Goal: Task Accomplishment & Management: Manage account settings

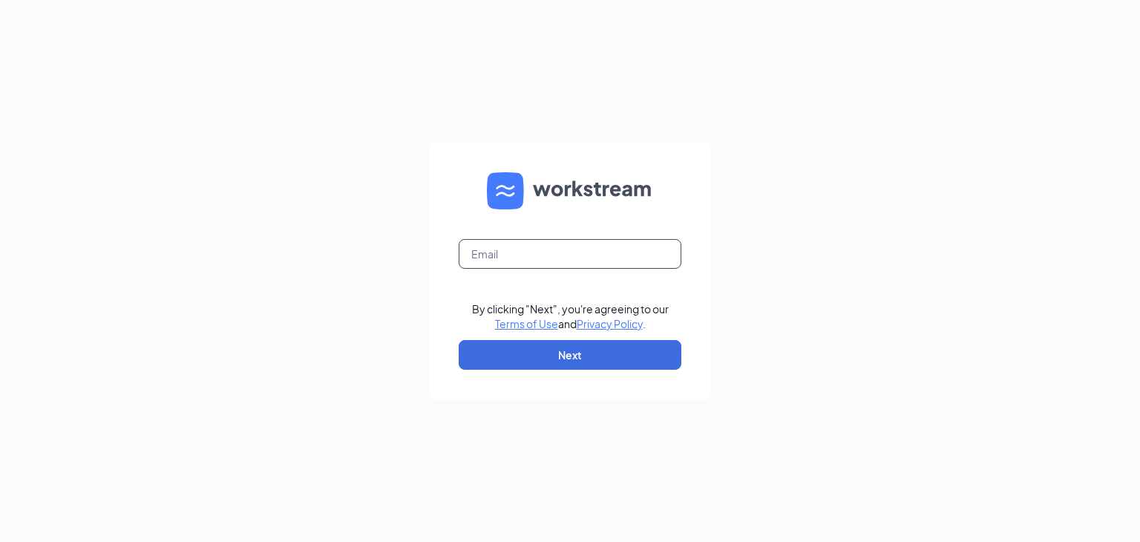
click at [519, 247] on input "text" at bounding box center [569, 254] width 223 height 30
type input "blakef.cfa.wp@gmail.com"
click at [553, 362] on button "Next" at bounding box center [569, 355] width 223 height 30
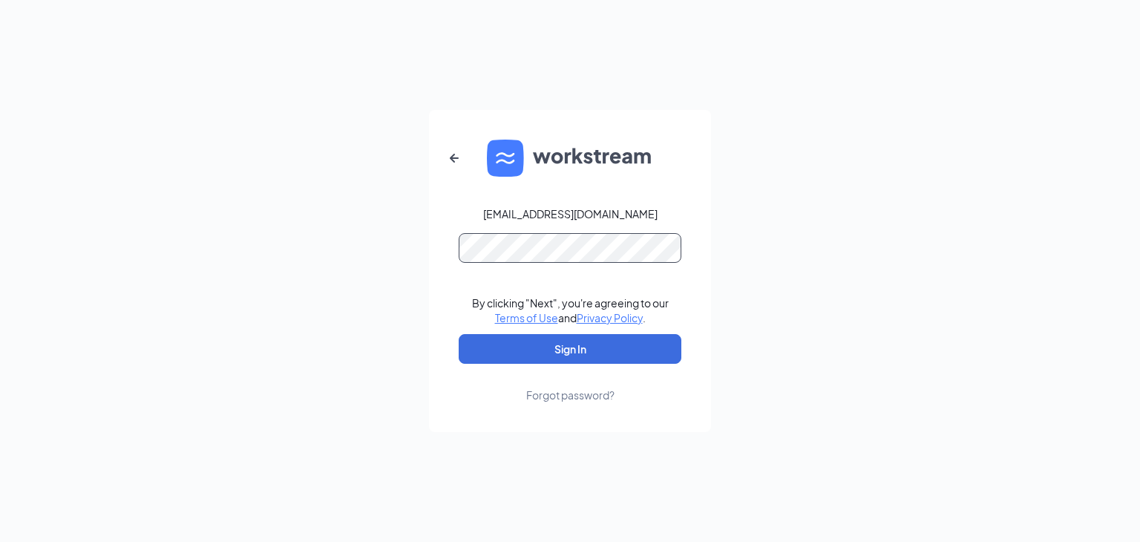
click at [458, 334] on button "Sign In" at bounding box center [569, 349] width 223 height 30
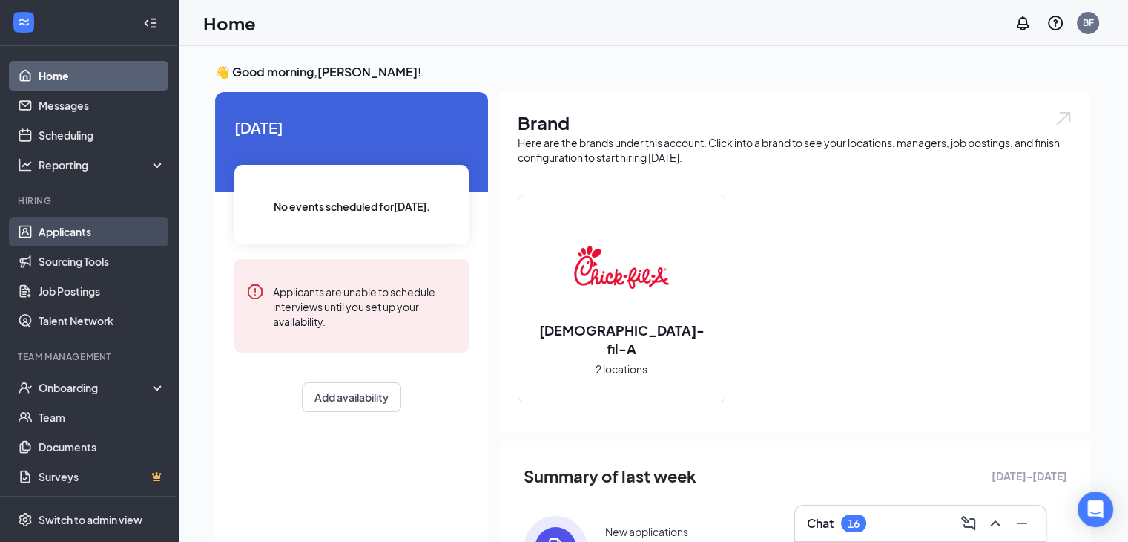
click at [79, 233] on link "Applicants" at bounding box center [102, 232] width 127 height 30
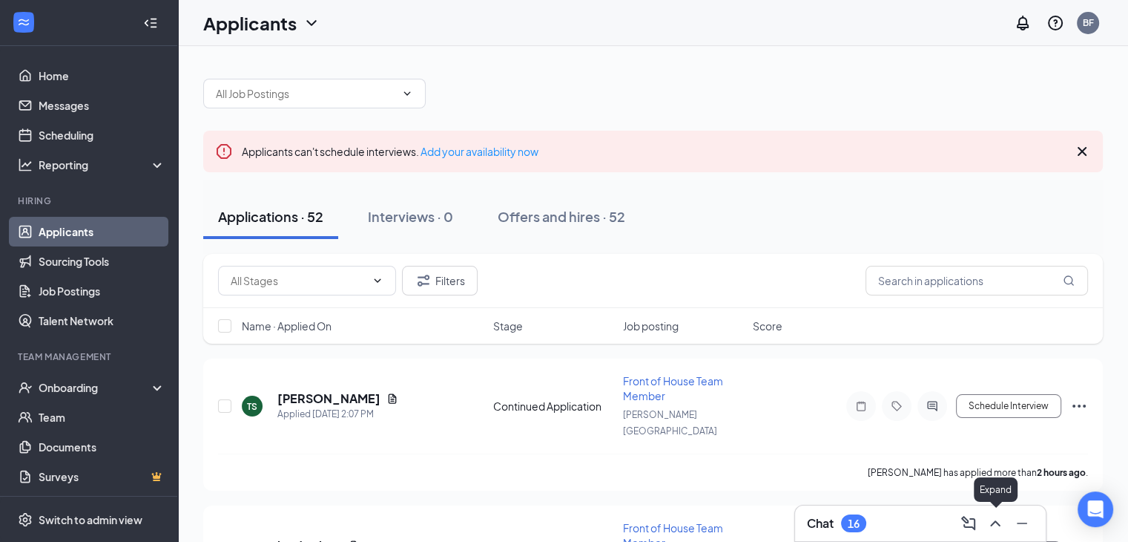
click at [997, 525] on icon "ChevronUp" at bounding box center [996, 523] width 18 height 18
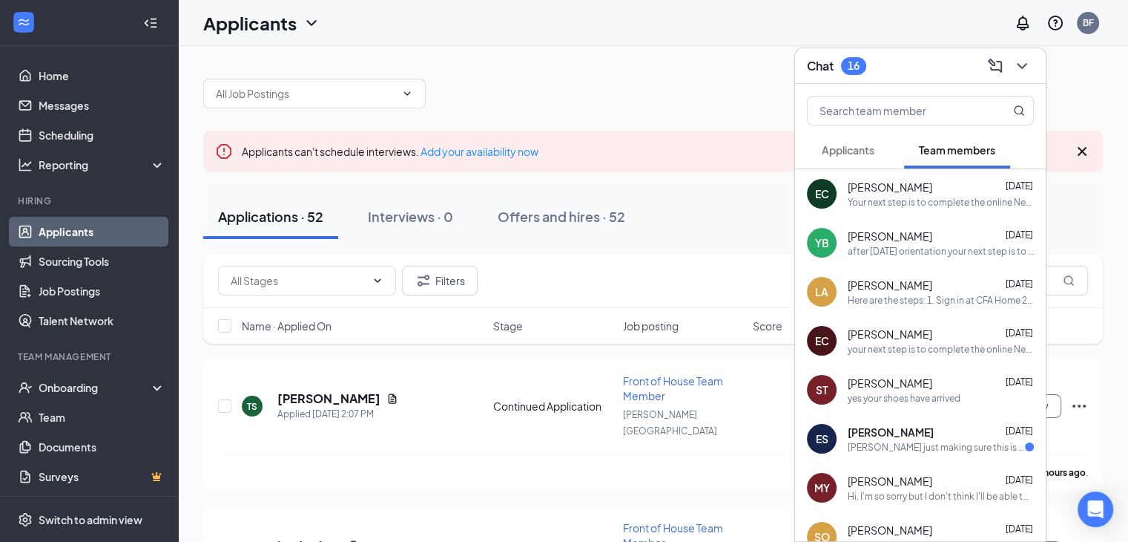
click at [857, 148] on span "Applicants" at bounding box center [848, 149] width 53 height 13
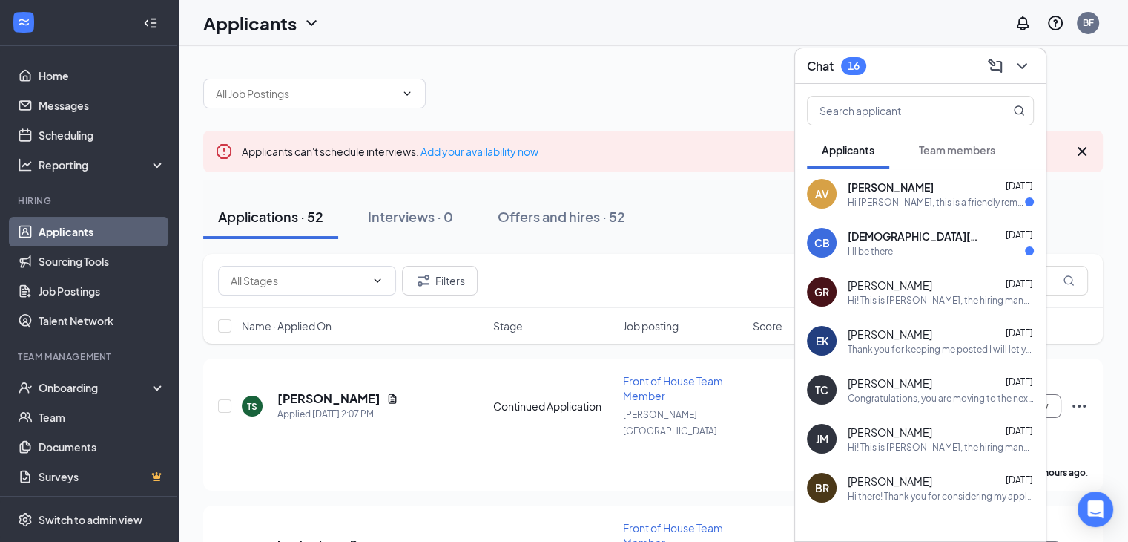
click at [934, 189] on span "[PERSON_NAME]" at bounding box center [891, 187] width 86 height 15
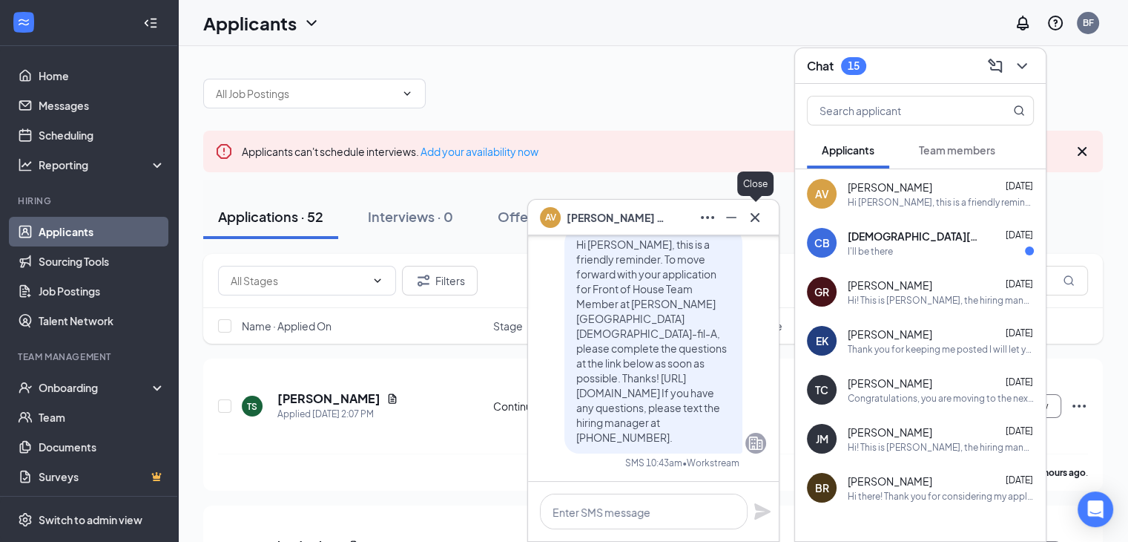
click at [746, 214] on icon "Cross" at bounding box center [755, 217] width 18 height 18
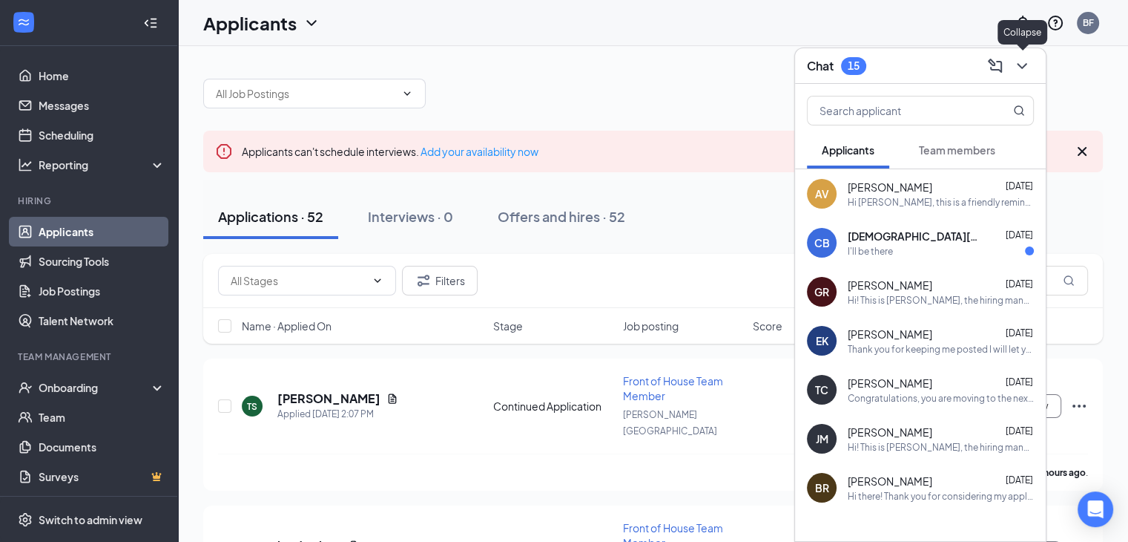
click at [1019, 67] on icon "ChevronDown" at bounding box center [1022, 66] width 18 height 18
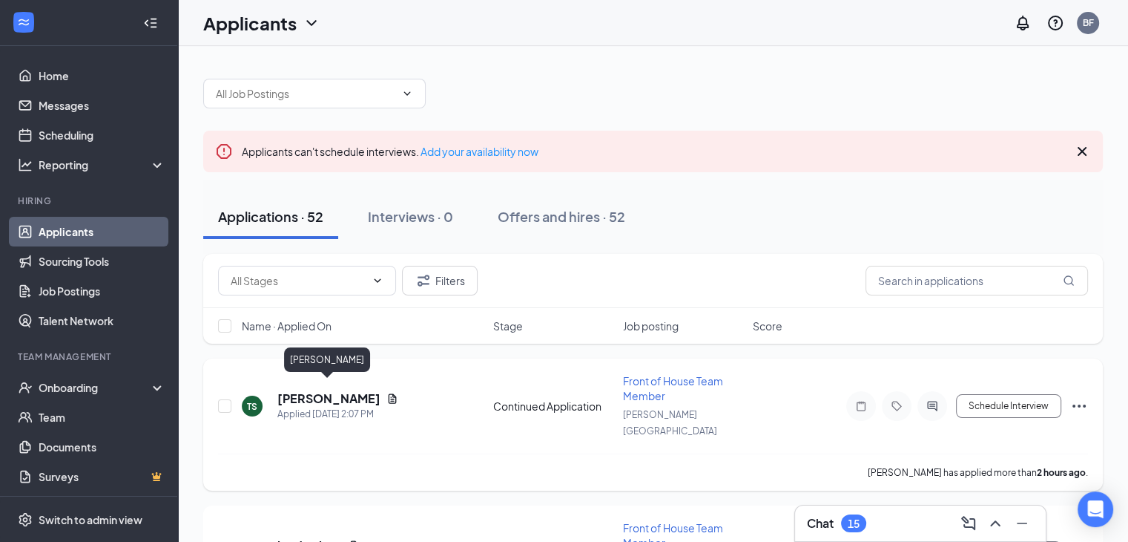
click at [325, 393] on h5 "[PERSON_NAME]" at bounding box center [328, 398] width 103 height 16
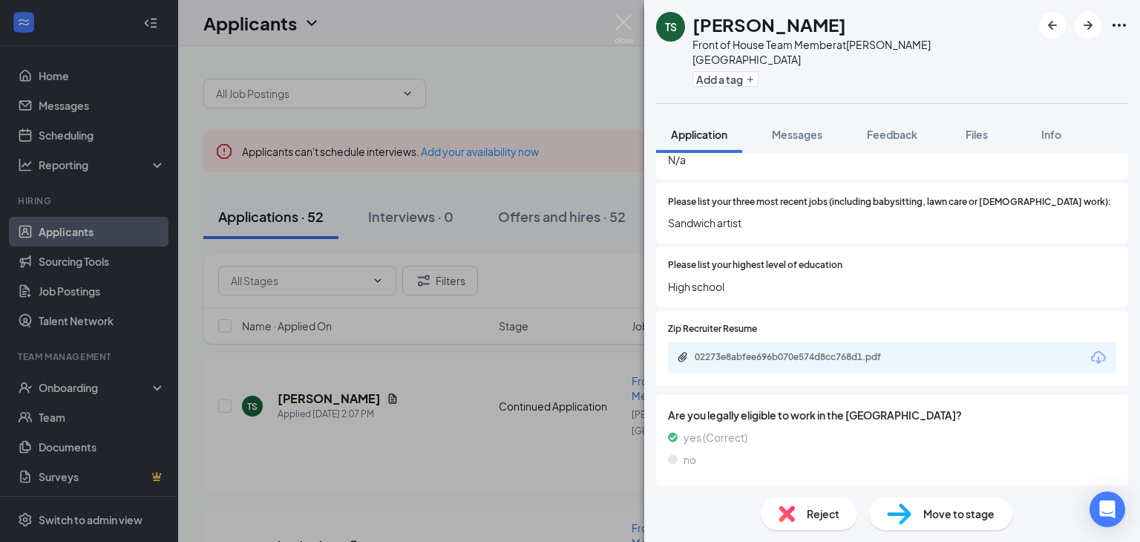
scroll to position [454, 0]
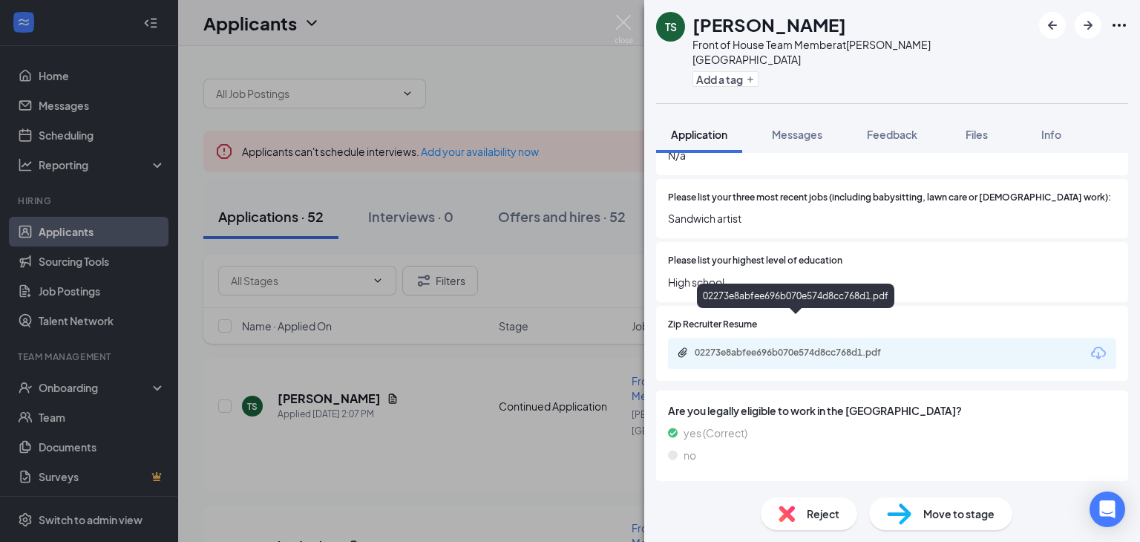
click at [862, 346] on div "02273e8abfee696b070e574d8cc768d1.pdf" at bounding box center [798, 352] width 208 height 12
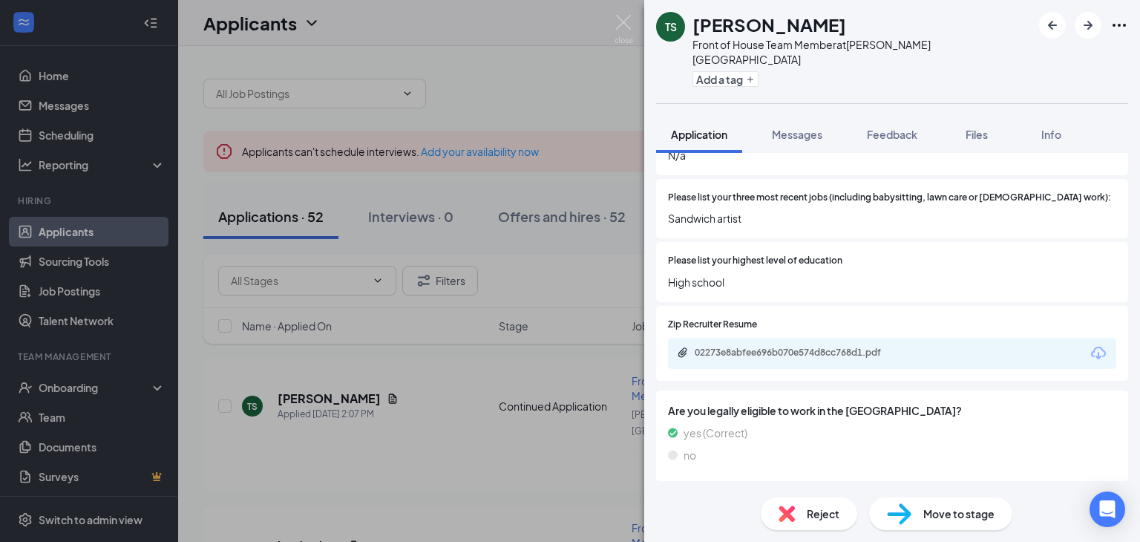
scroll to position [448, 0]
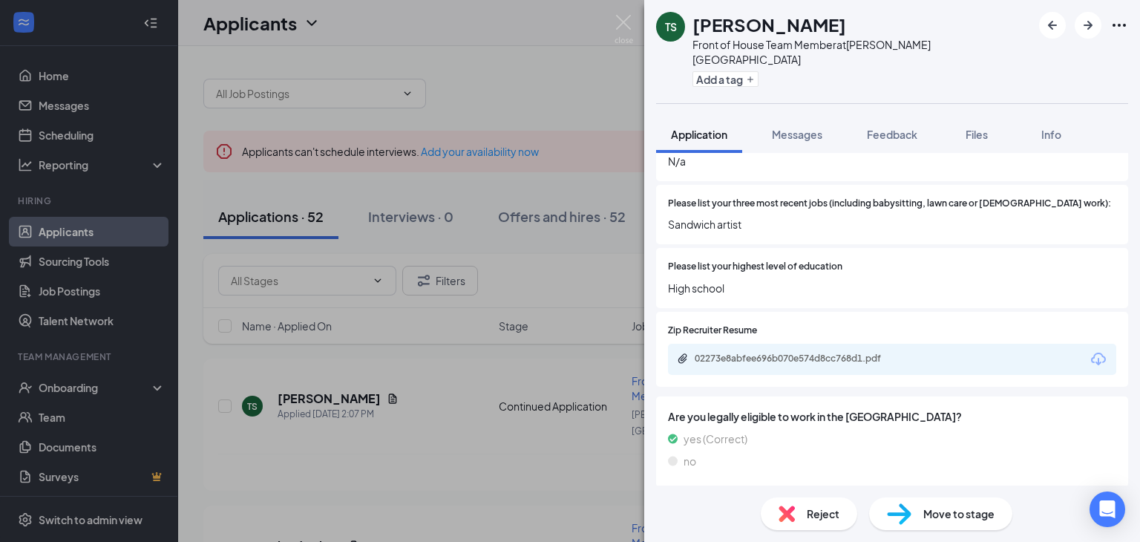
click at [947, 511] on span "Move to stage" at bounding box center [958, 513] width 71 height 16
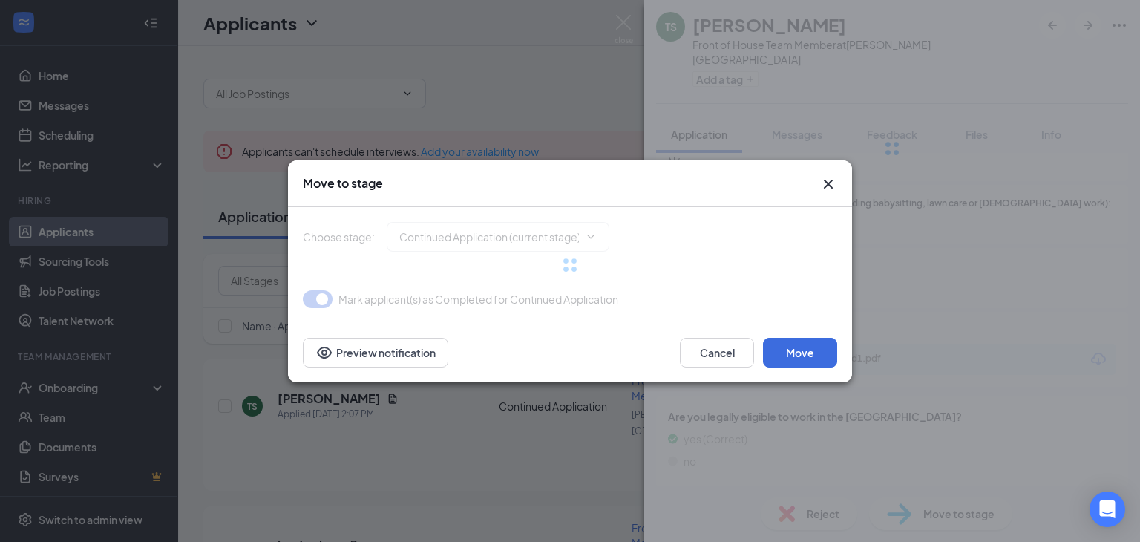
type input "Math Questions (next stage)"
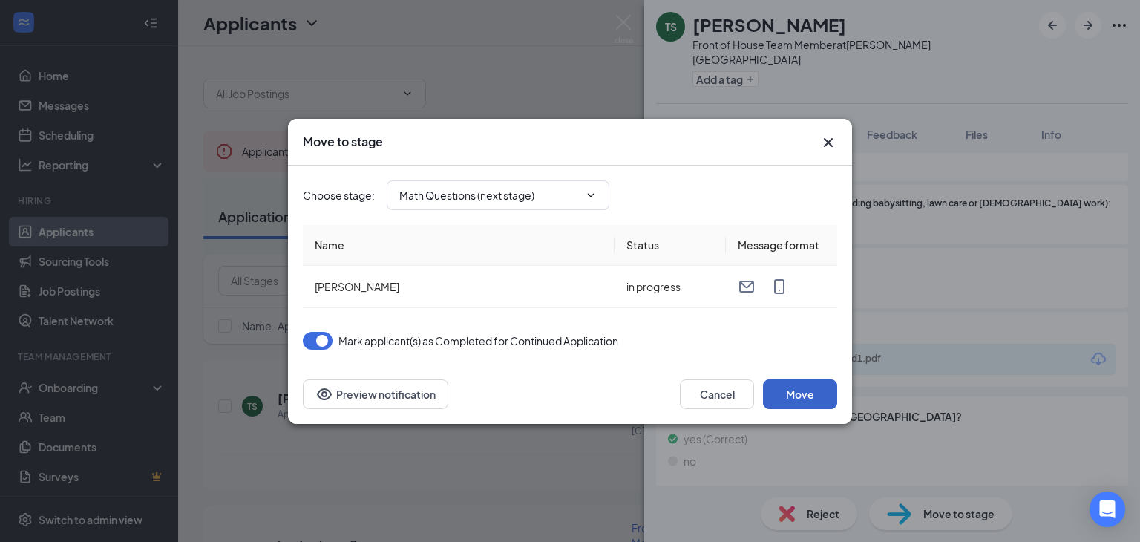
click at [816, 386] on button "Move" at bounding box center [800, 394] width 74 height 30
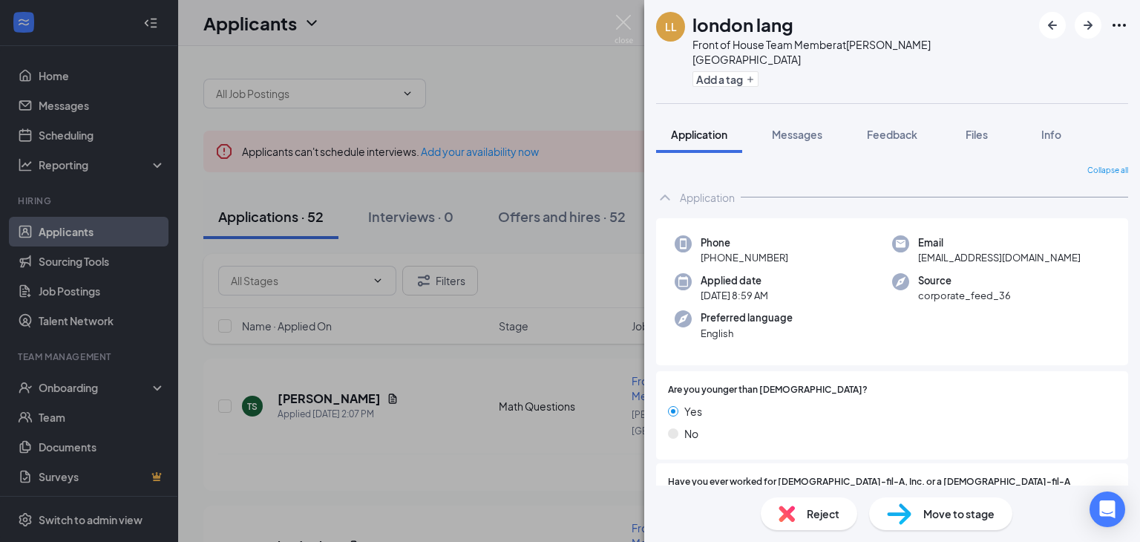
click at [810, 510] on span "Reject" at bounding box center [822, 513] width 33 height 16
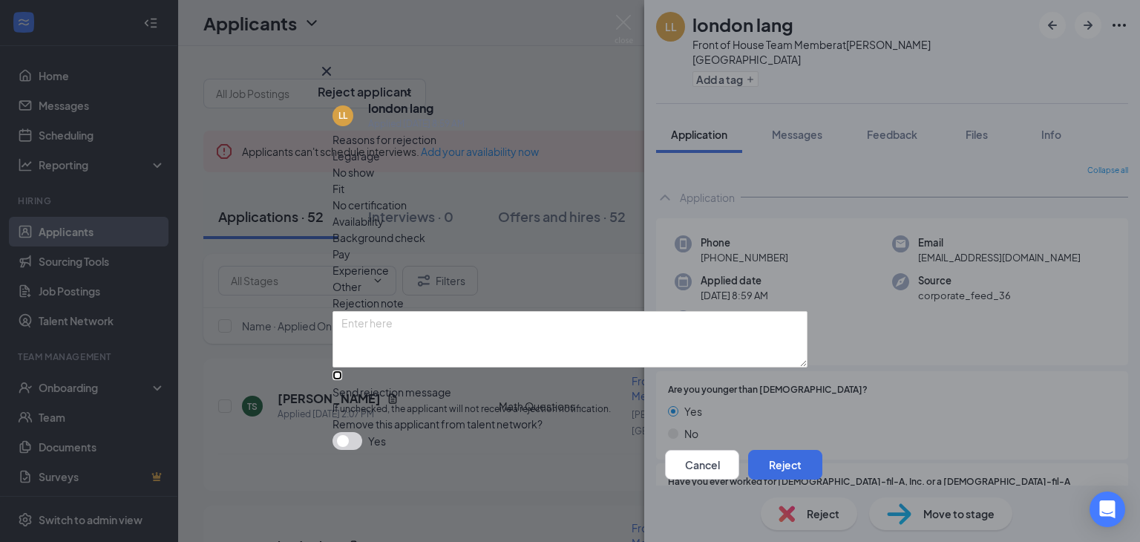
click at [335, 370] on input "Send rejection message If unchecked, the applicant will not receive a rejection…" at bounding box center [337, 375] width 10 height 10
checkbox input "true"
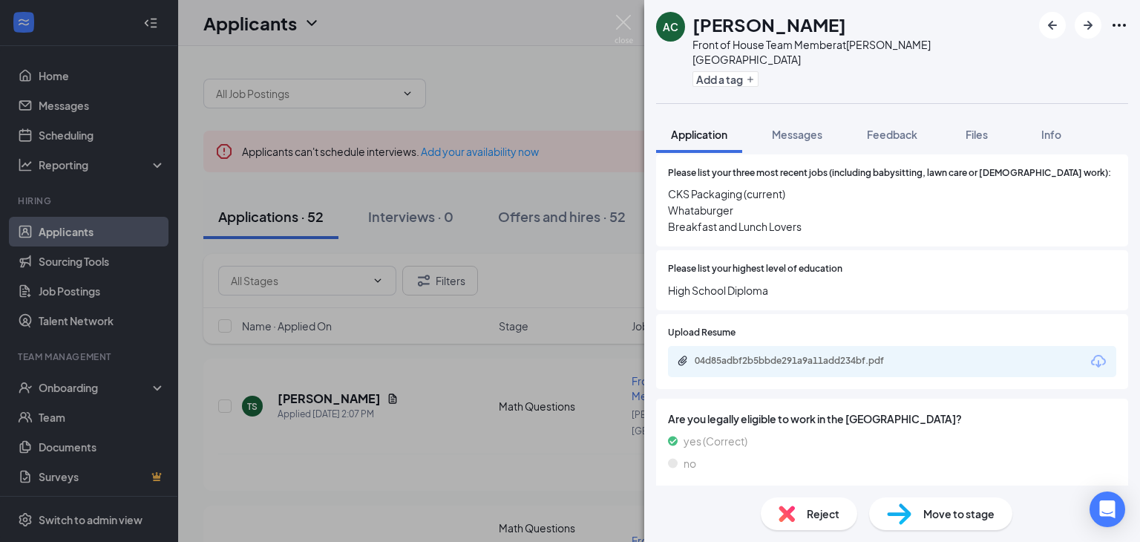
scroll to position [487, 0]
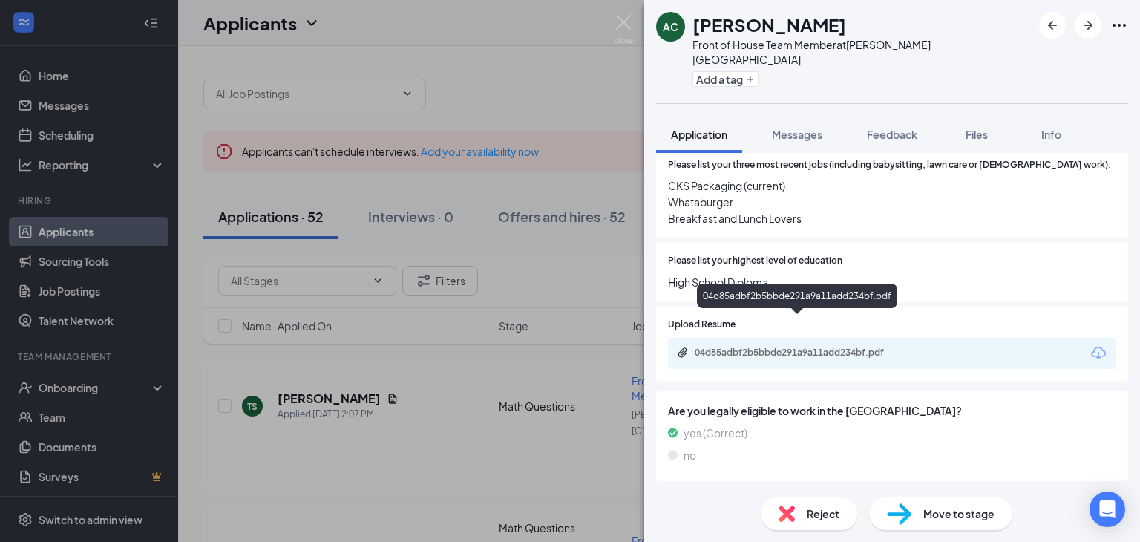
click at [865, 346] on div "04d85adbf2b5bbde291a9a11add234bf.pdf" at bounding box center [798, 352] width 208 height 12
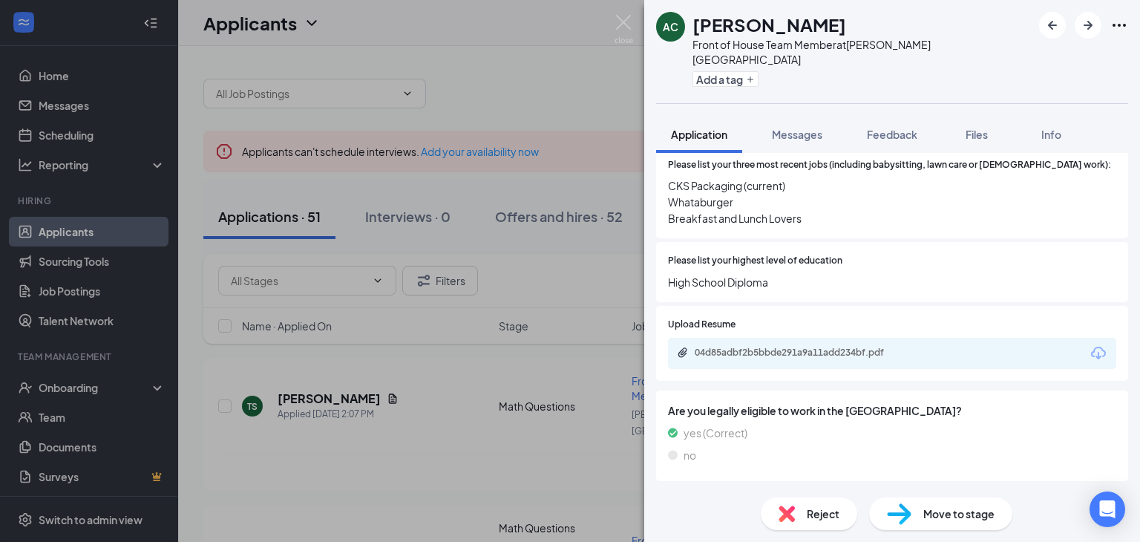
scroll to position [481, 0]
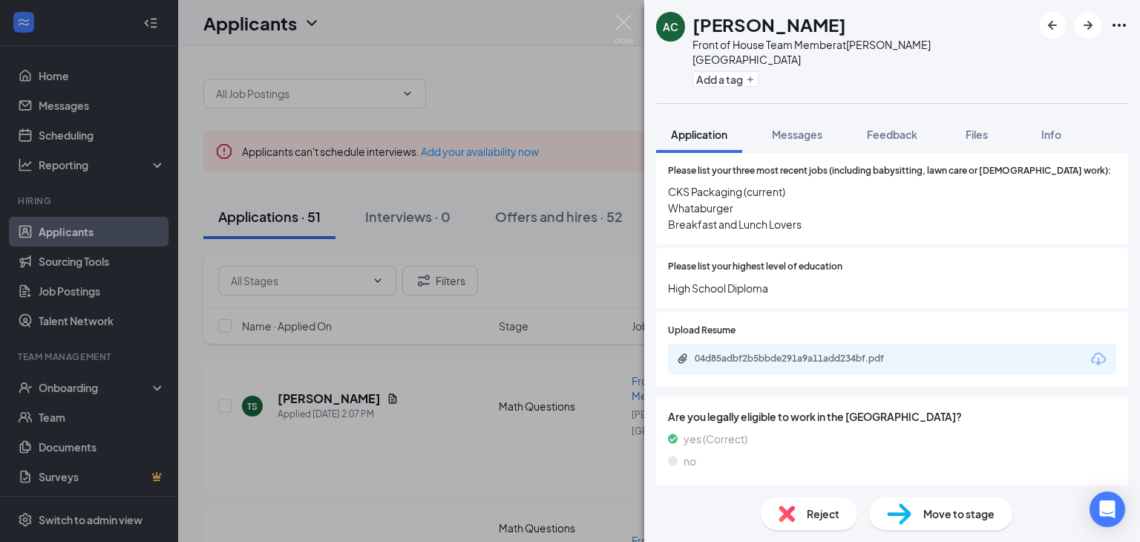
click at [936, 513] on span "Move to stage" at bounding box center [958, 513] width 71 height 16
type input "Math Questions (next stage)"
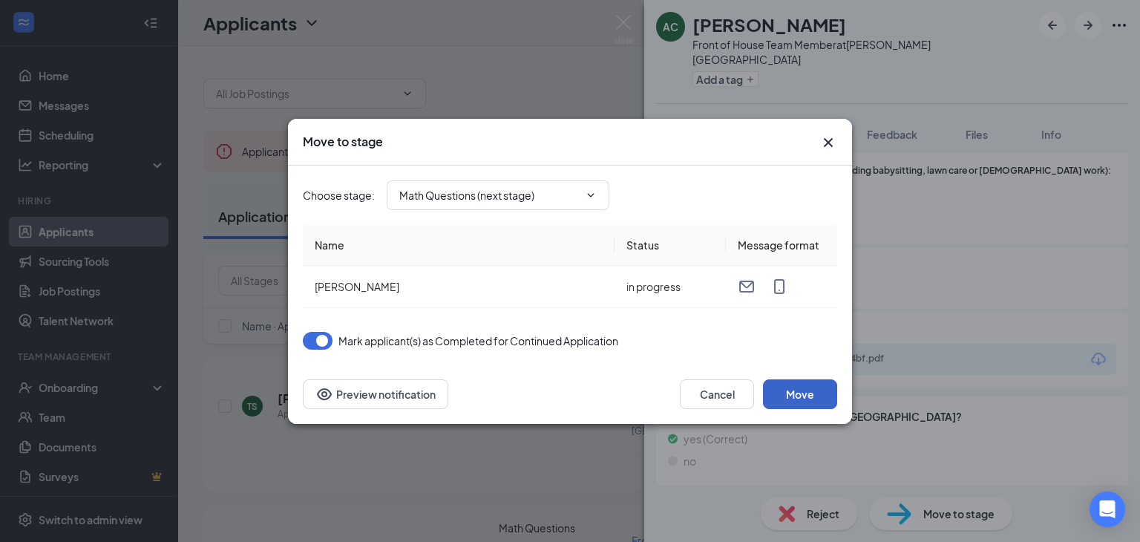
click at [811, 395] on button "Move" at bounding box center [800, 394] width 74 height 30
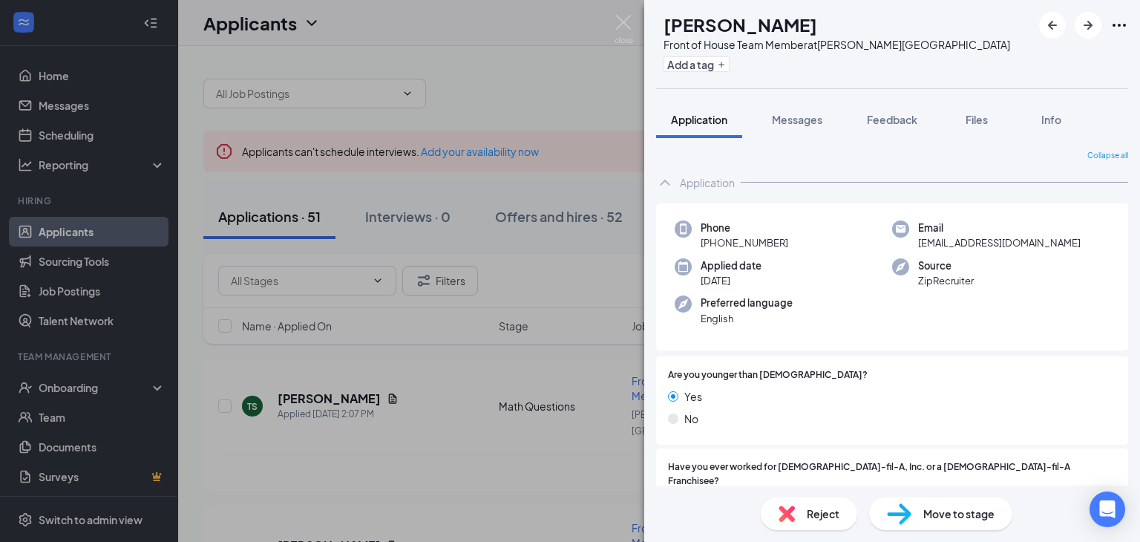
click at [789, 508] on img at bounding box center [786, 513] width 16 height 16
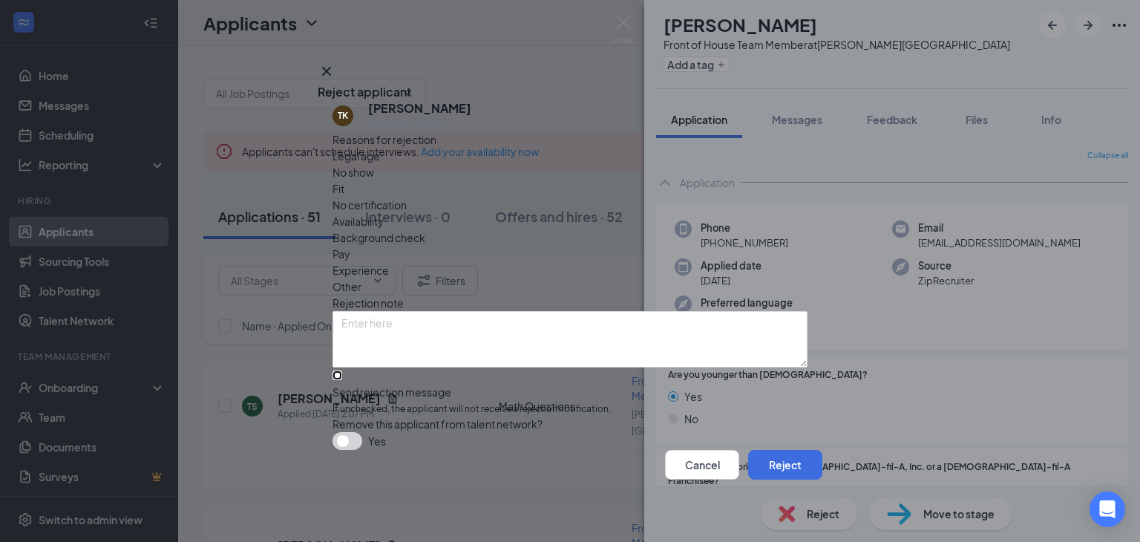
click at [341, 370] on input "Send rejection message If unchecked, the applicant will not receive a rejection…" at bounding box center [337, 375] width 10 height 10
checkbox input "true"
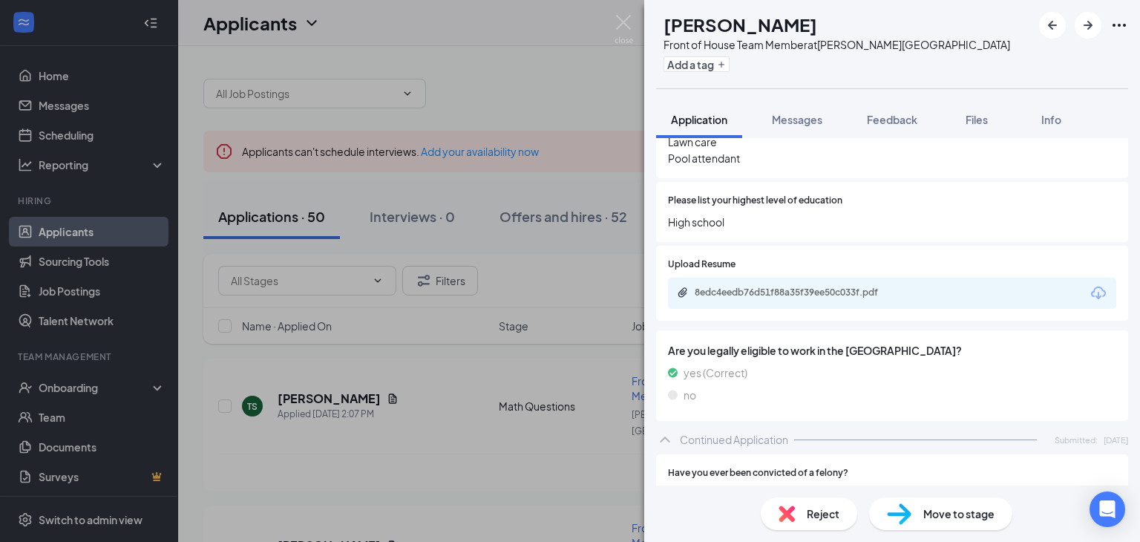
scroll to position [543, 0]
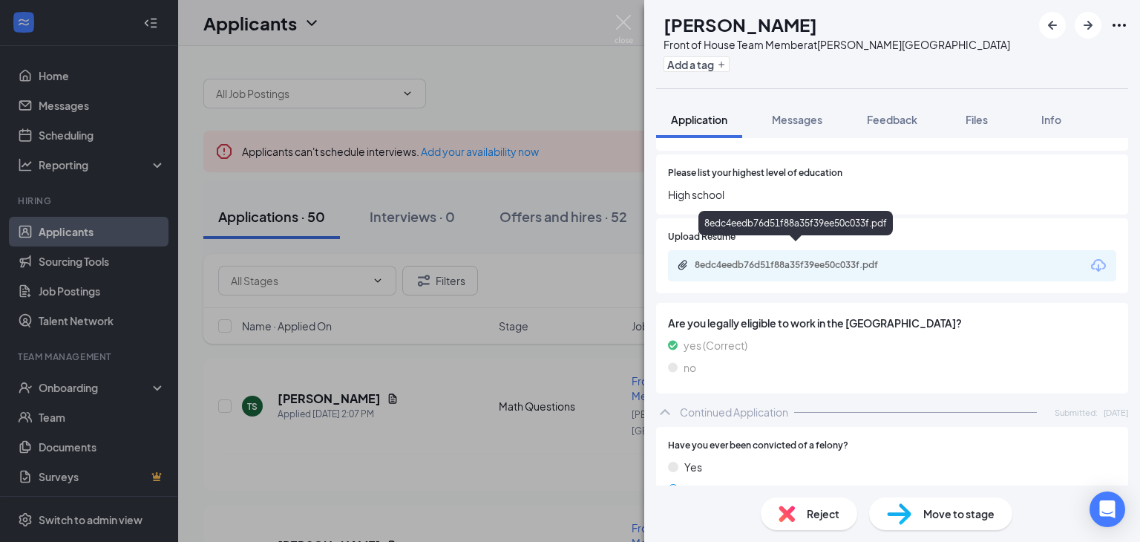
click at [777, 259] on div "8edc4eedb76d51f88a35f39ee50c033f.pdf" at bounding box center [798, 265] width 208 height 12
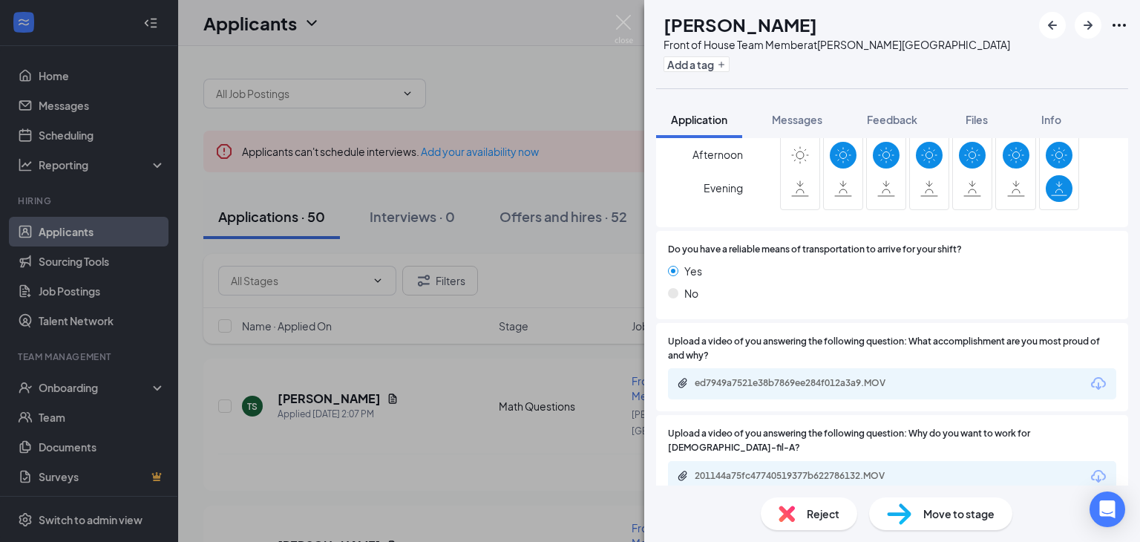
scroll to position [1300, 0]
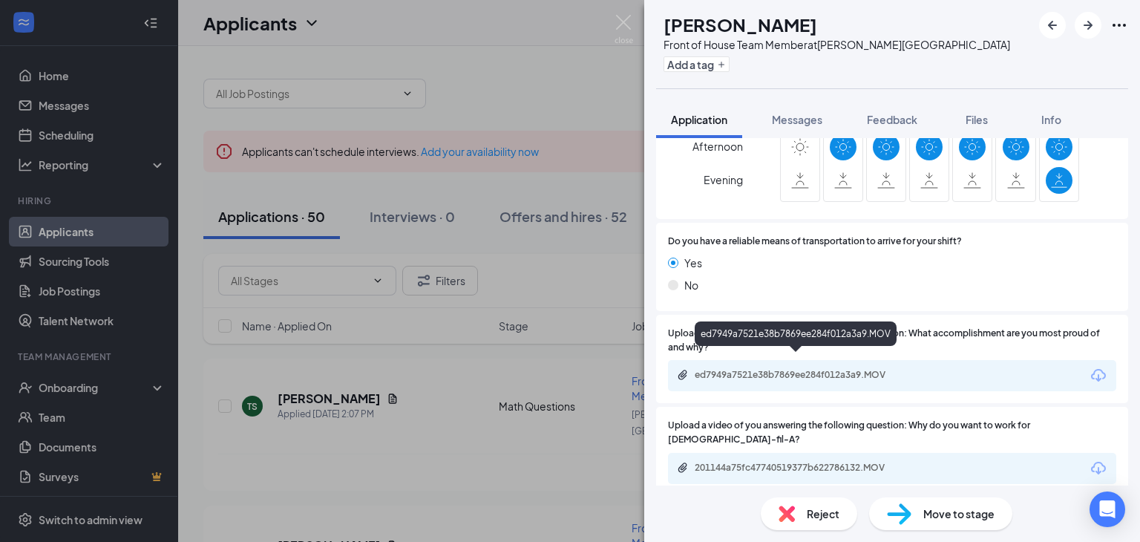
click at [809, 369] on div "ed7949a7521e38b7869ee284f012a3a9.MOV" at bounding box center [798, 375] width 208 height 12
click at [804, 514] on div "Reject" at bounding box center [808, 513] width 96 height 33
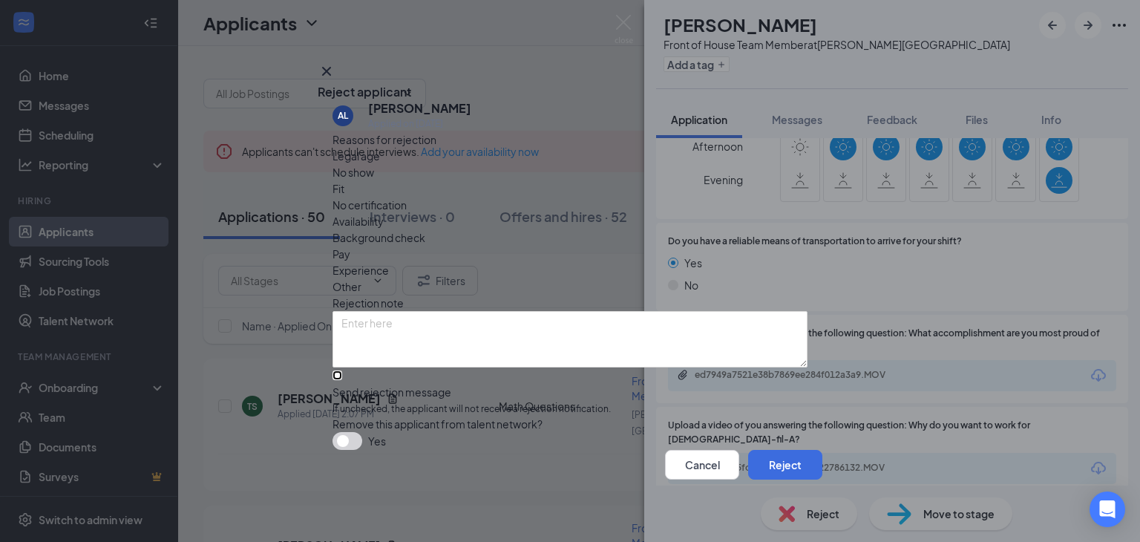
click at [339, 370] on input "Send rejection message If unchecked, the applicant will not receive a rejection…" at bounding box center [337, 375] width 10 height 10
checkbox input "true"
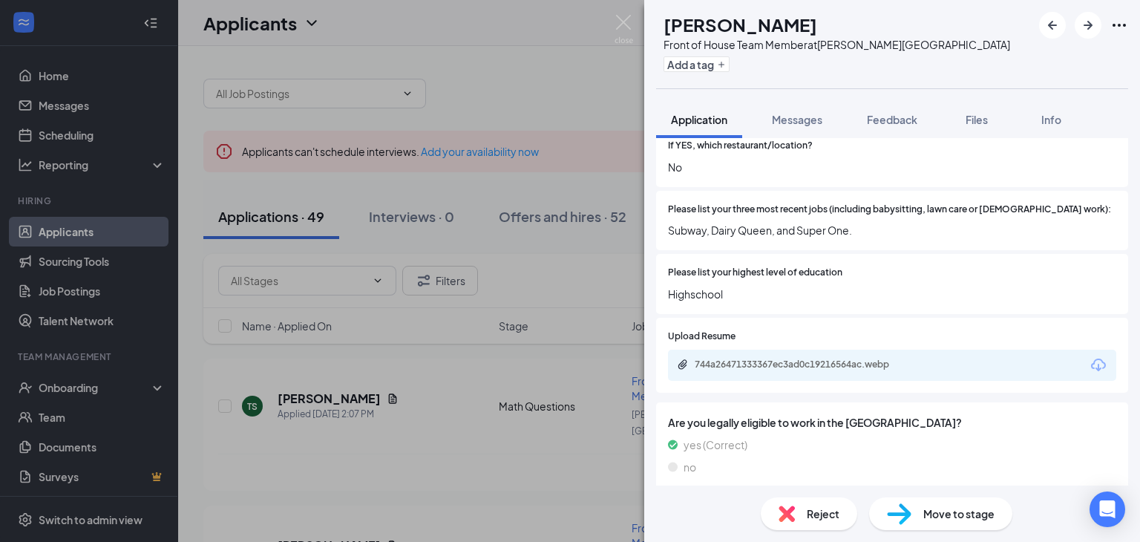
scroll to position [454, 0]
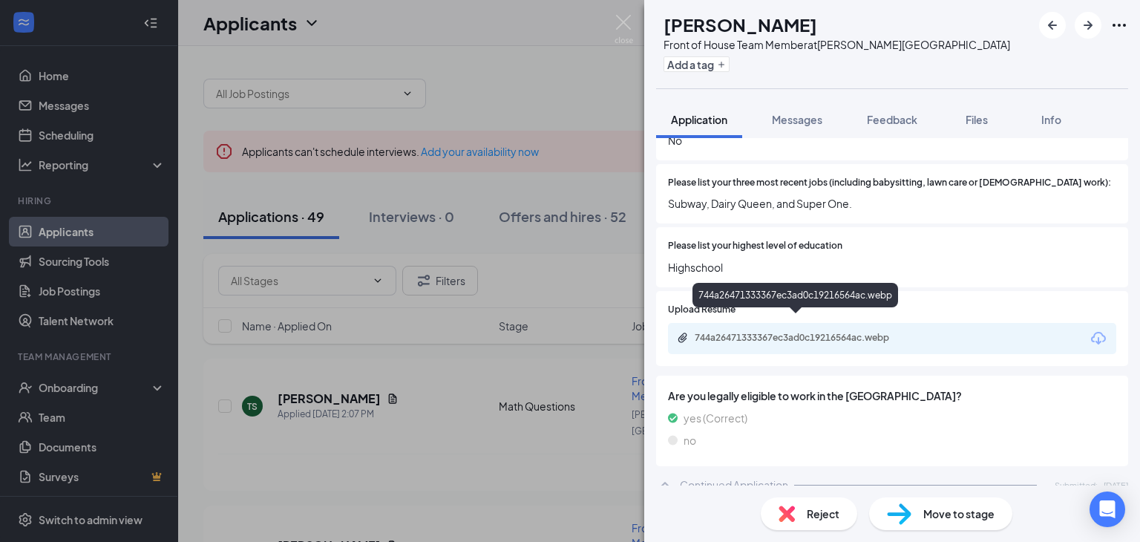
click at [752, 332] on div "744a26471333367ec3ad0c19216564ac.webp" at bounding box center [797, 339] width 240 height 14
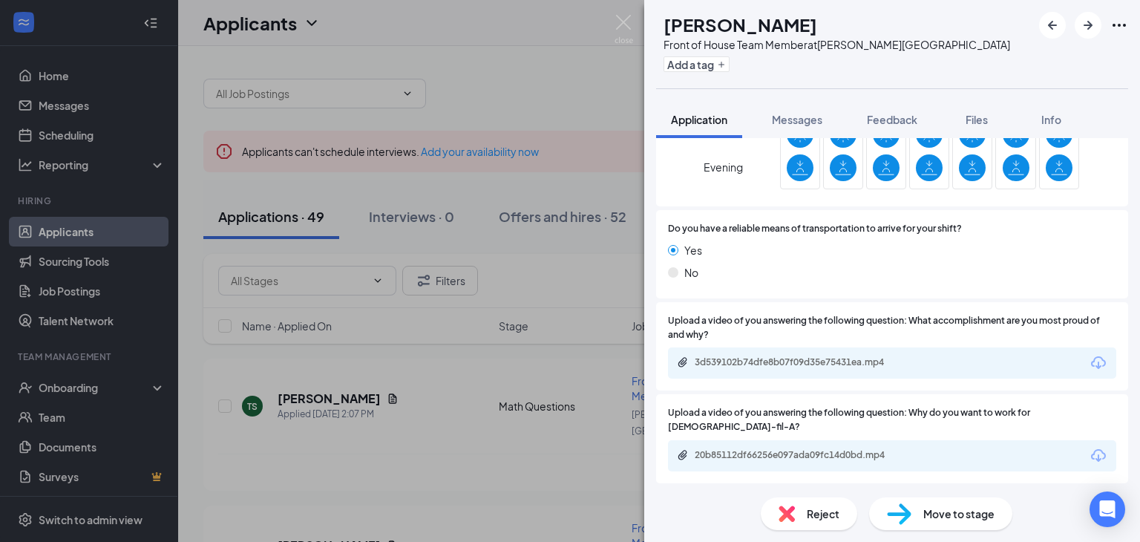
scroll to position [1330, 0]
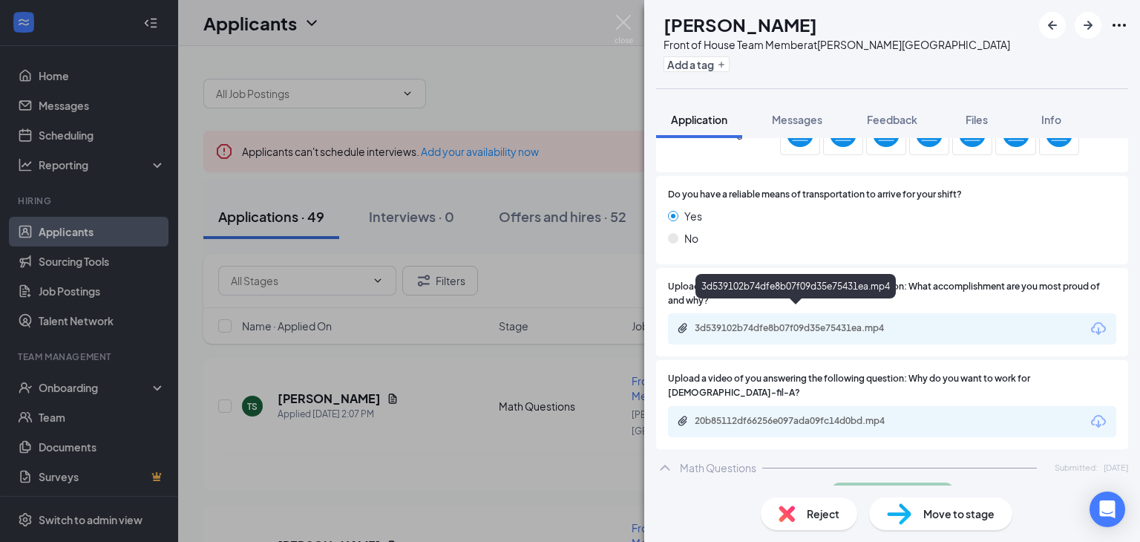
click at [834, 322] on div "3d539102b74dfe8b07f09d35e75431ea.mp4" at bounding box center [798, 328] width 208 height 12
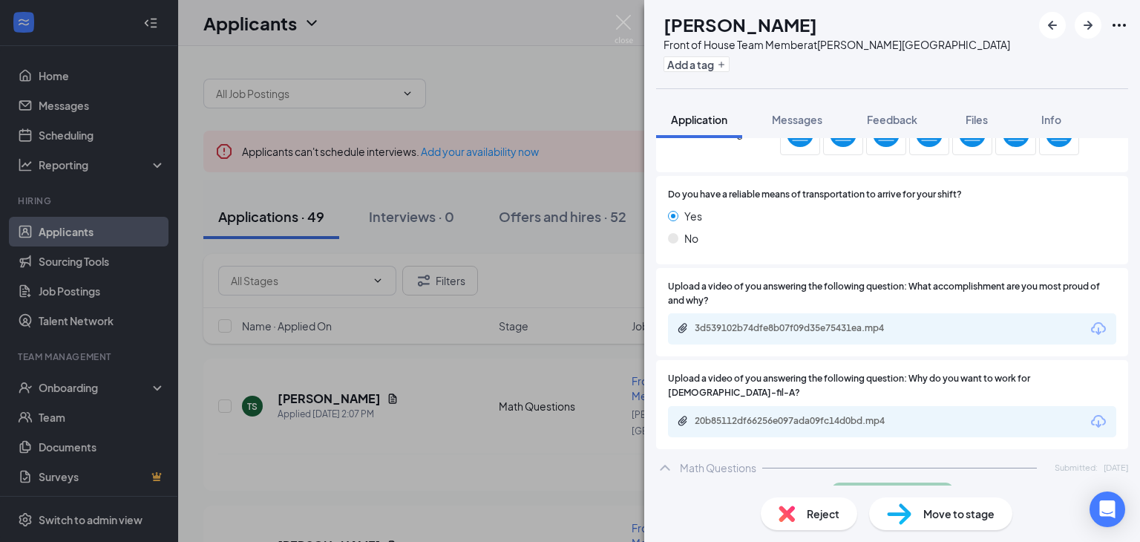
click at [810, 517] on span "Reject" at bounding box center [822, 513] width 33 height 16
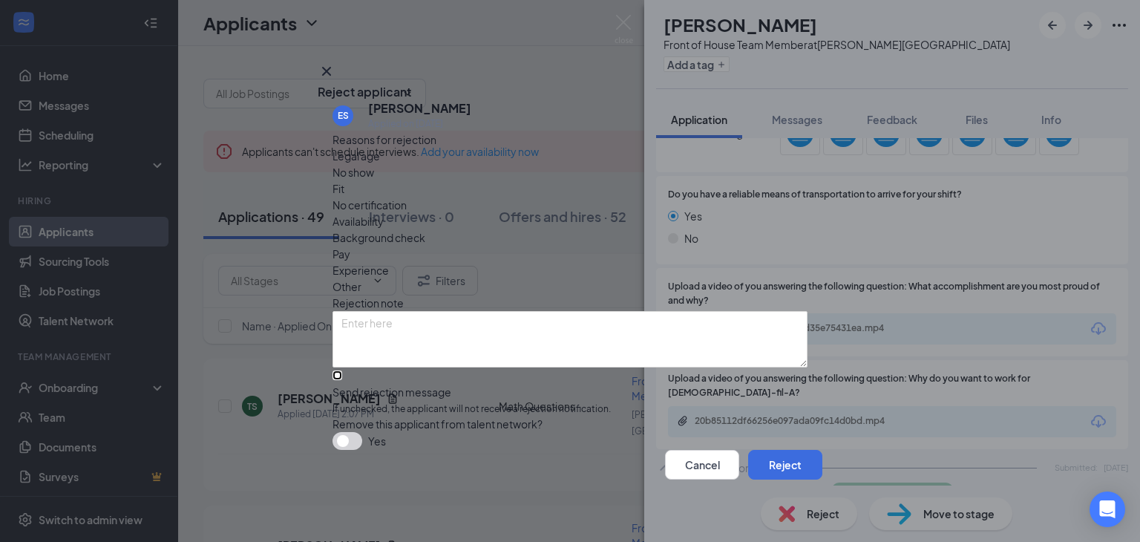
click at [341, 370] on input "Send rejection message If unchecked, the applicant will not receive a rejection…" at bounding box center [337, 375] width 10 height 10
checkbox input "true"
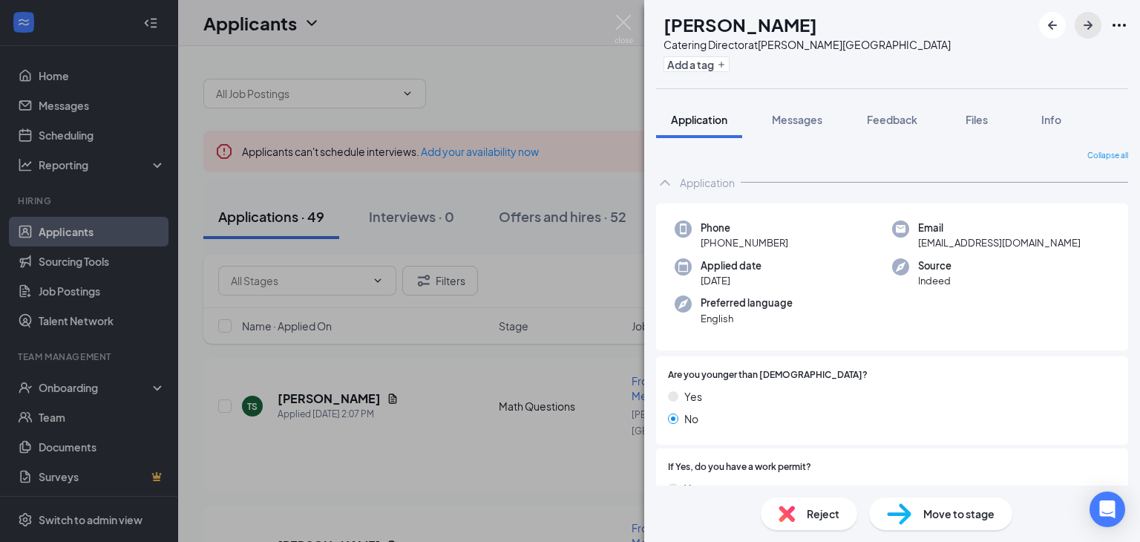
click at [1085, 27] on icon "ArrowRight" at bounding box center [1088, 25] width 18 height 18
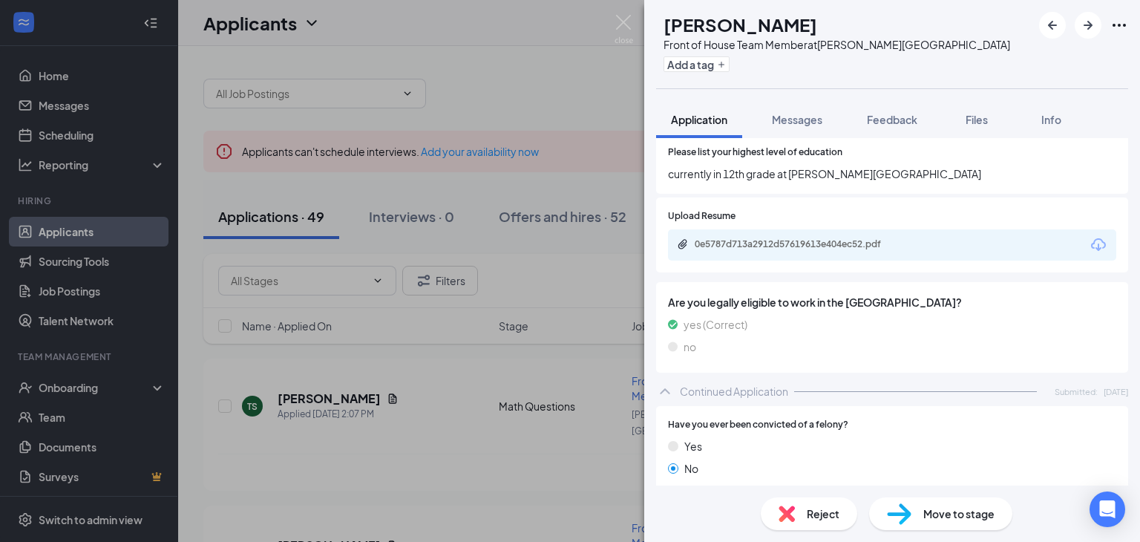
scroll to position [571, 0]
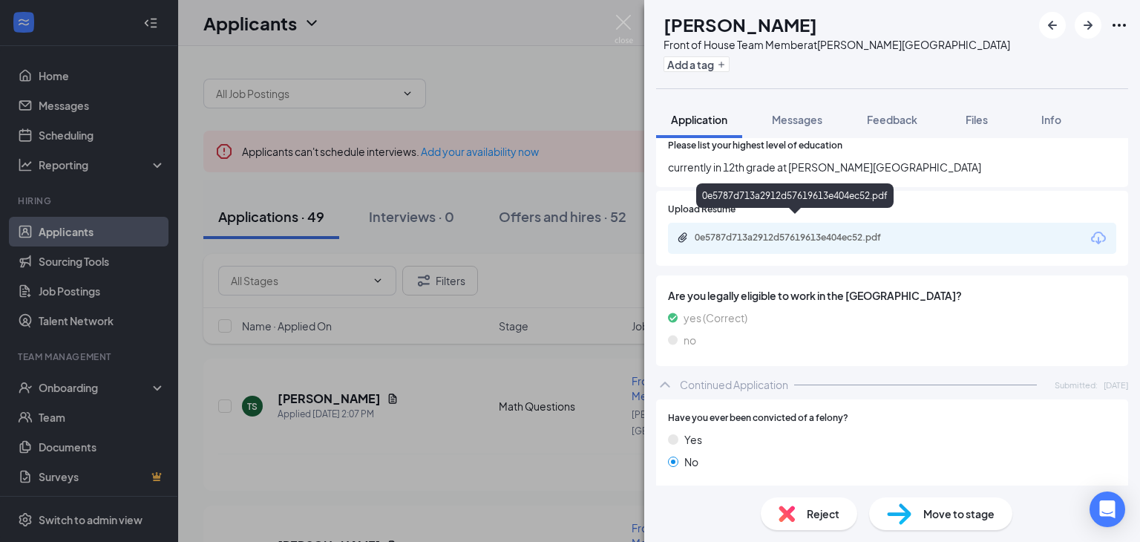
click at [763, 231] on div "0e5787d713a2912d57619613e404ec52.pdf" at bounding box center [797, 238] width 240 height 14
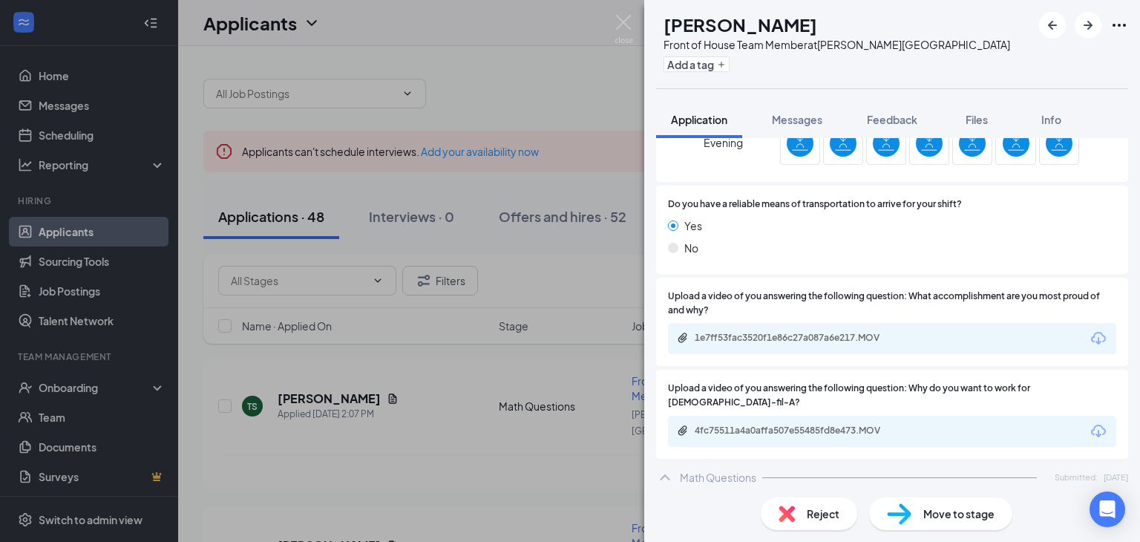
scroll to position [1371, 0]
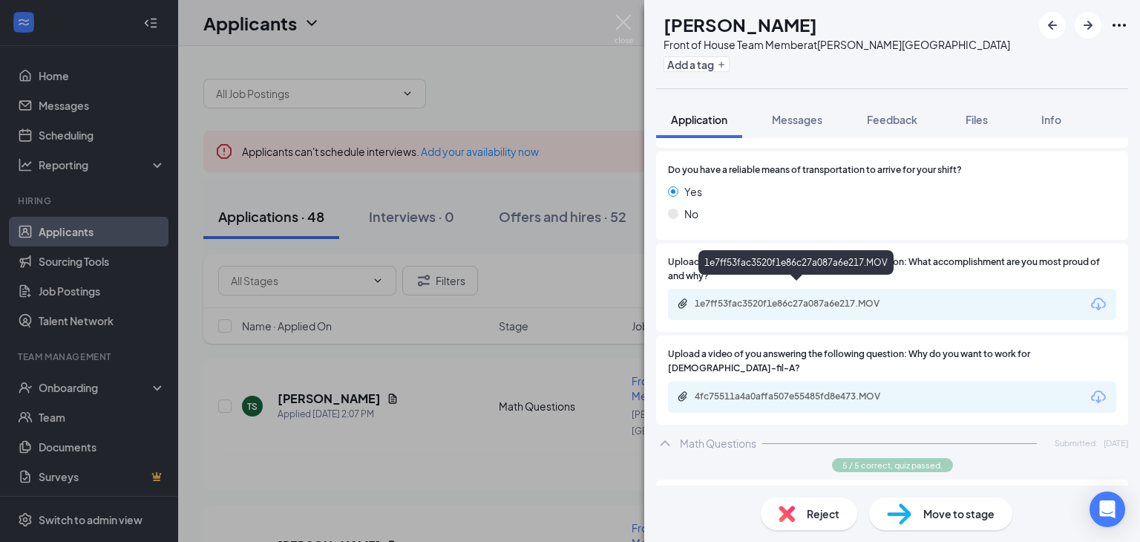
click at [873, 297] on div "1e7ff53fac3520f1e86c27a087a6e217.MOV" at bounding box center [798, 303] width 208 height 12
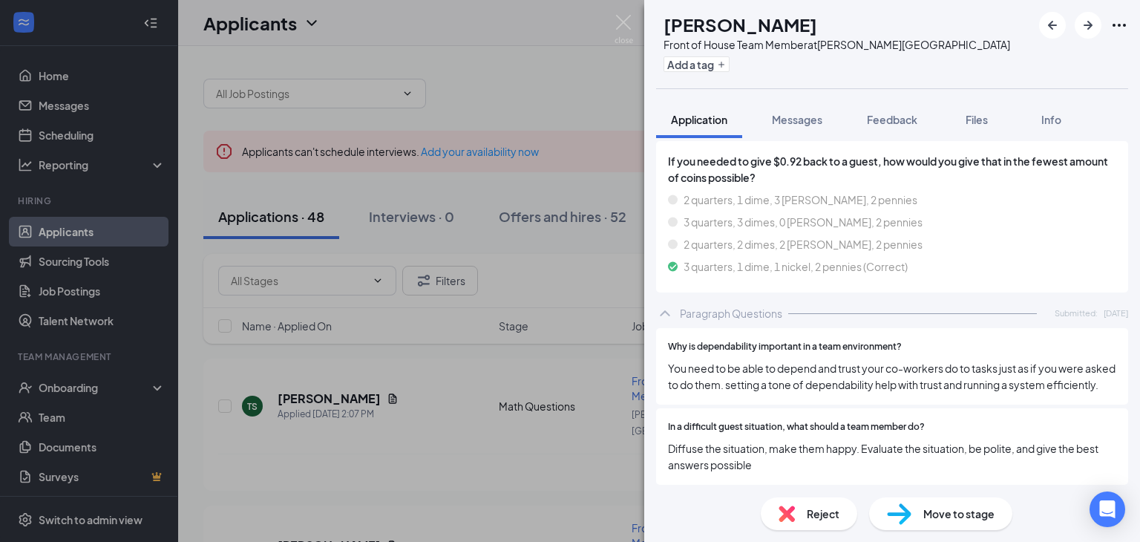
scroll to position [2339, 0]
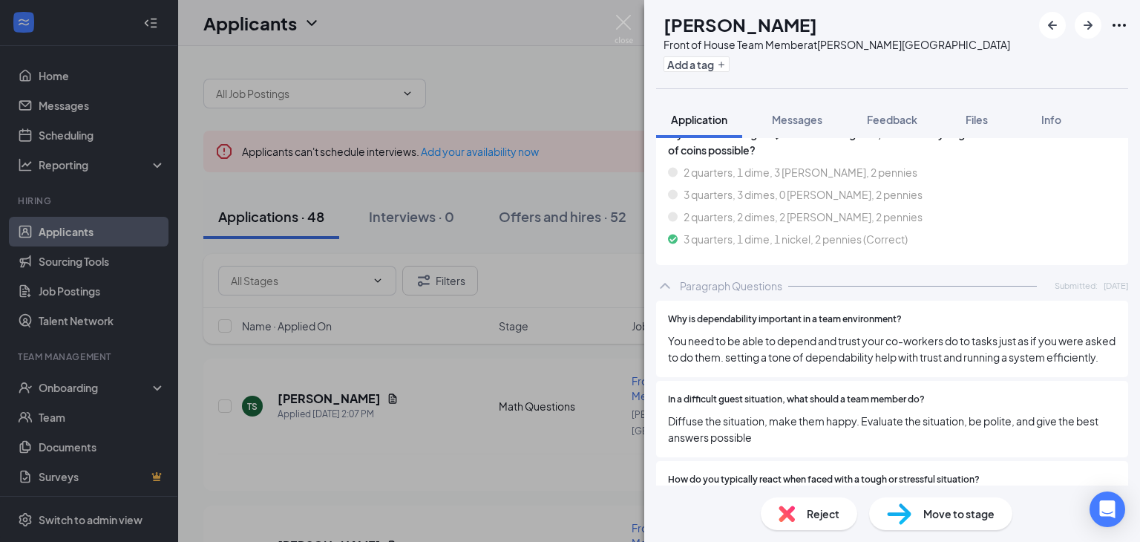
click at [809, 517] on span "Reject" at bounding box center [822, 513] width 33 height 16
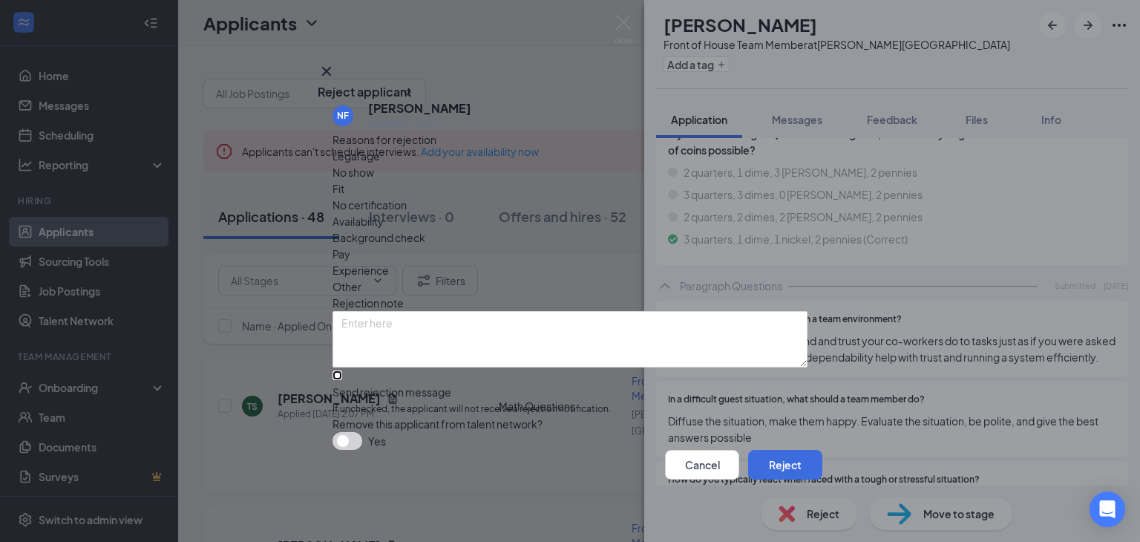
click at [338, 370] on input "Send rejection message If unchecked, the applicant will not receive a rejection…" at bounding box center [337, 375] width 10 height 10
checkbox input "true"
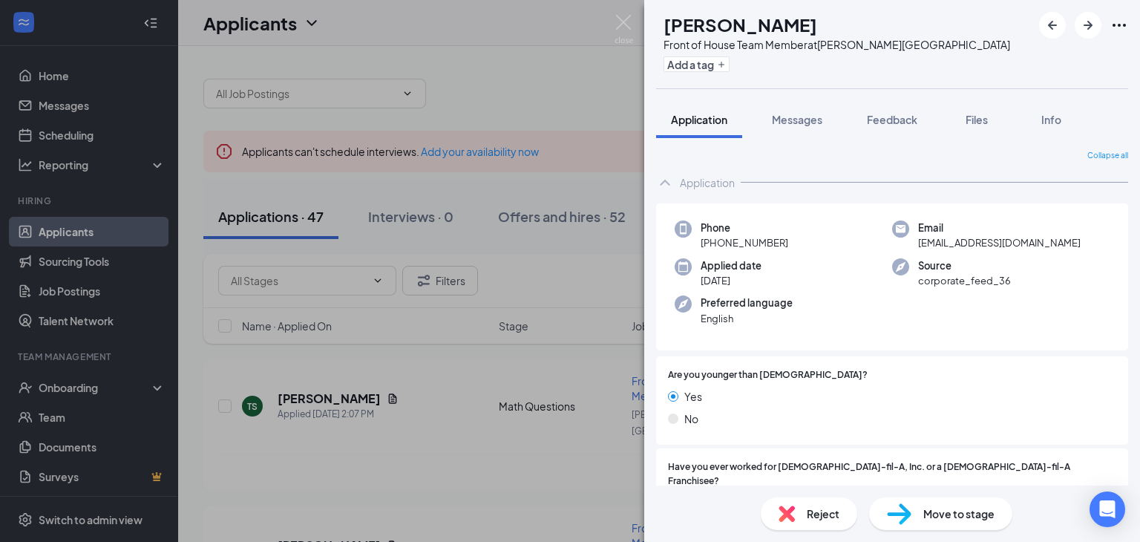
click at [824, 509] on span "Reject" at bounding box center [822, 513] width 33 height 16
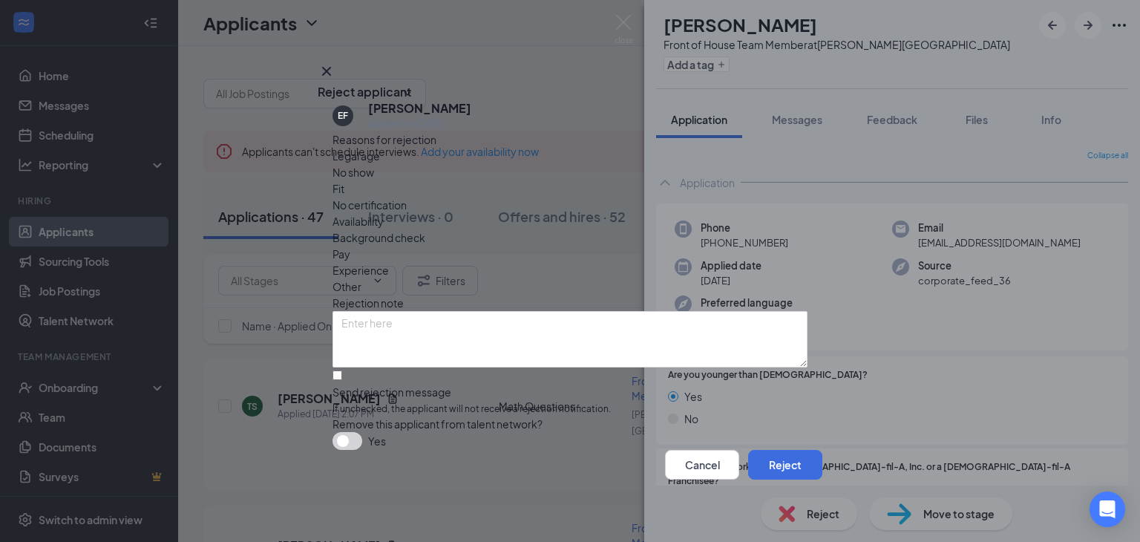
click at [331, 343] on div "EF [PERSON_NAME] Applied on [DATE] Reasons for rejection Legal age No show Fit …" at bounding box center [570, 275] width 504 height 350
click at [340, 370] on input "Send rejection message If unchecked, the applicant will not receive a rejection…" at bounding box center [337, 375] width 10 height 10
checkbox input "true"
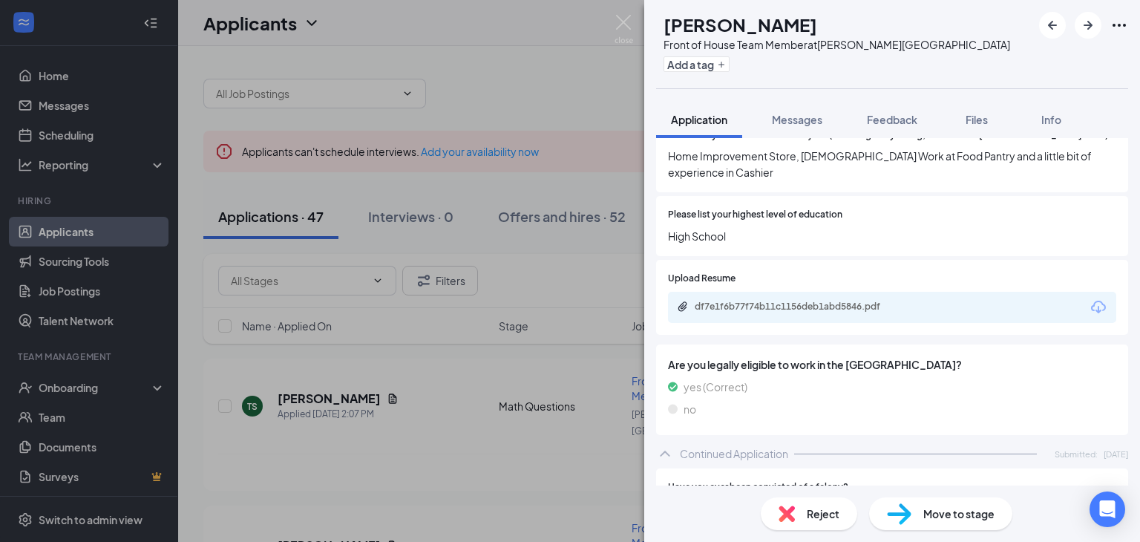
scroll to position [487, 0]
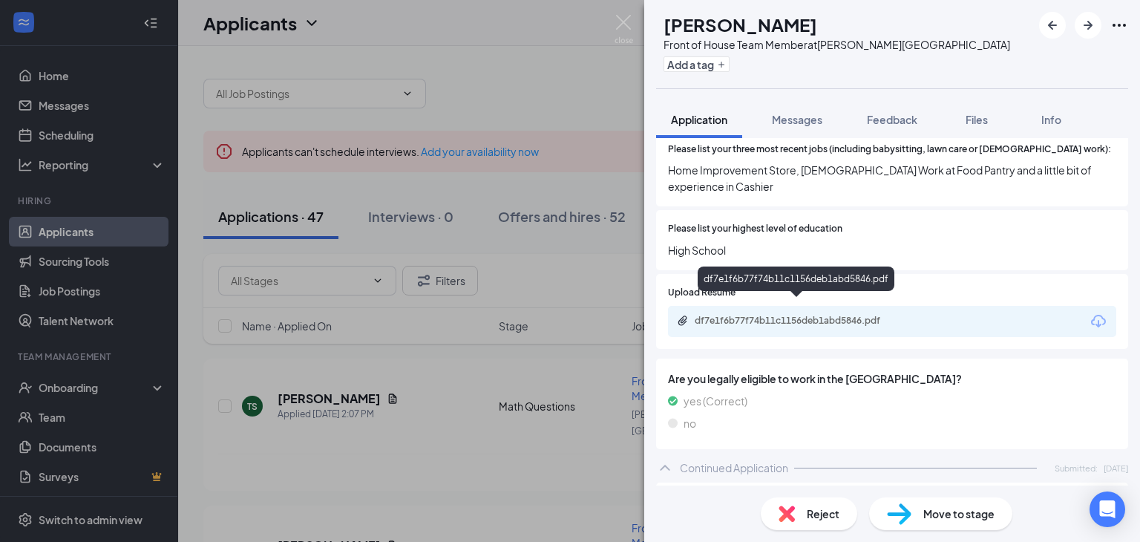
click at [825, 315] on div "df7e1f6b77f74b11c1156deb1abd5846.pdf" at bounding box center [798, 321] width 208 height 12
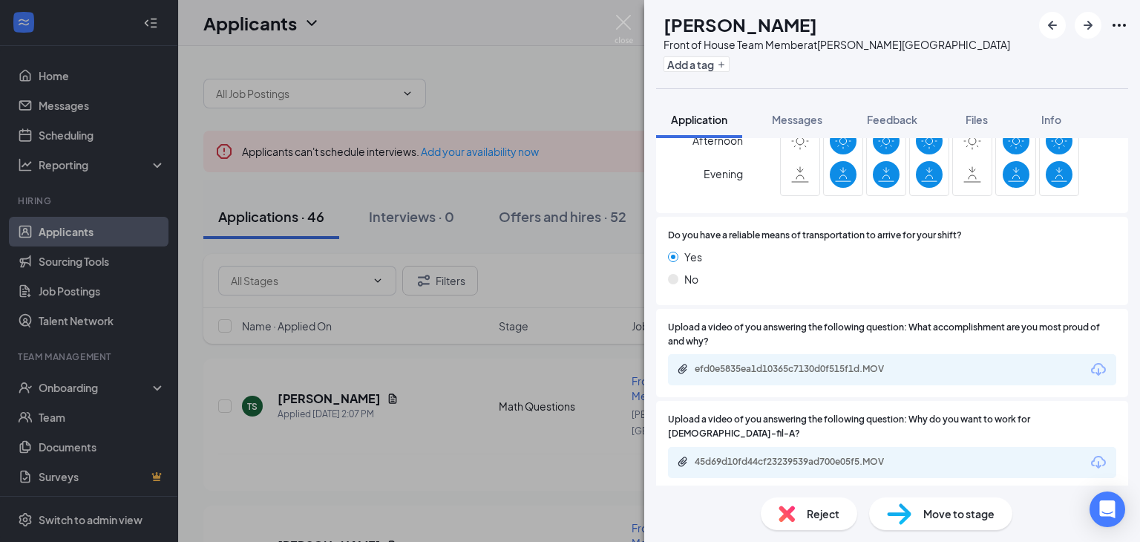
scroll to position [1326, 0]
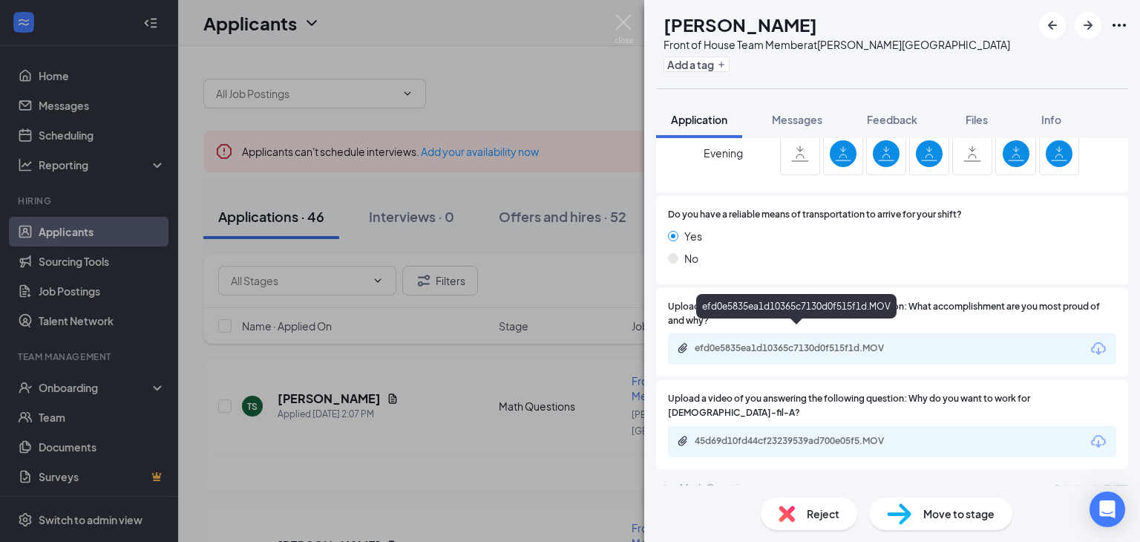
click at [855, 342] on div "efd0e5835ea1d10365c7130d0f515f1d.MOV" at bounding box center [798, 348] width 208 height 12
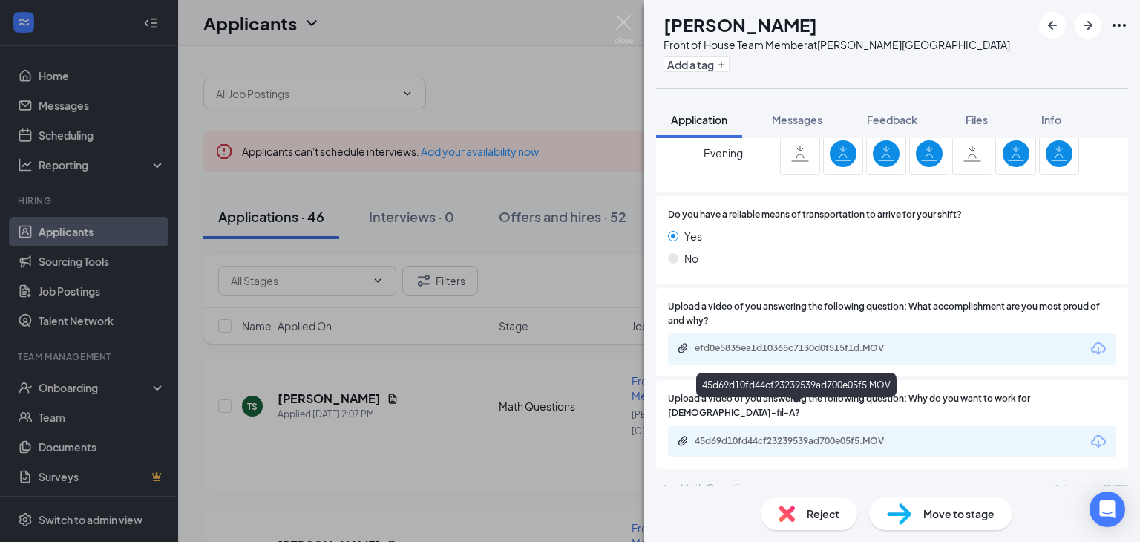
click at [803, 435] on div "45d69d10fd44cf23239539ad700e05f5.MOV" at bounding box center [798, 441] width 208 height 12
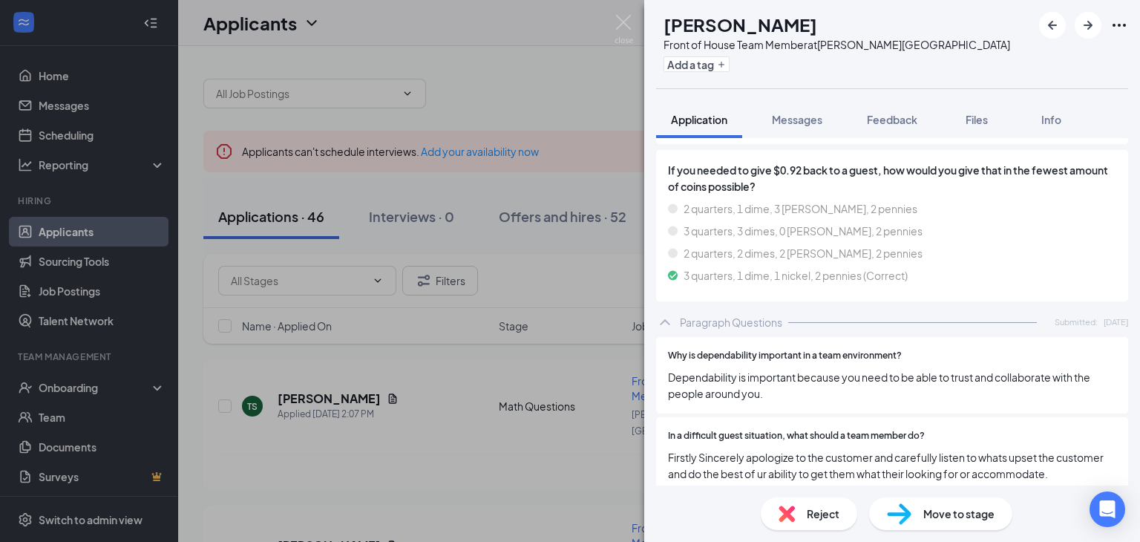
scroll to position [2317, 0]
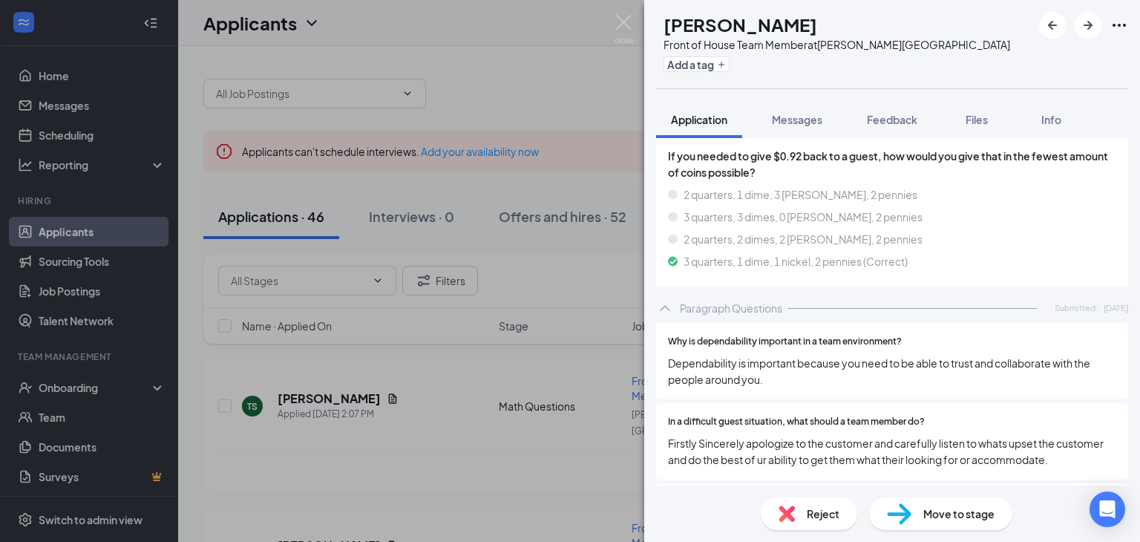
click at [940, 516] on span "Move to stage" at bounding box center [958, 513] width 71 height 16
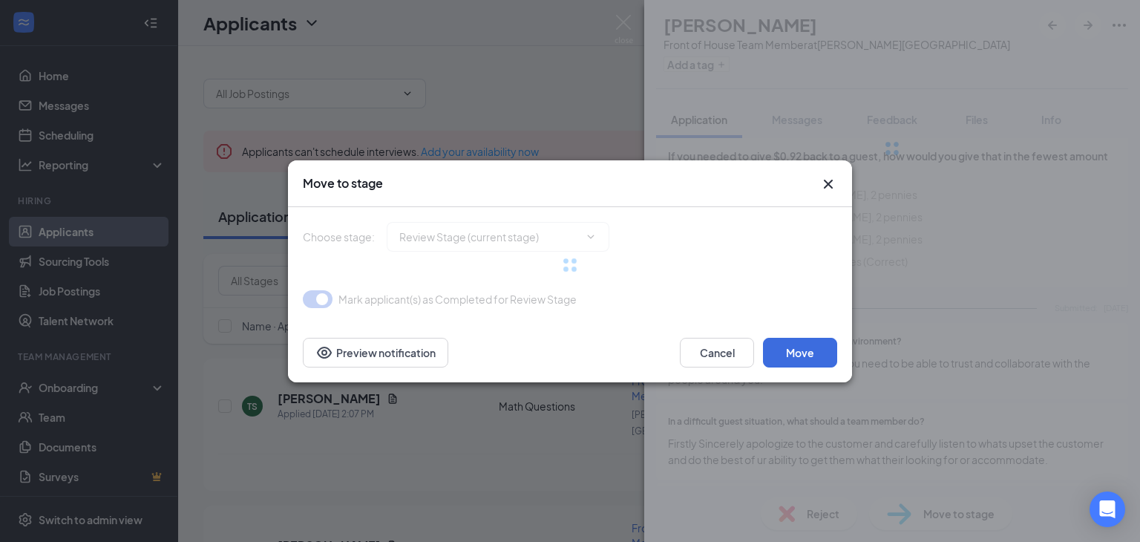
type input "Onsite Interview (next stage)"
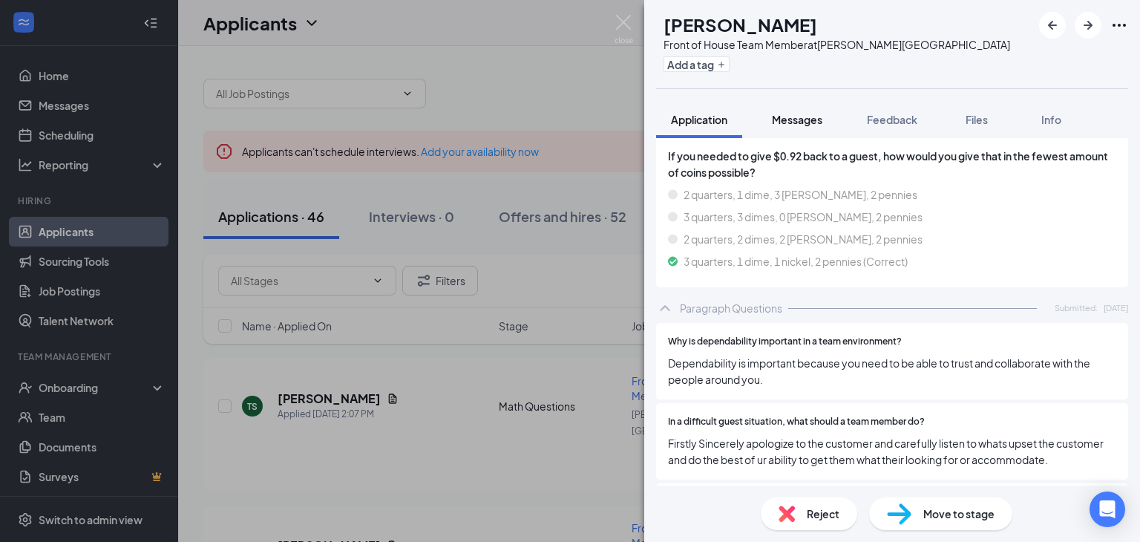
click at [800, 120] on span "Messages" at bounding box center [797, 119] width 50 height 13
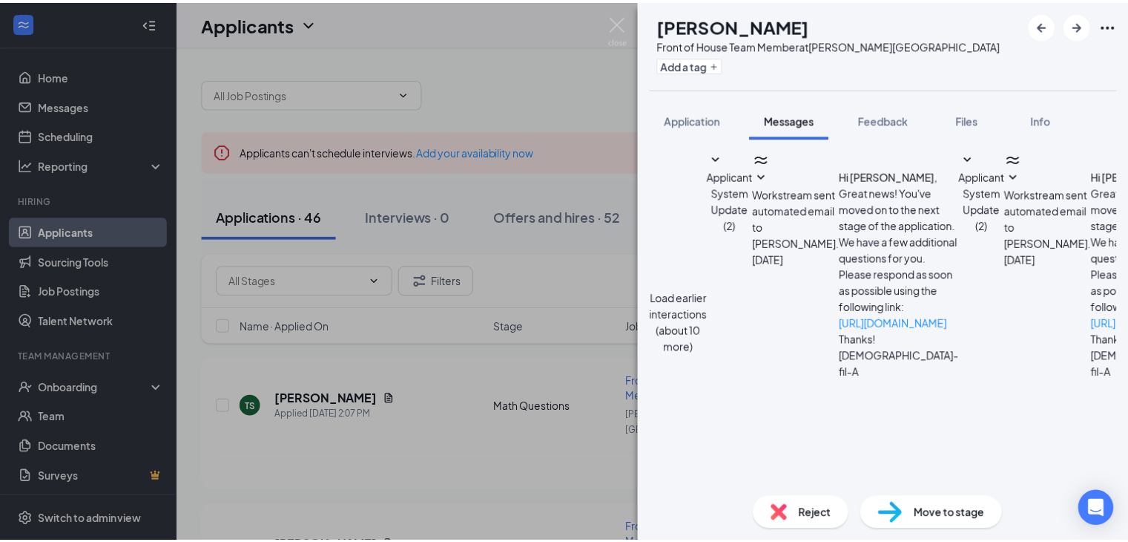
scroll to position [272, 0]
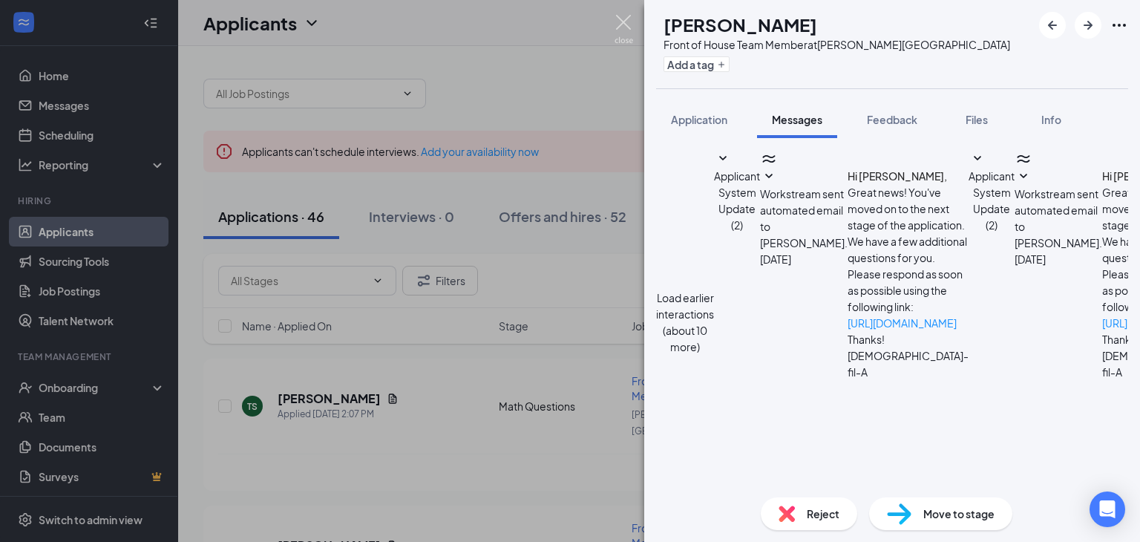
click at [624, 16] on img at bounding box center [623, 29] width 19 height 29
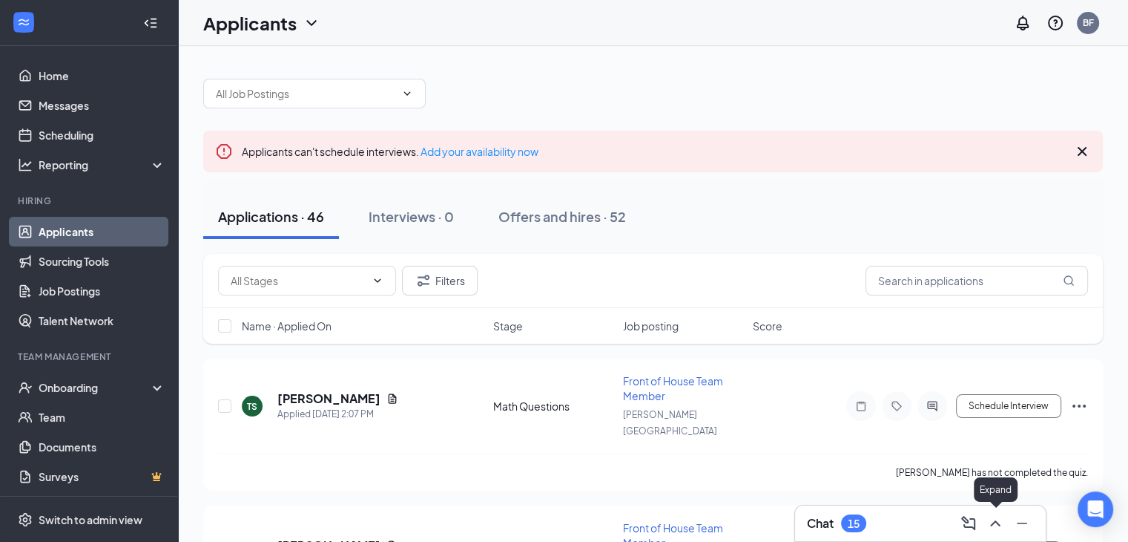
click at [996, 519] on icon "ChevronUp" at bounding box center [996, 523] width 18 height 18
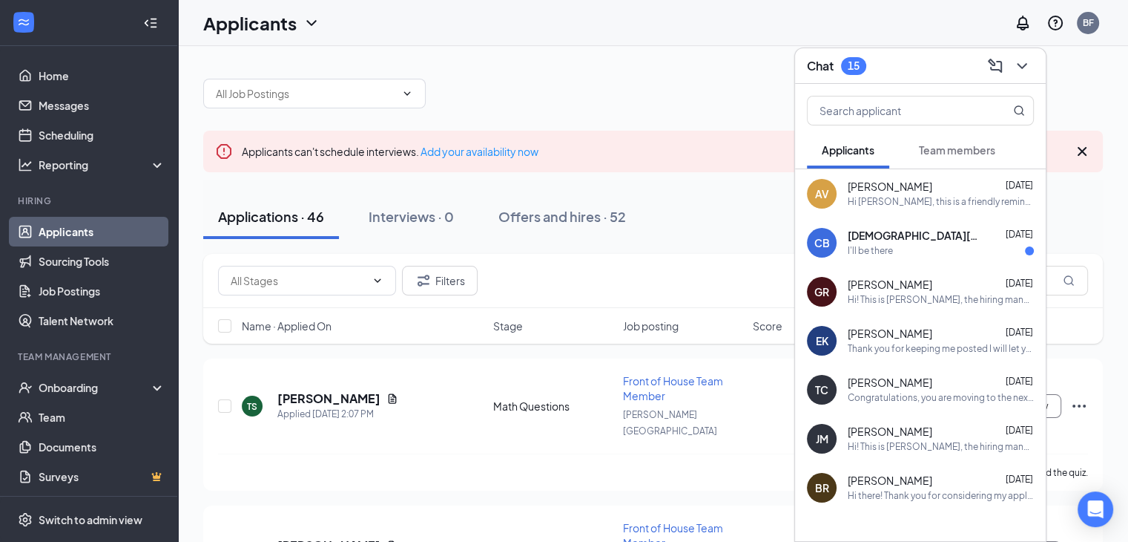
click at [933, 306] on div "GR [PERSON_NAME] [DATE] Hi! This is [PERSON_NAME], the hiring manager at [DEMOG…" at bounding box center [920, 291] width 251 height 49
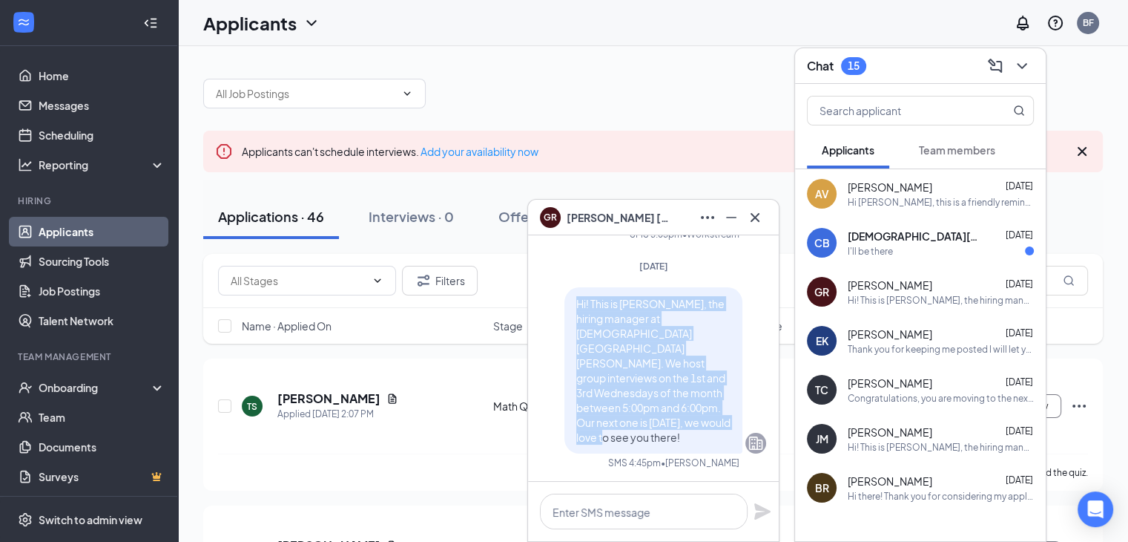
drag, startPoint x: 607, startPoint y: 435, endPoint x: 552, endPoint y: 318, distance: 129.4
click at [552, 318] on div "Hi! This is [PERSON_NAME], the hiring manager at [DEMOGRAPHIC_DATA][GEOGRAPHIC_…" at bounding box center [654, 370] width 226 height 166
copy span "Hi! This is [PERSON_NAME], the hiring manager at [DEMOGRAPHIC_DATA][GEOGRAPHIC_…"
click at [763, 226] on button at bounding box center [755, 218] width 24 height 24
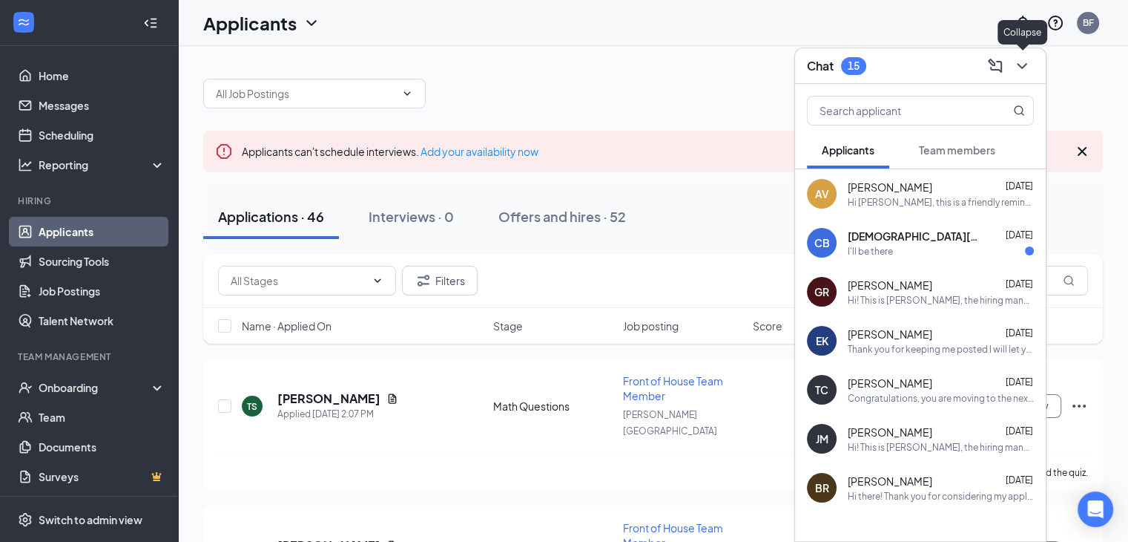
click at [1026, 65] on icon "ChevronDown" at bounding box center [1022, 66] width 18 height 18
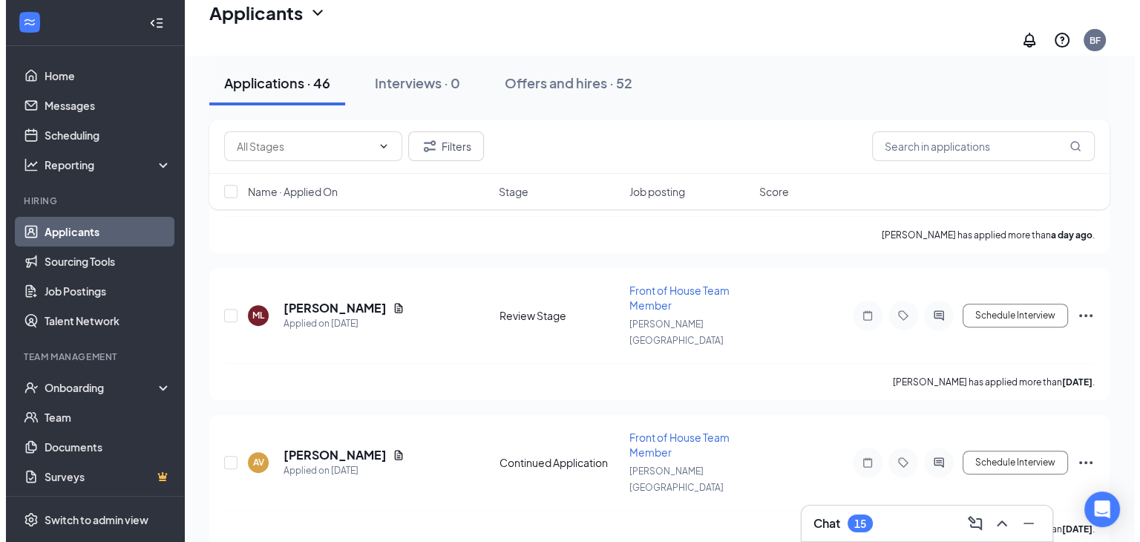
scroll to position [513, 0]
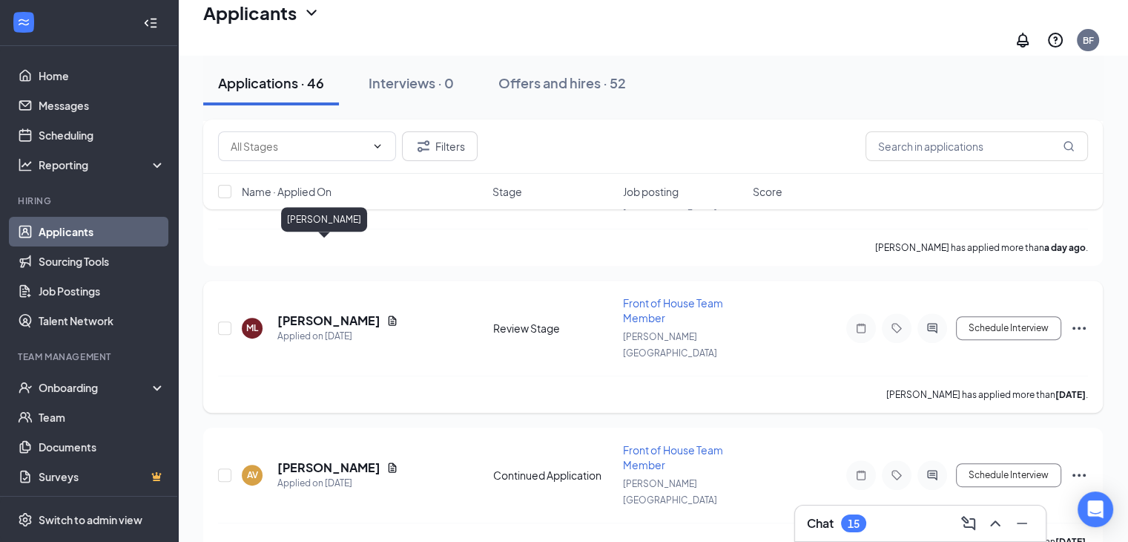
click at [309, 312] on h5 "[PERSON_NAME]" at bounding box center [328, 320] width 103 height 16
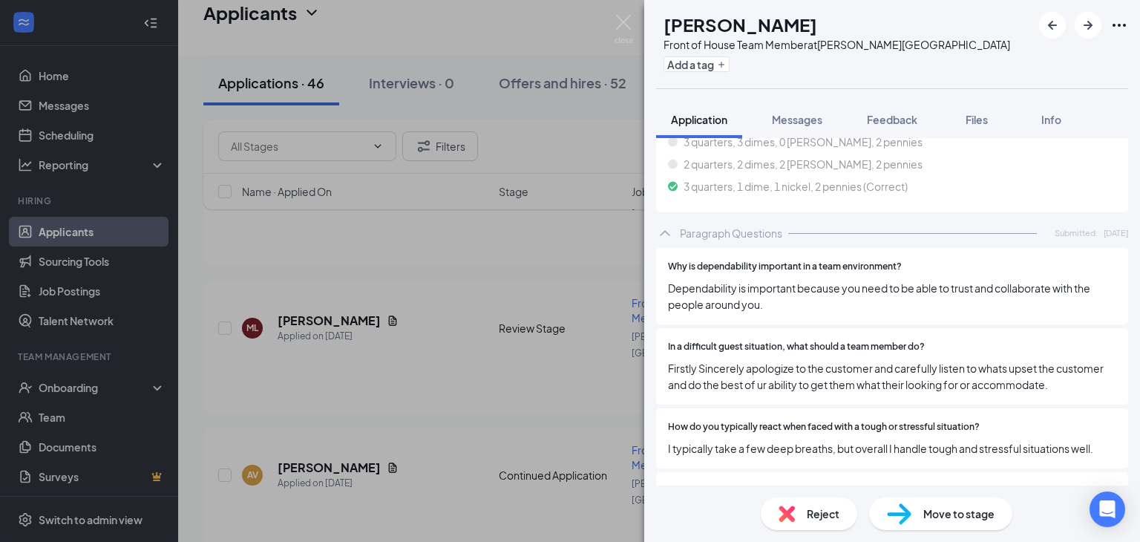
scroll to position [2344, 0]
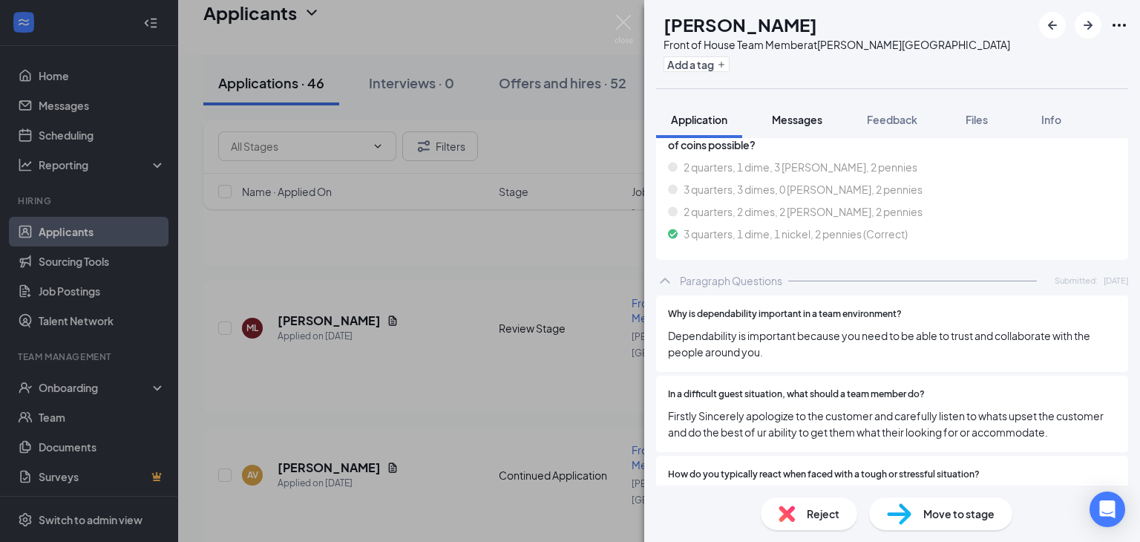
click at [791, 125] on span "Messages" at bounding box center [797, 119] width 50 height 13
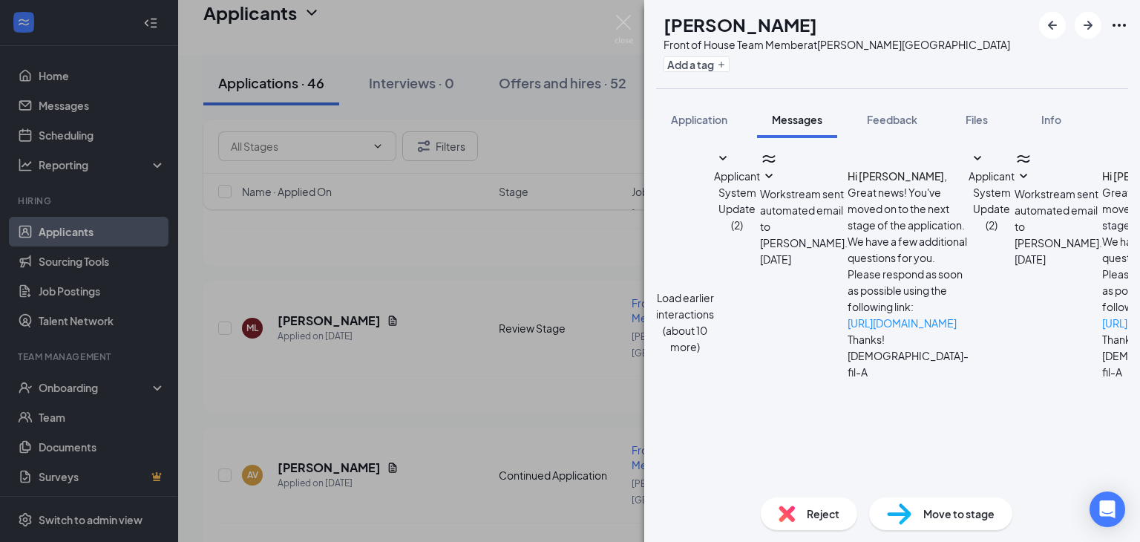
scroll to position [272, 0]
click at [699, 494] on textarea at bounding box center [743, 538] width 174 height 89
paste textarea "Hi! This is [PERSON_NAME], the hiring manager at [DEMOGRAPHIC_DATA][GEOGRAPHIC_…"
type textarea "Hi! This is [PERSON_NAME], the hiring manager at [DEMOGRAPHIC_DATA][GEOGRAPHIC_…"
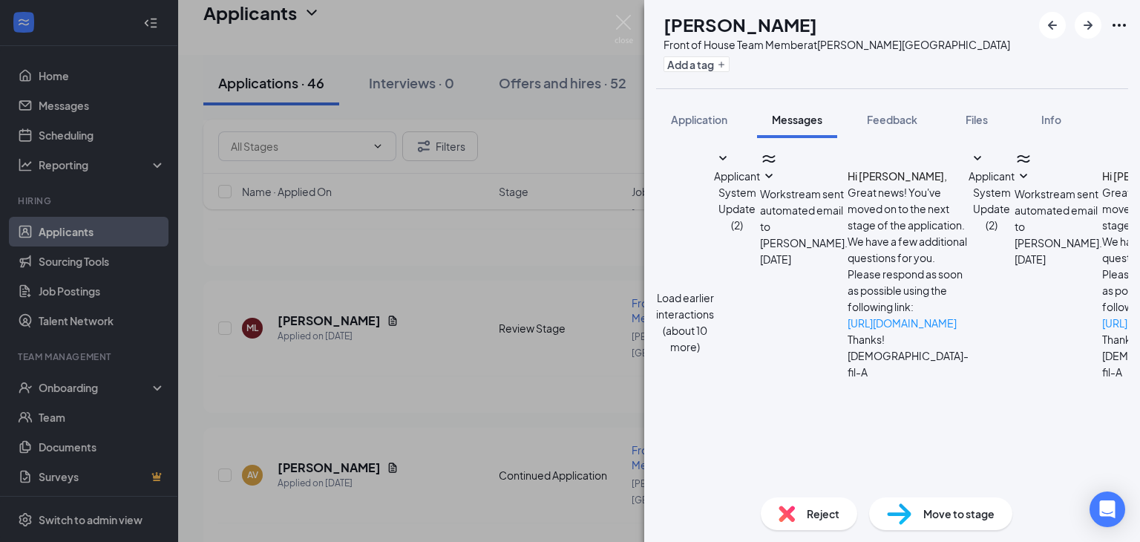
scroll to position [433, 0]
click at [1080, 26] on icon "ArrowRight" at bounding box center [1088, 25] width 18 height 18
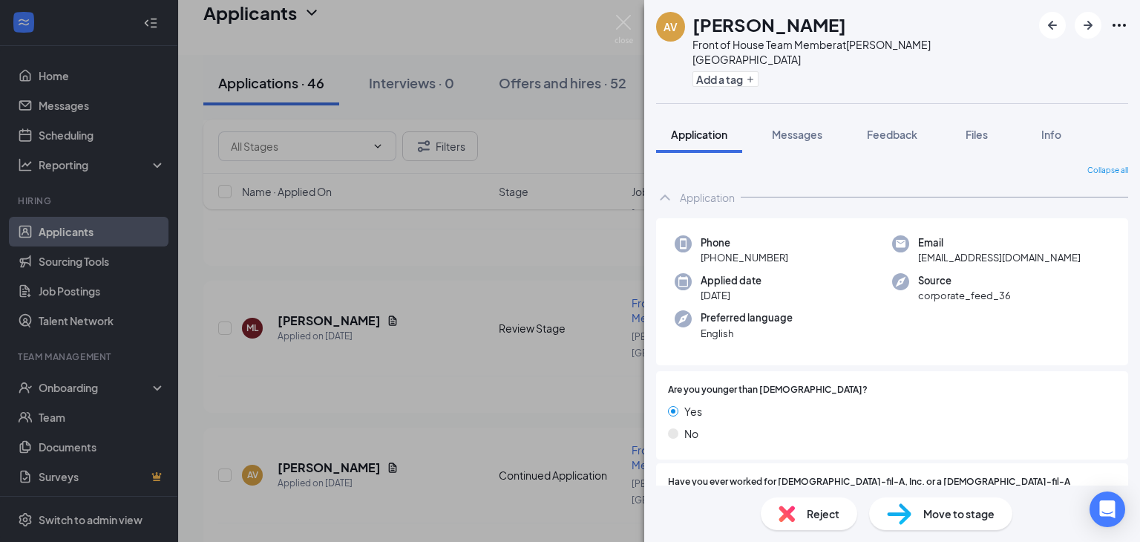
click at [827, 520] on span "Reject" at bounding box center [822, 513] width 33 height 16
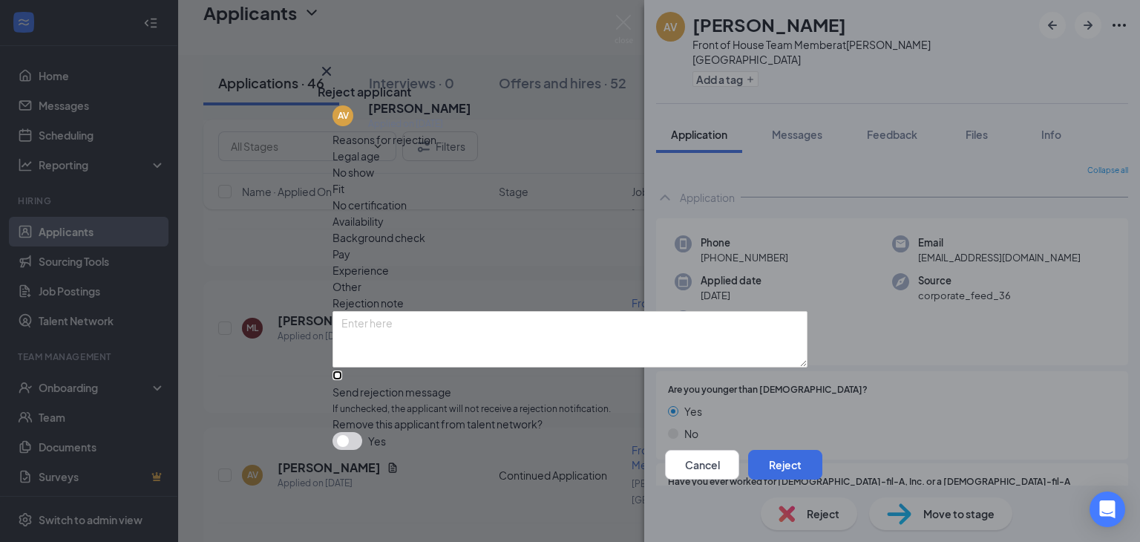
click at [338, 370] on input "Send rejection message If unchecked, the applicant will not receive a rejection…" at bounding box center [337, 375] width 10 height 10
checkbox input "true"
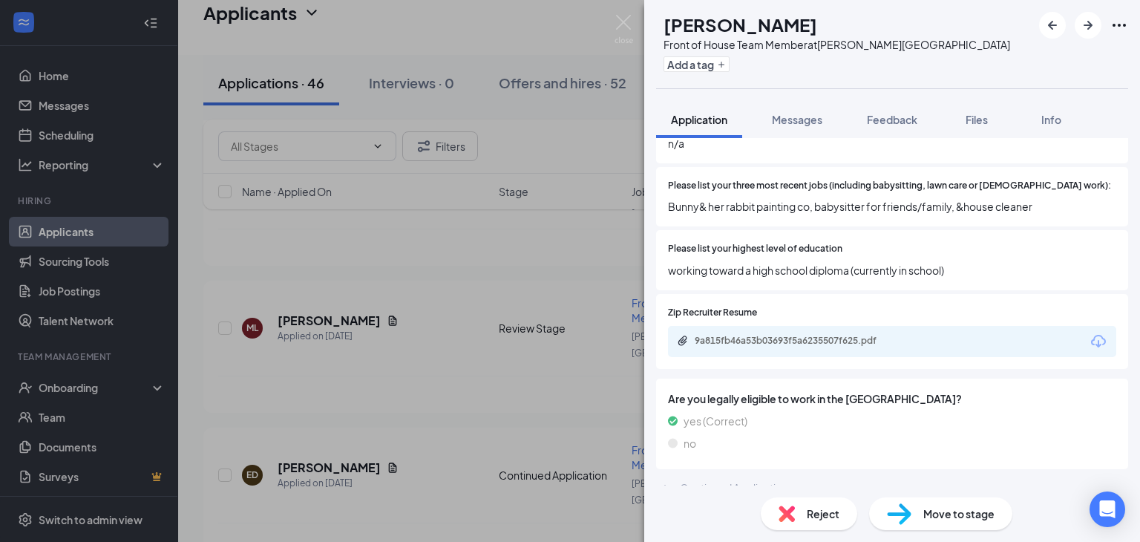
scroll to position [454, 0]
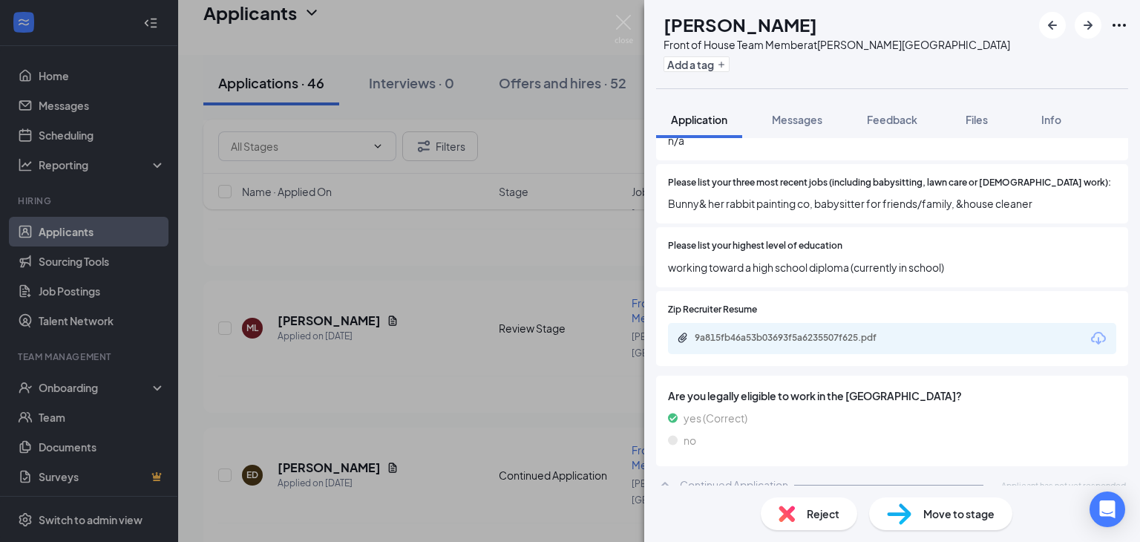
click at [813, 517] on span "Reject" at bounding box center [822, 513] width 33 height 16
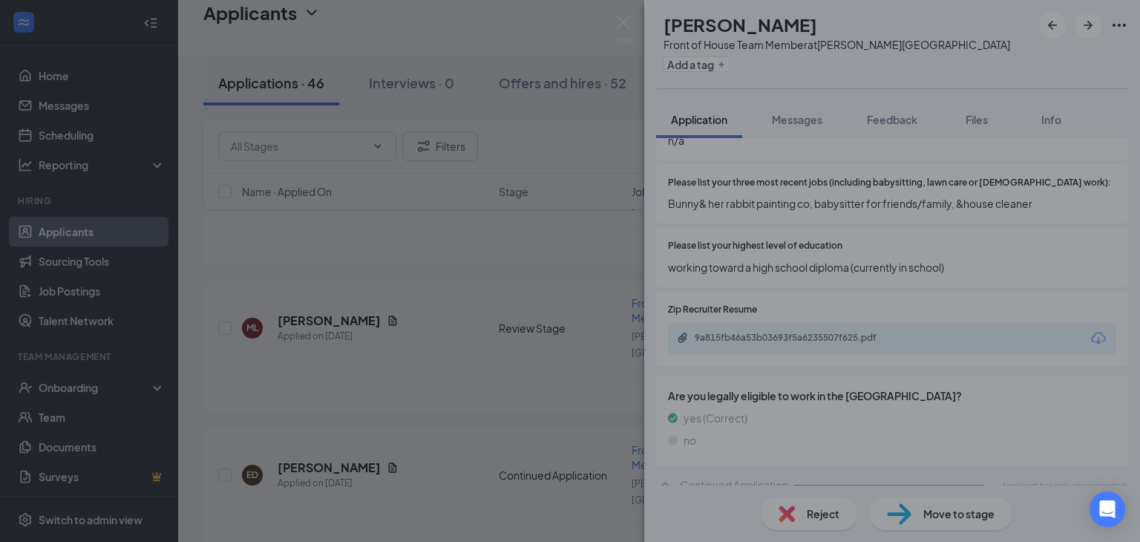
scroll to position [448, 0]
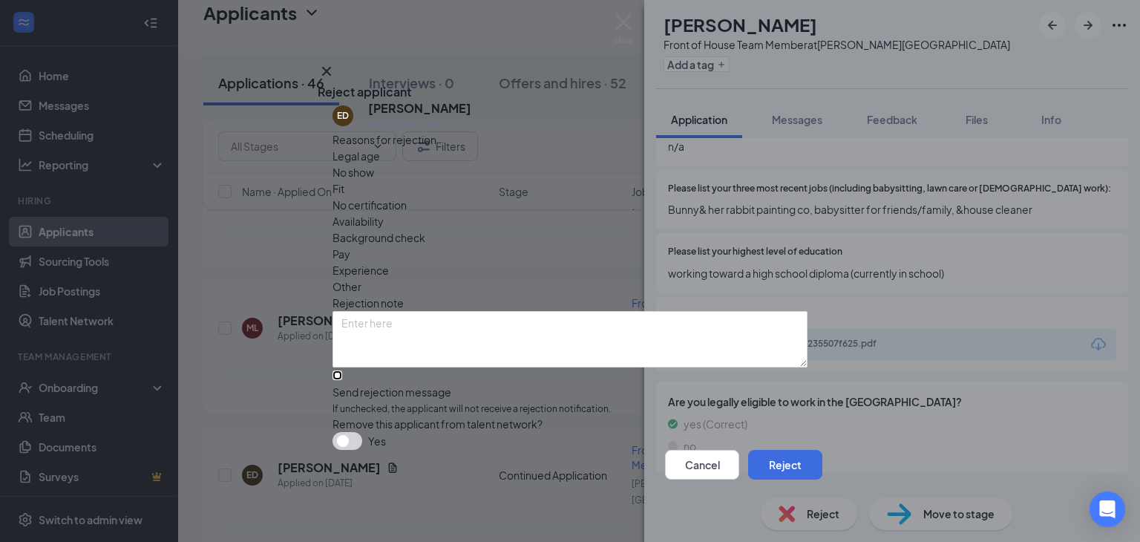
click at [342, 370] on input "Send rejection message If unchecked, the applicant will not receive a rejection…" at bounding box center [337, 375] width 10 height 10
checkbox input "true"
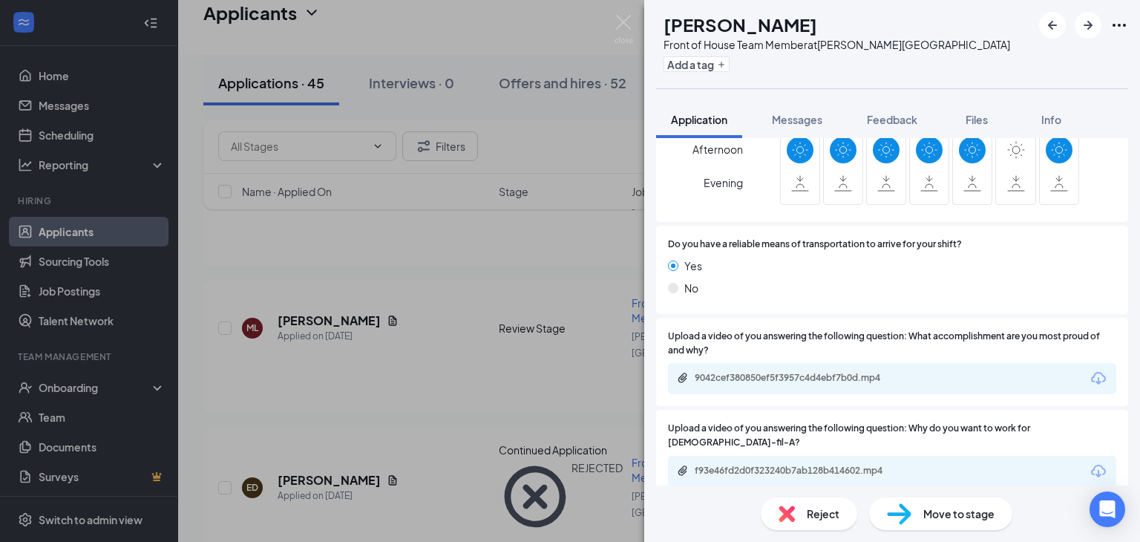
scroll to position [1347, 0]
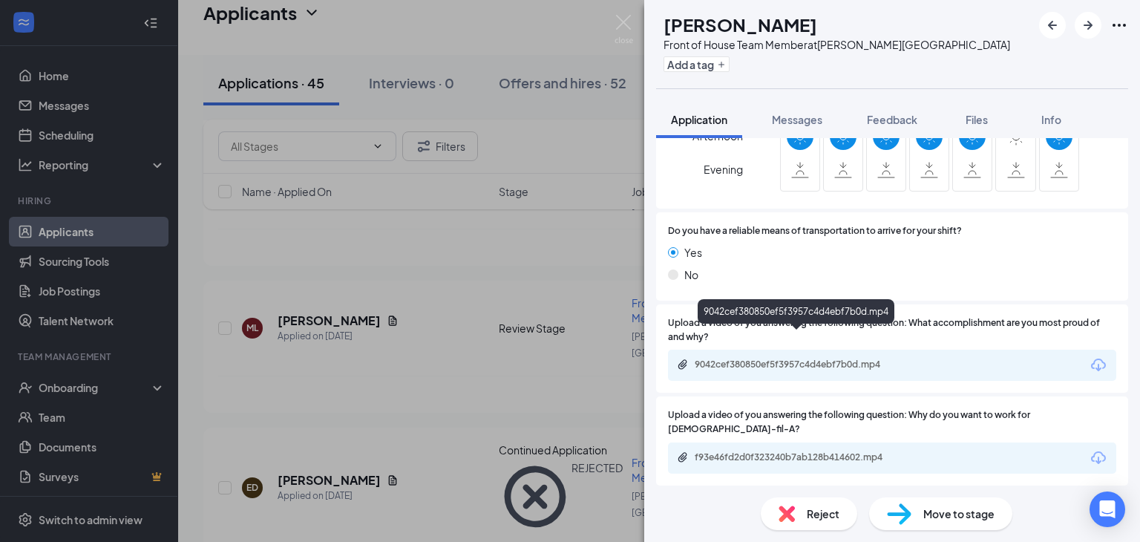
click at [831, 358] on div "9042cef380850ef5f3957c4d4ebf7b0d.mp4" at bounding box center [798, 364] width 208 height 12
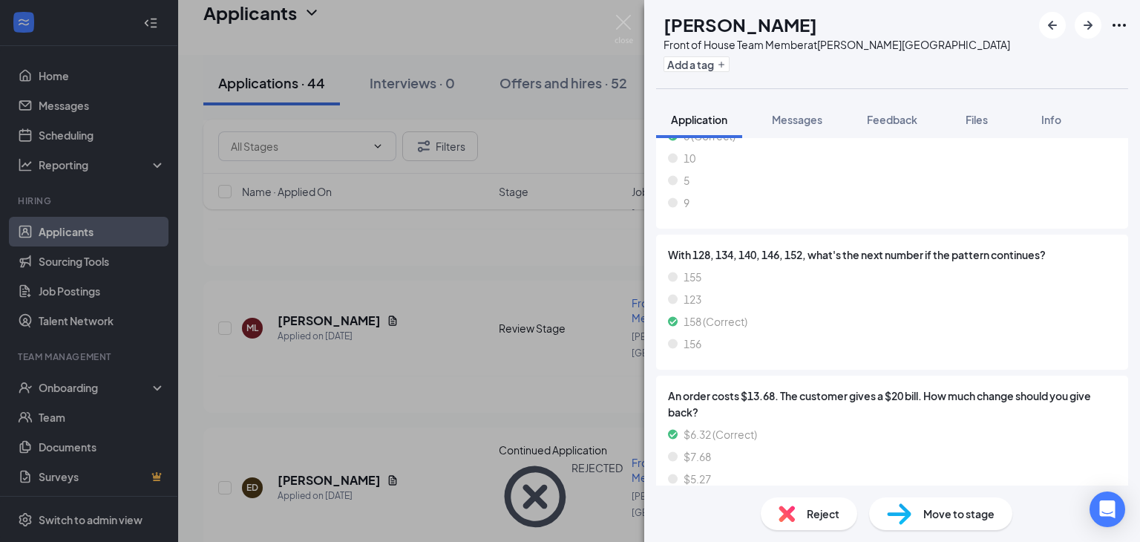
scroll to position [2122, 0]
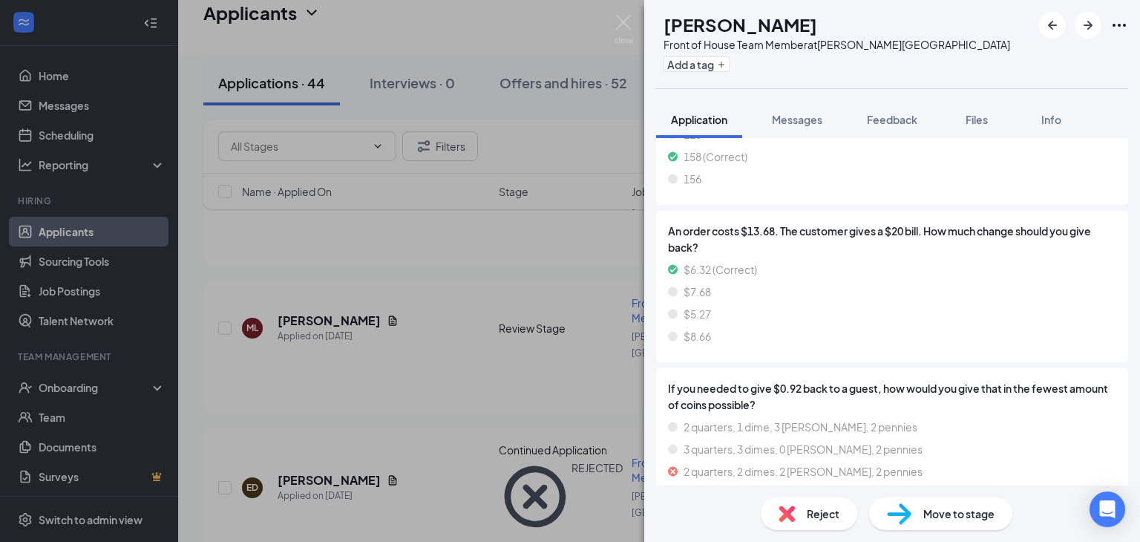
click at [804, 516] on div "Reject" at bounding box center [808, 513] width 96 height 33
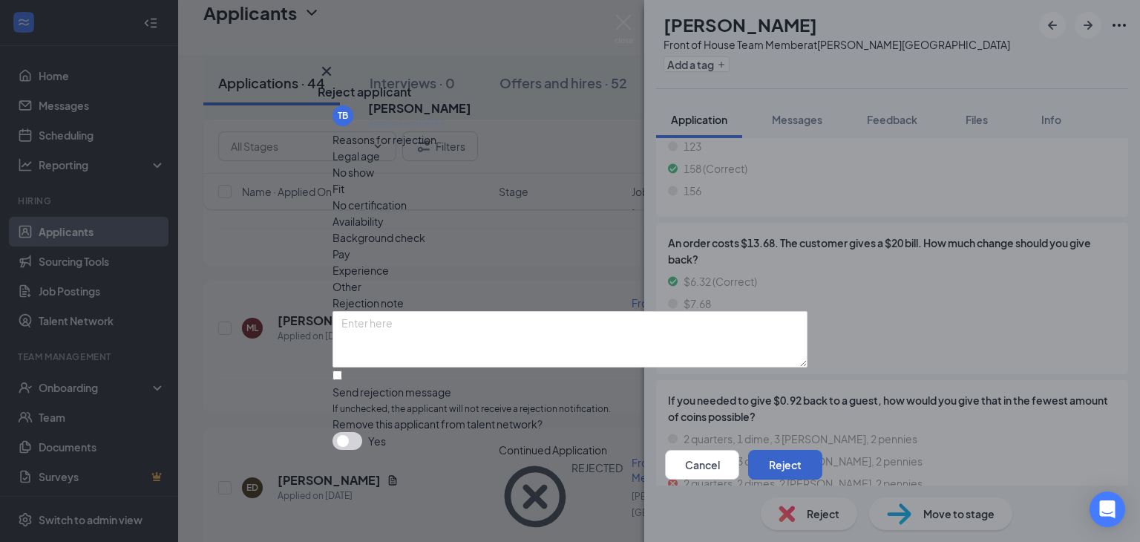
click at [780, 463] on button "Reject" at bounding box center [785, 465] width 74 height 30
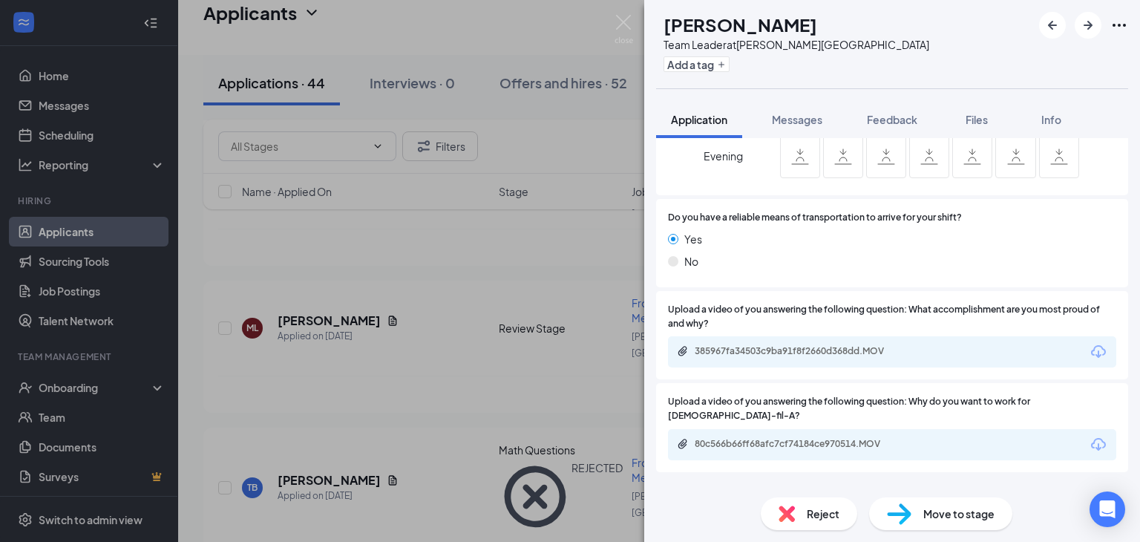
scroll to position [1306, 0]
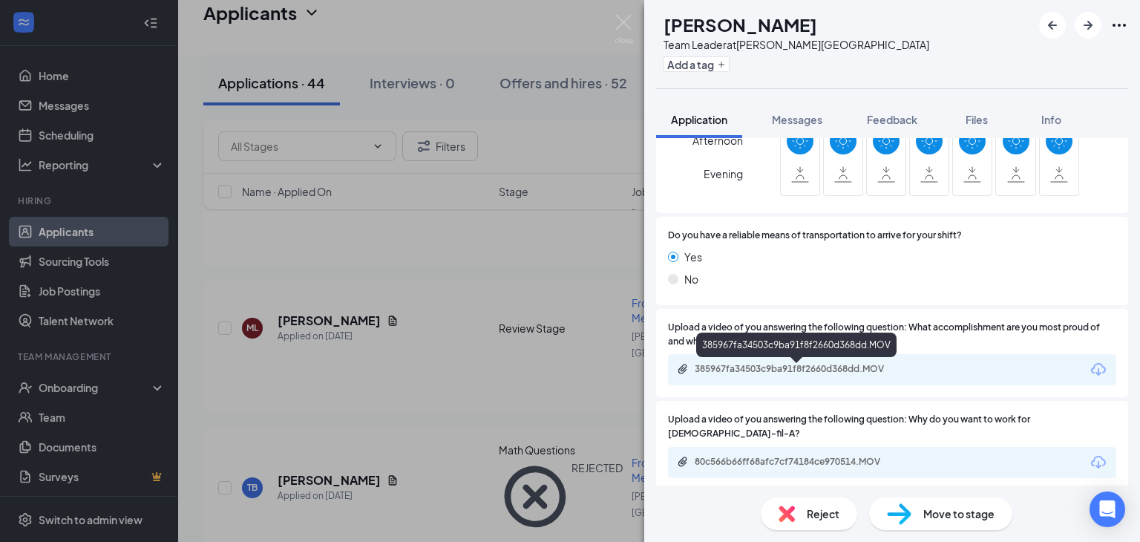
click at [826, 366] on div "385967fa34503c9ba91f8f2660d368dd.MOV" at bounding box center [798, 369] width 208 height 12
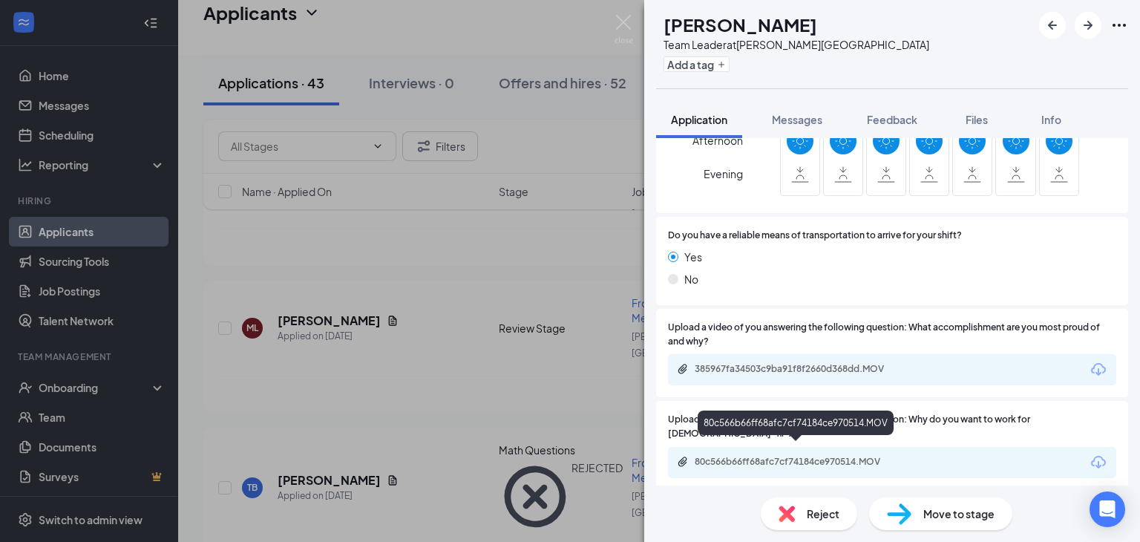
click at [783, 456] on div "80c566b66ff68afc7cf74184ce970514.MOV" at bounding box center [798, 462] width 208 height 12
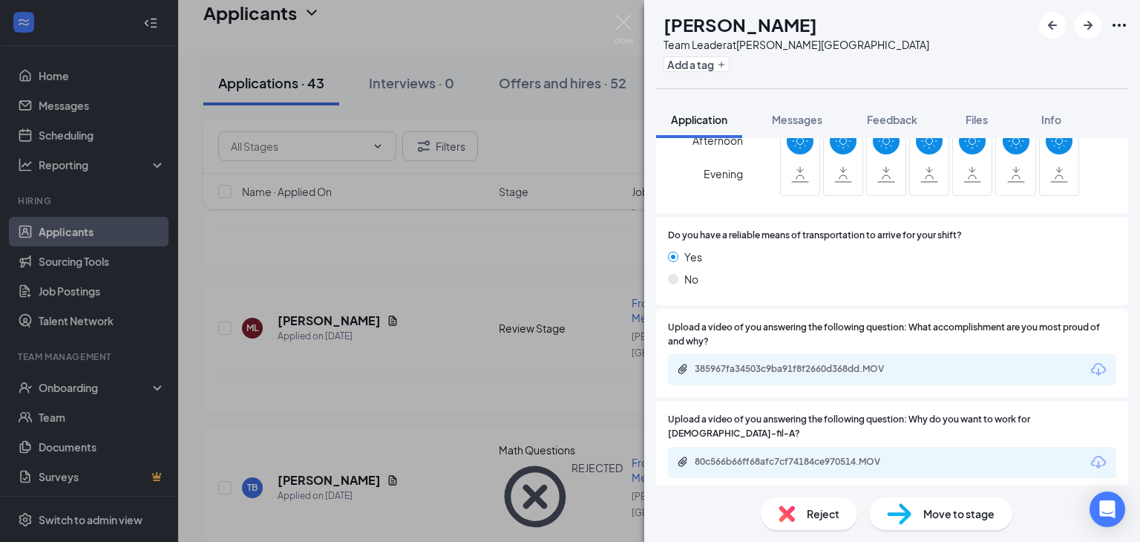
click at [824, 515] on span "Reject" at bounding box center [822, 513] width 33 height 16
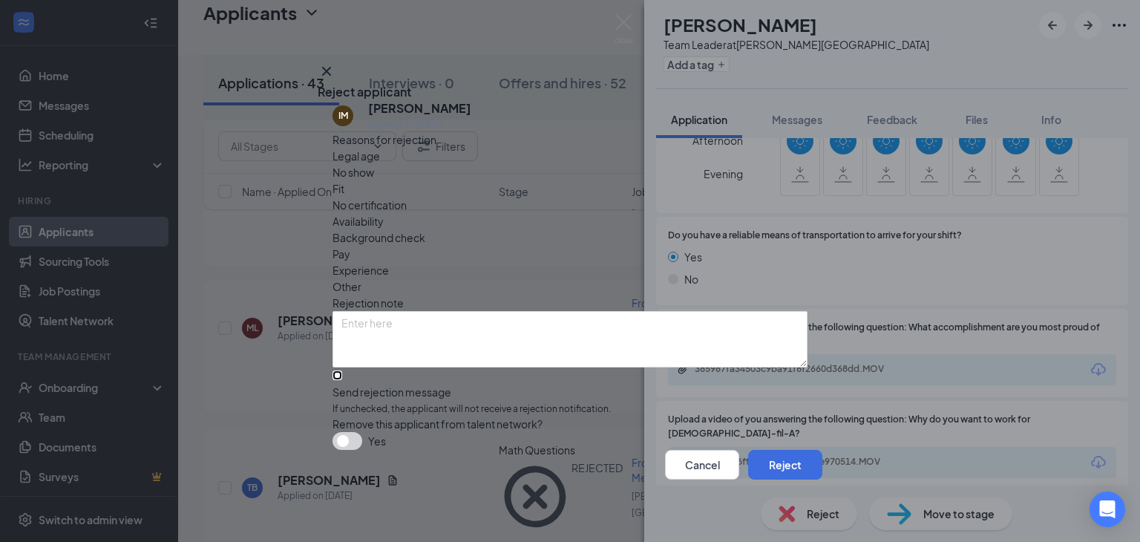
click at [339, 370] on input "Send rejection message If unchecked, the applicant will not receive a rejection…" at bounding box center [337, 375] width 10 height 10
checkbox input "true"
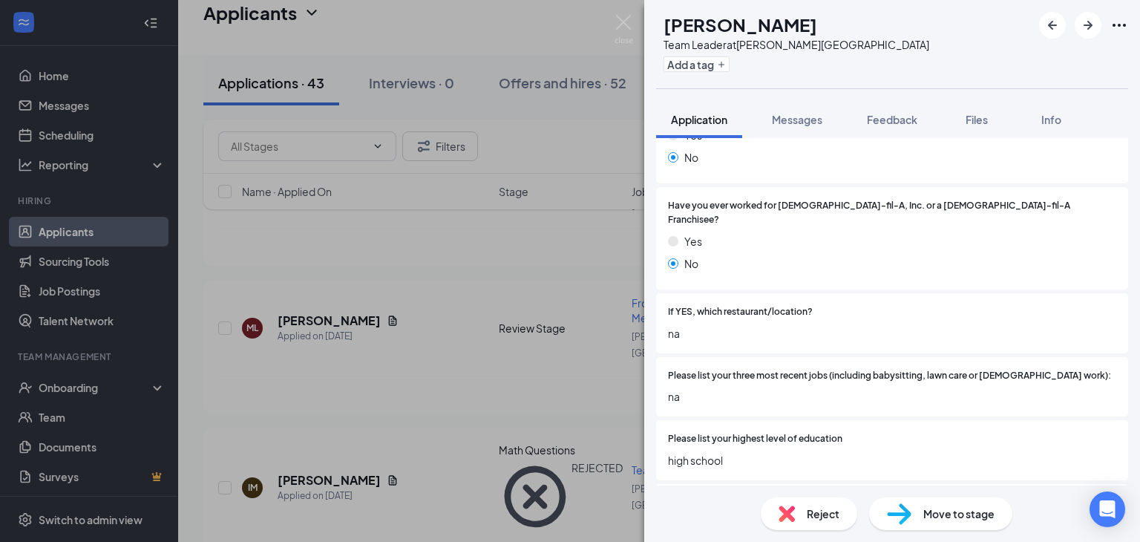
scroll to position [496, 0]
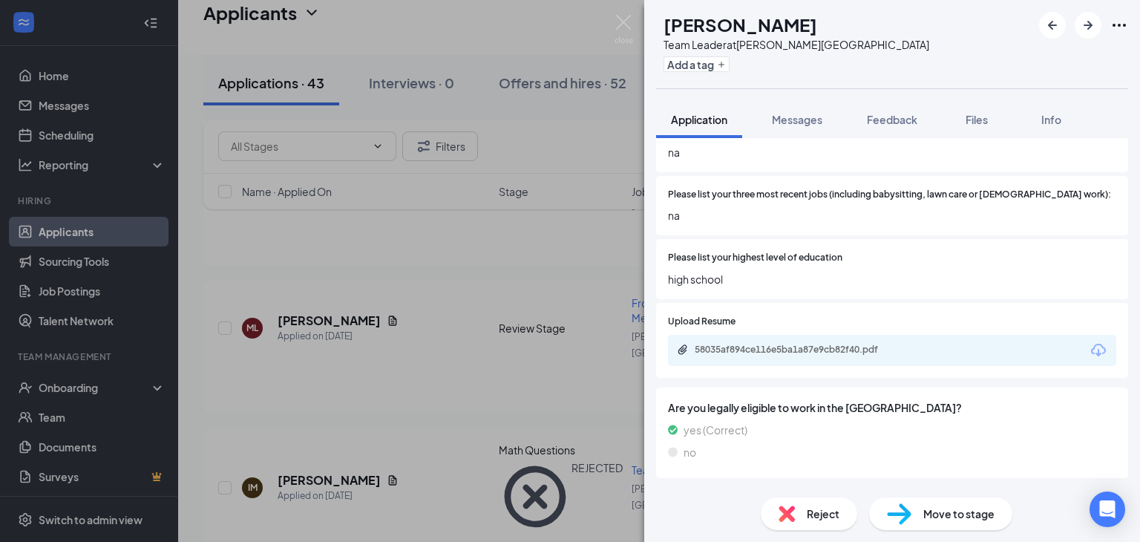
click at [818, 514] on span "Reject" at bounding box center [822, 513] width 33 height 16
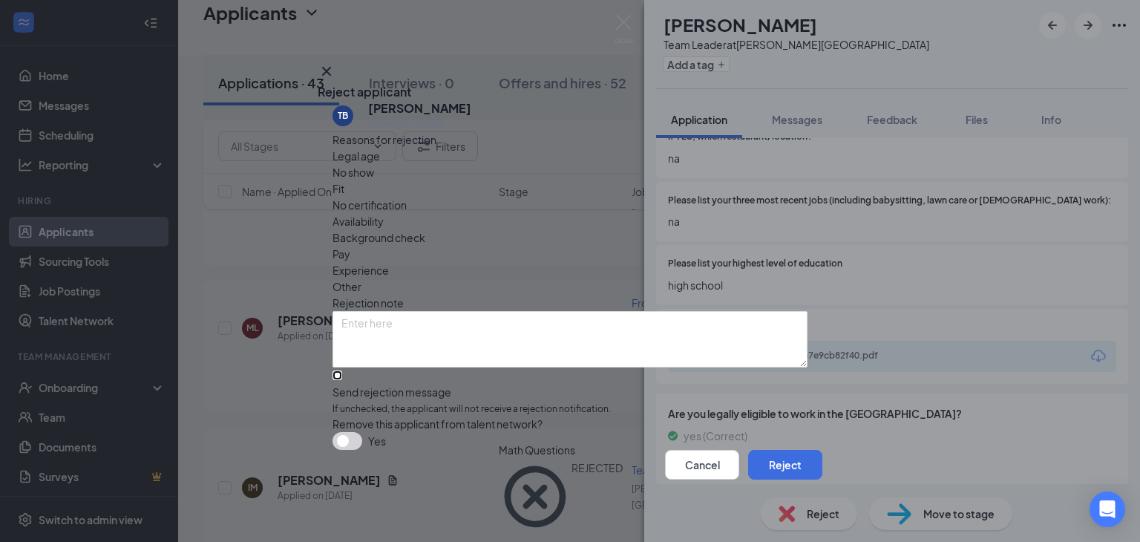
click at [338, 370] on input "Send rejection message If unchecked, the applicant will not receive a rejection…" at bounding box center [337, 375] width 10 height 10
checkbox input "true"
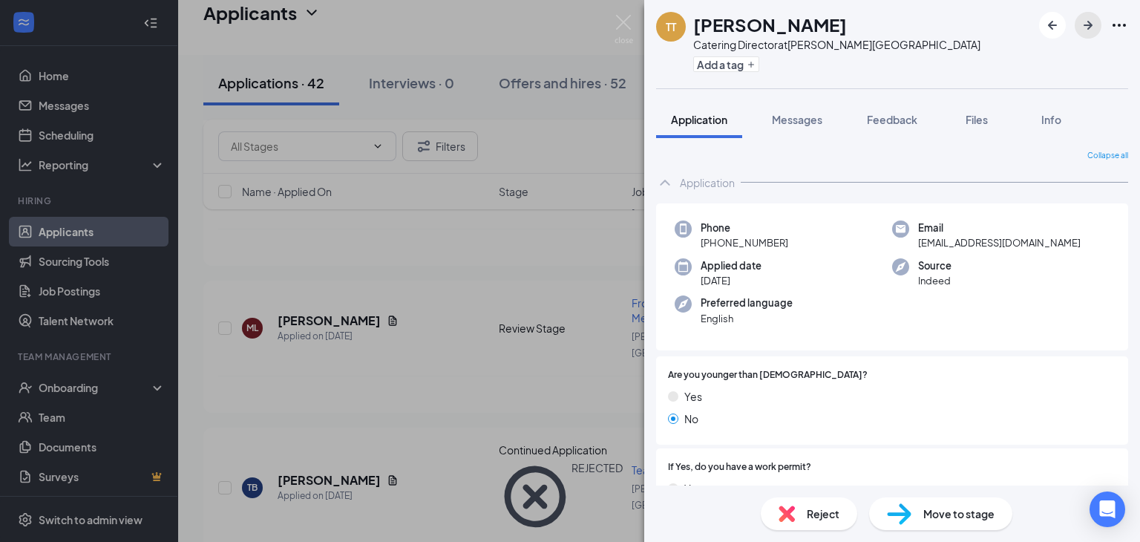
click at [1087, 22] on icon "ArrowRight" at bounding box center [1087, 25] width 9 height 9
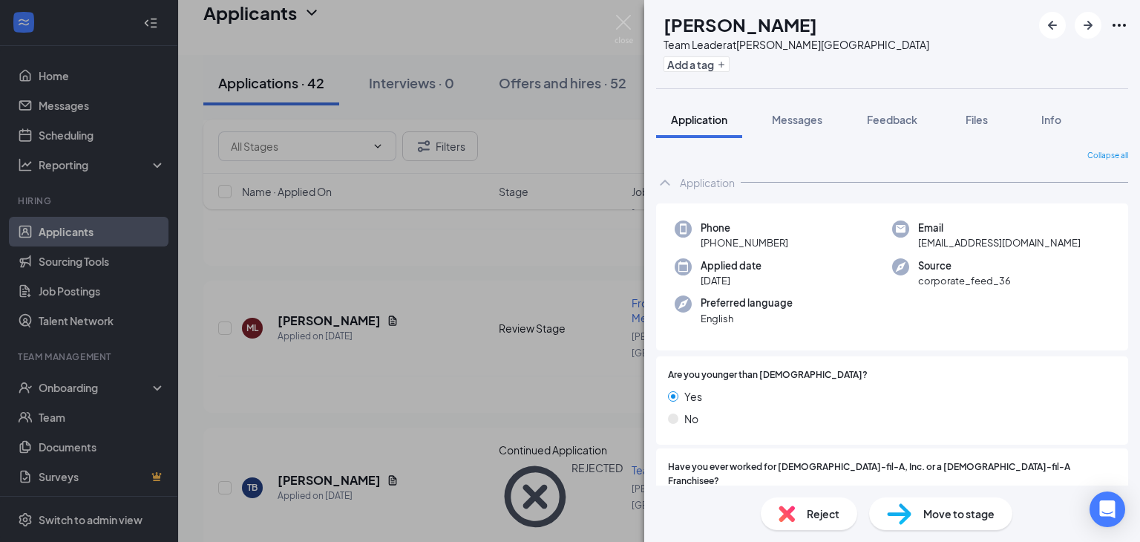
click at [790, 513] on img at bounding box center [786, 513] width 16 height 16
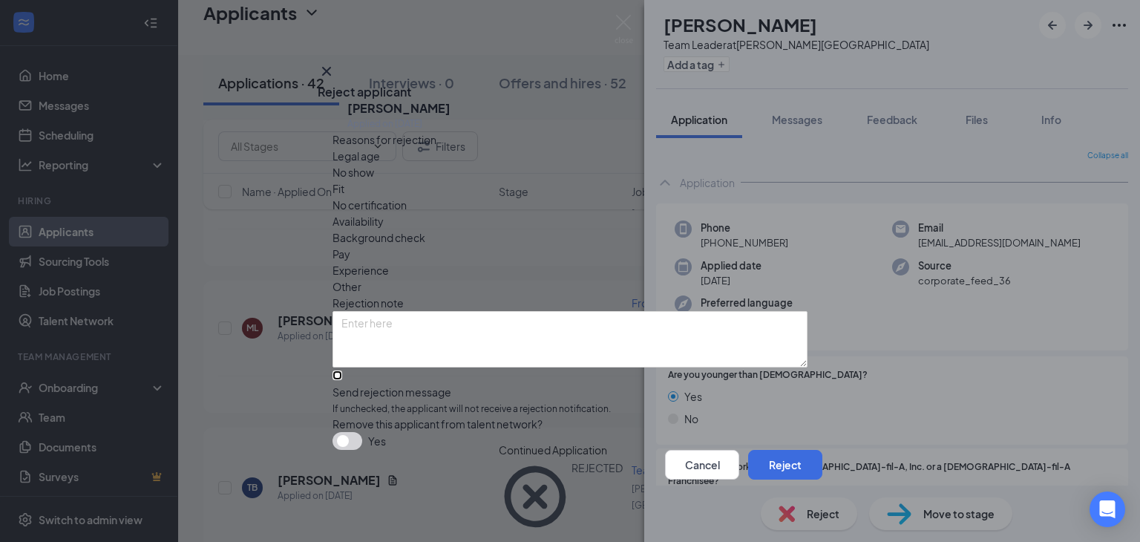
click at [335, 370] on input "Send rejection message If unchecked, the applicant will not receive a rejection…" at bounding box center [337, 375] width 10 height 10
checkbox input "true"
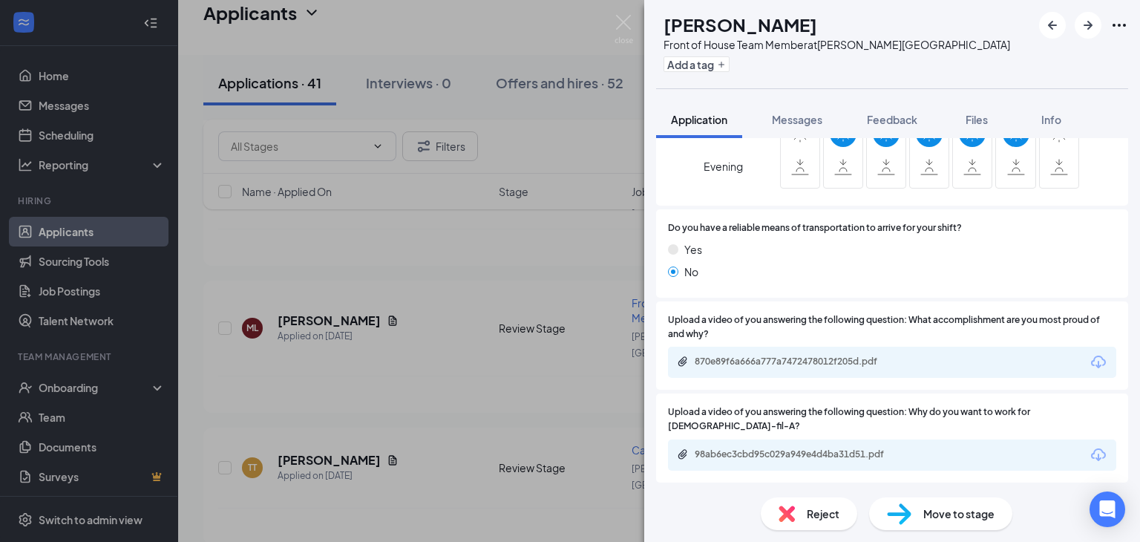
scroll to position [1540, 0]
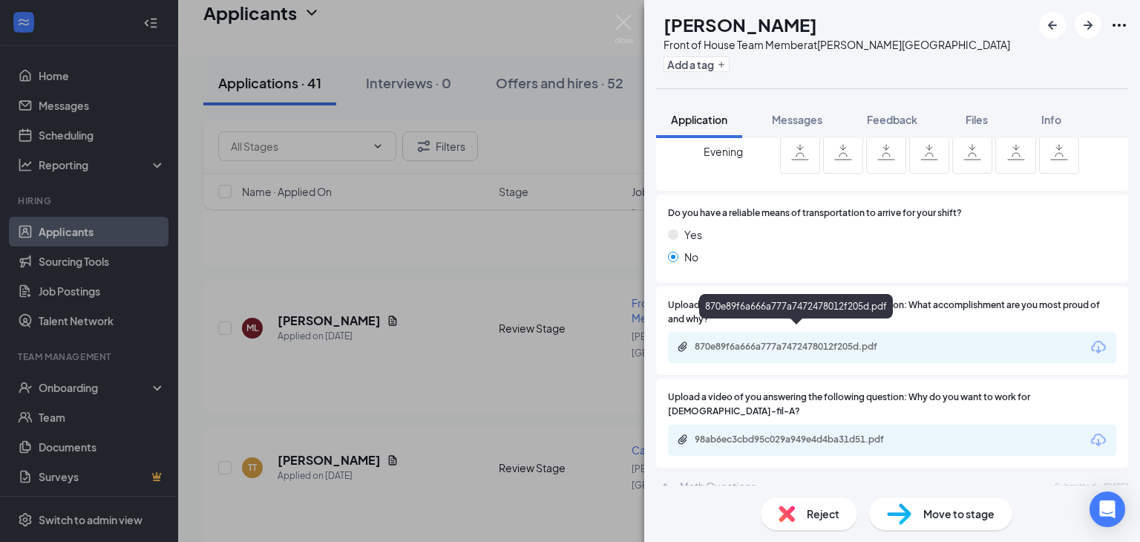
click at [852, 341] on div "870e89f6a666a777a7472478012f205d.pdf" at bounding box center [798, 347] width 208 height 12
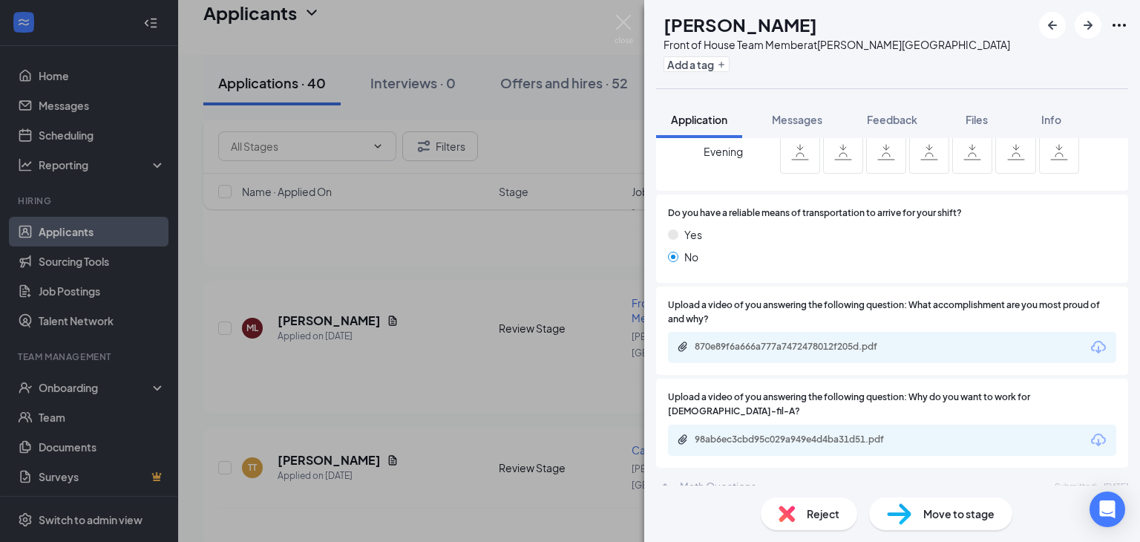
click at [810, 513] on span "Reject" at bounding box center [822, 513] width 33 height 16
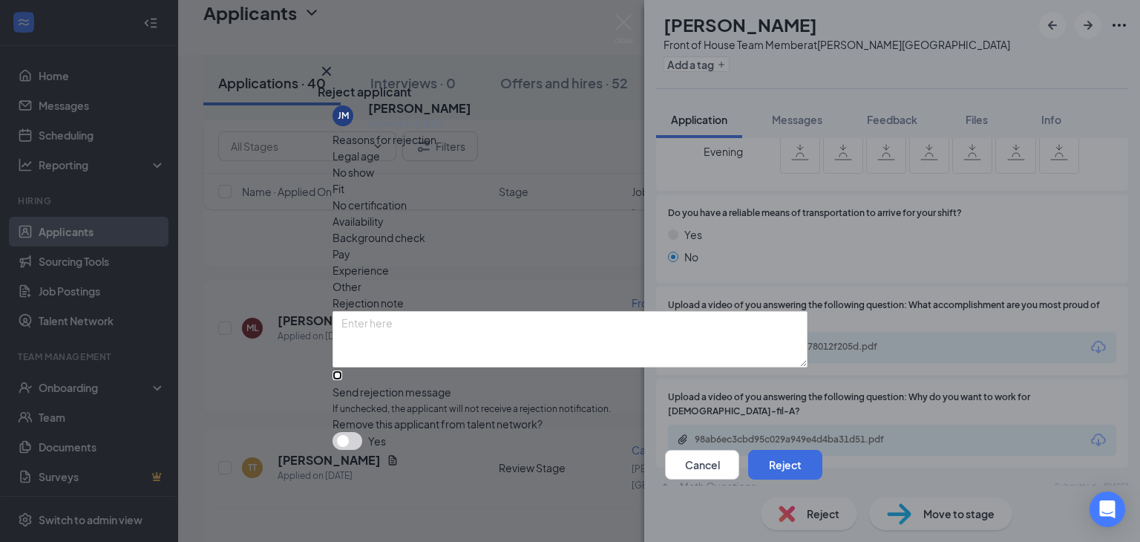
click at [337, 370] on input "Send rejection message If unchecked, the applicant will not receive a rejection…" at bounding box center [337, 375] width 10 height 10
checkbox input "true"
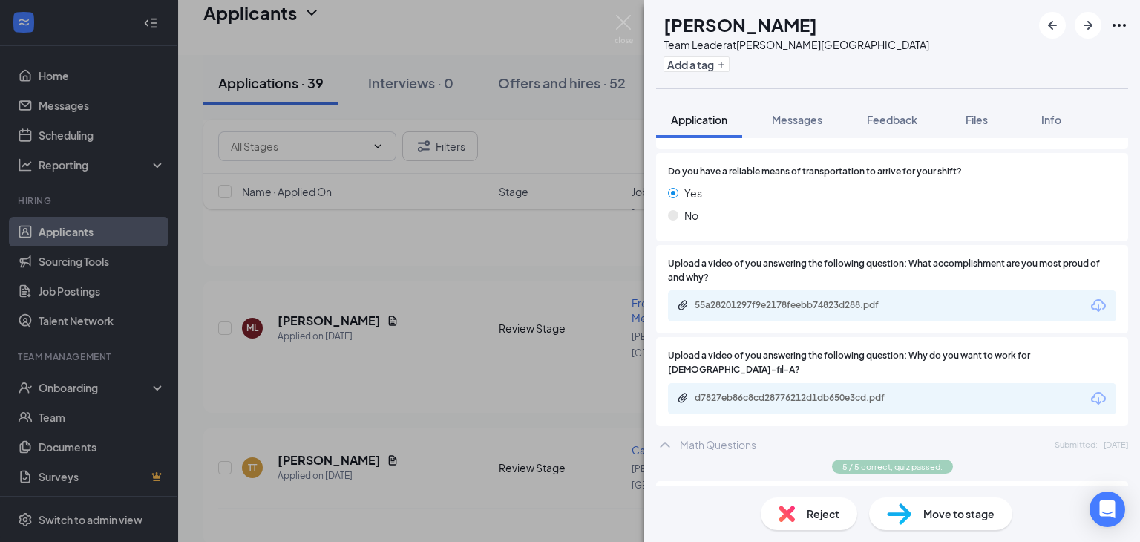
scroll to position [1404, 0]
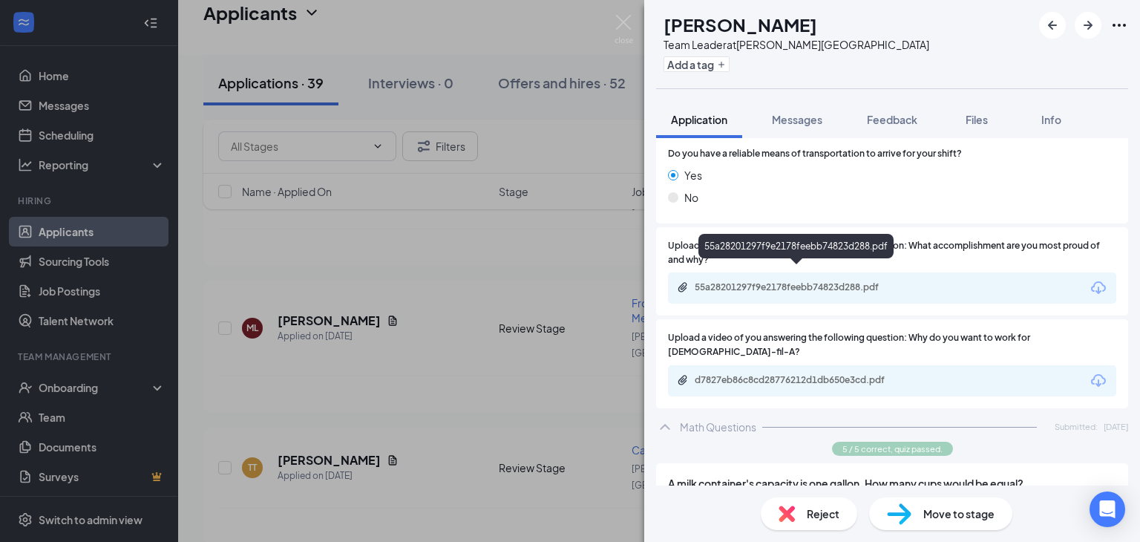
click at [872, 281] on div "55a28201297f9e2178feebb74823d288.pdf" at bounding box center [798, 287] width 208 height 12
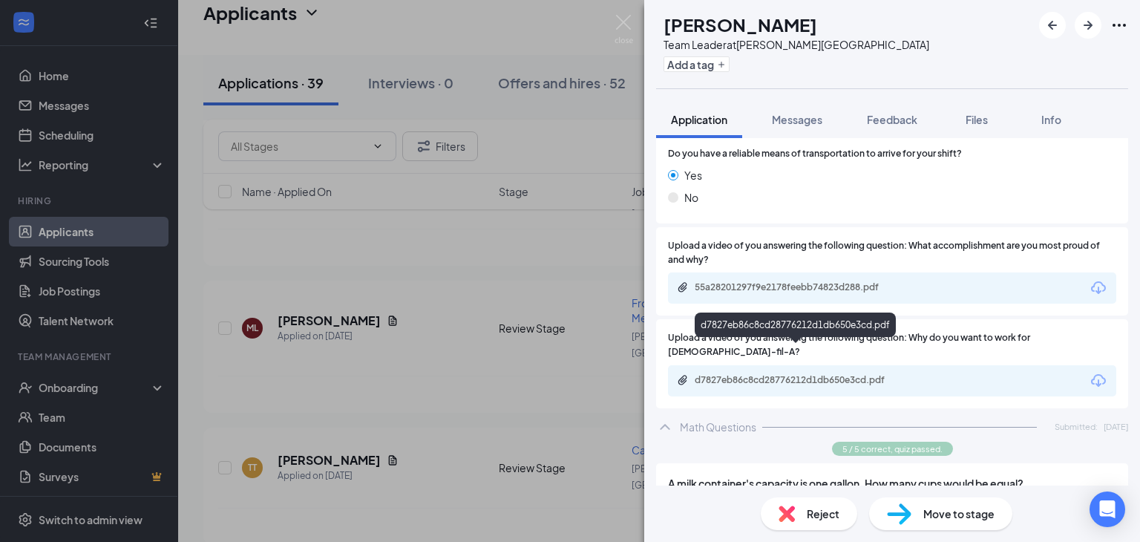
click at [806, 374] on div "d7827eb86c8cd28776212d1db650e3cd.pdf" at bounding box center [798, 380] width 208 height 12
click at [799, 523] on div "Reject" at bounding box center [808, 513] width 96 height 33
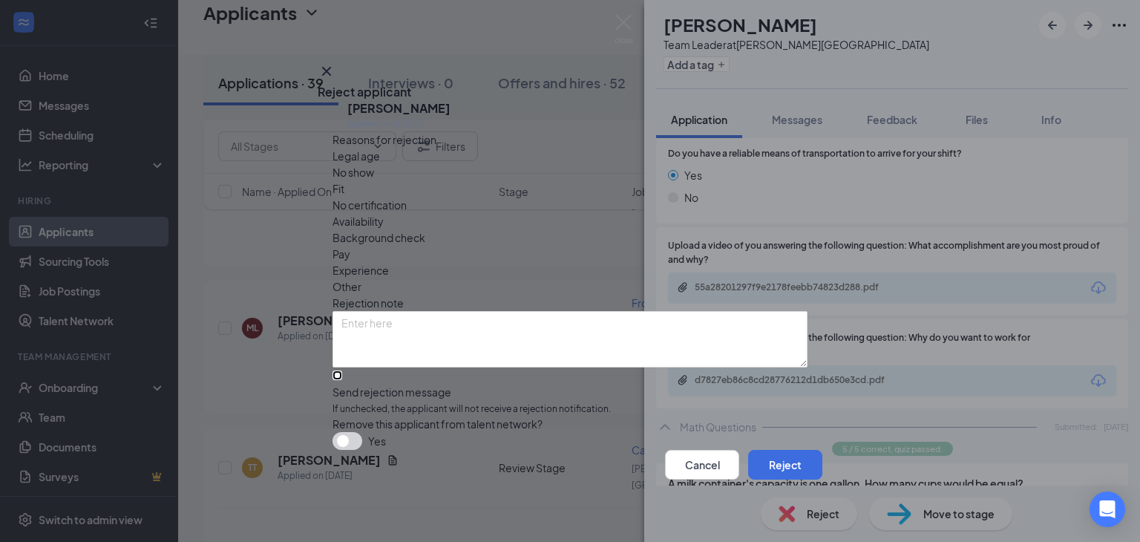
click at [341, 370] on input "Send rejection message If unchecked, the applicant will not receive a rejection…" at bounding box center [337, 375] width 10 height 10
checkbox input "true"
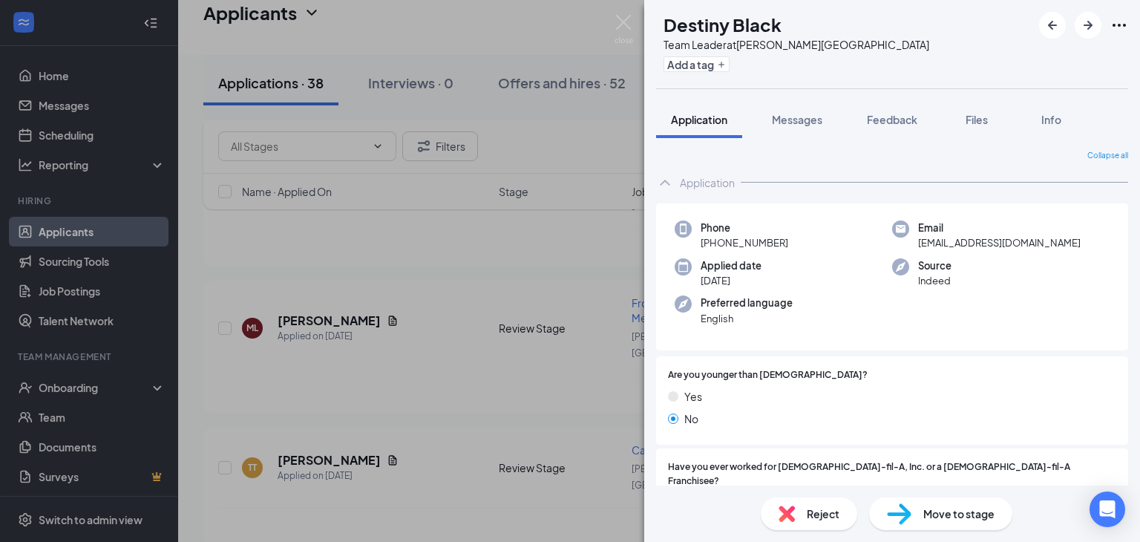
click at [810, 522] on div "Reject" at bounding box center [808, 513] width 96 height 33
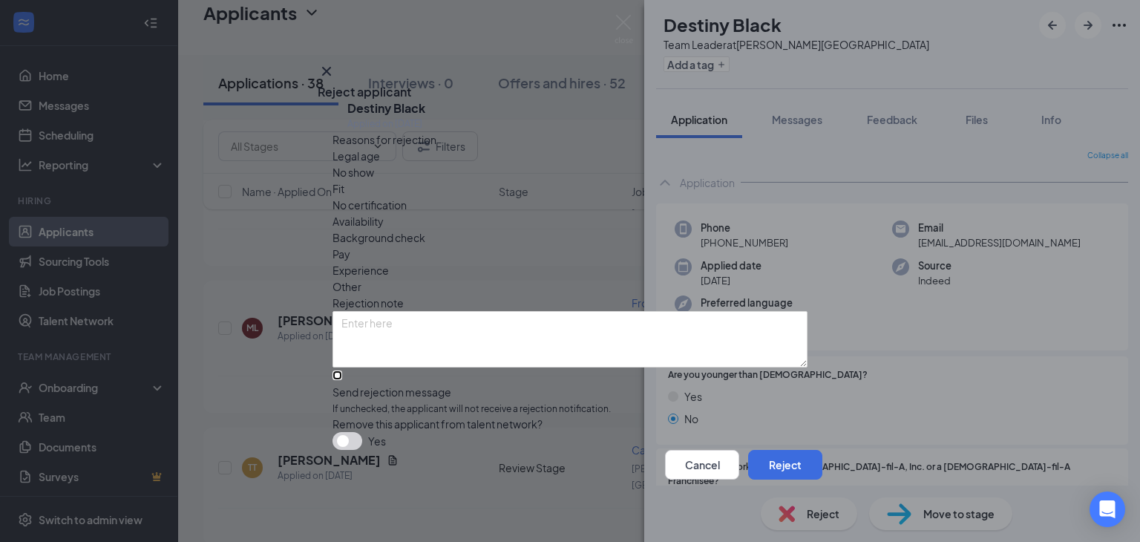
click at [342, 370] on input "Send rejection message If unchecked, the applicant will not receive a rejection…" at bounding box center [337, 375] width 10 height 10
checkbox input "true"
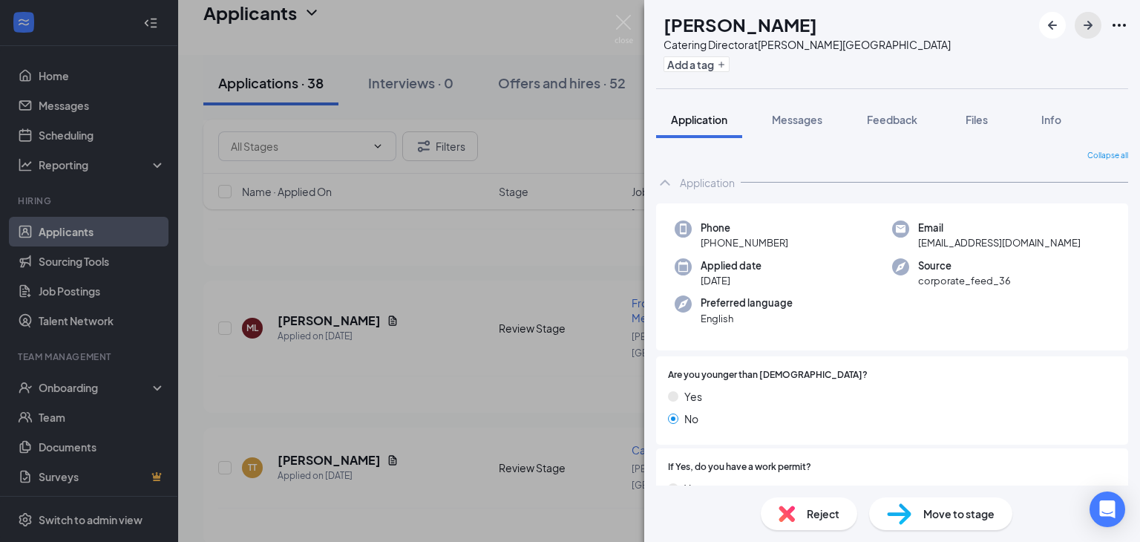
click at [1090, 24] on icon "ArrowRight" at bounding box center [1087, 25] width 9 height 9
click at [1086, 27] on icon "ArrowRight" at bounding box center [1088, 25] width 18 height 18
click at [810, 121] on span "Messages" at bounding box center [797, 119] width 50 height 13
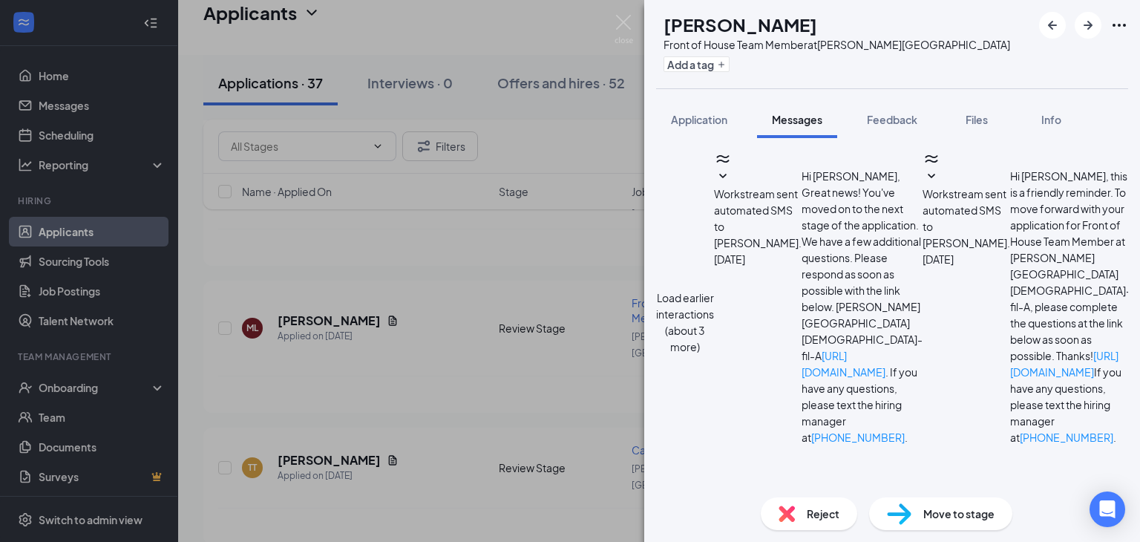
scroll to position [438, 0]
click at [701, 125] on span "Application" at bounding box center [699, 119] width 56 height 13
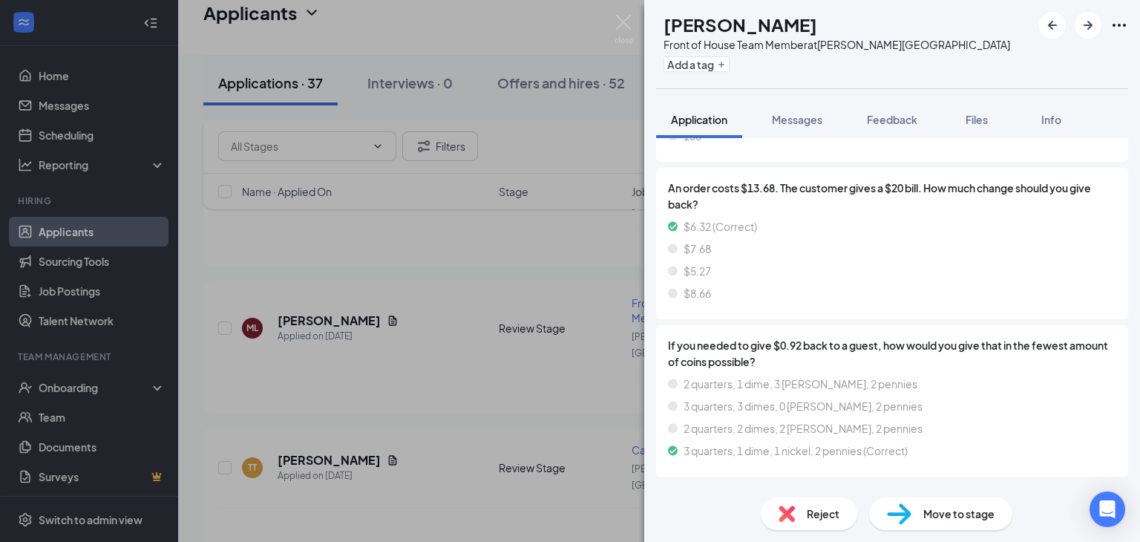
scroll to position [1295, 0]
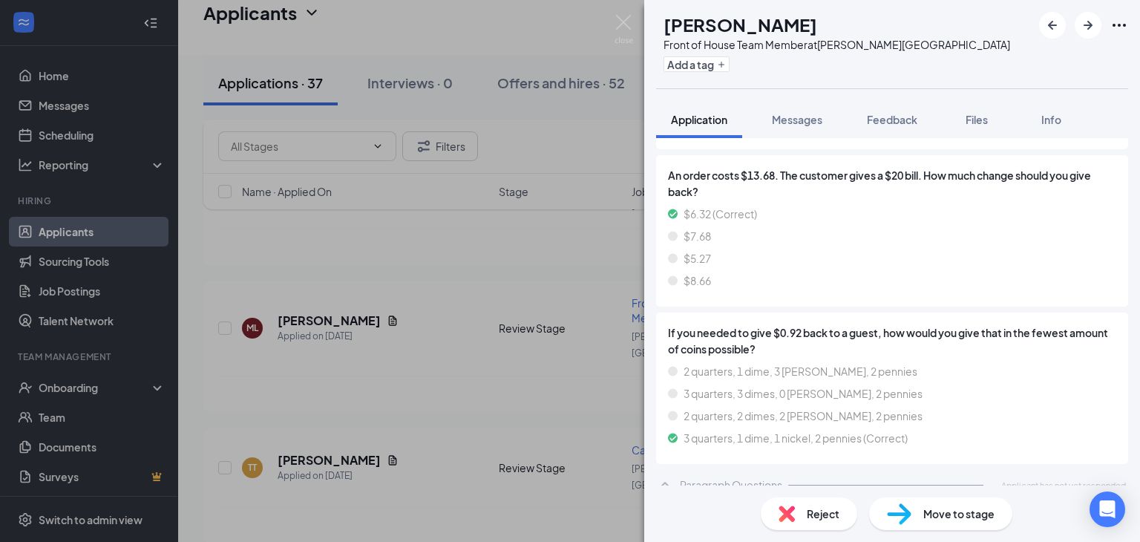
click at [835, 511] on span "Reject" at bounding box center [822, 513] width 33 height 16
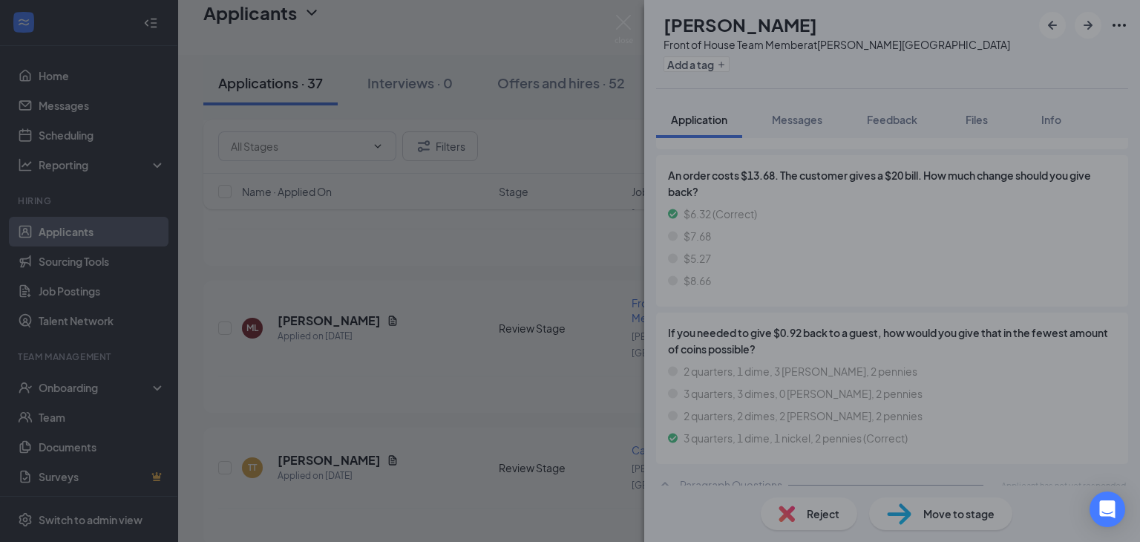
scroll to position [1283, 0]
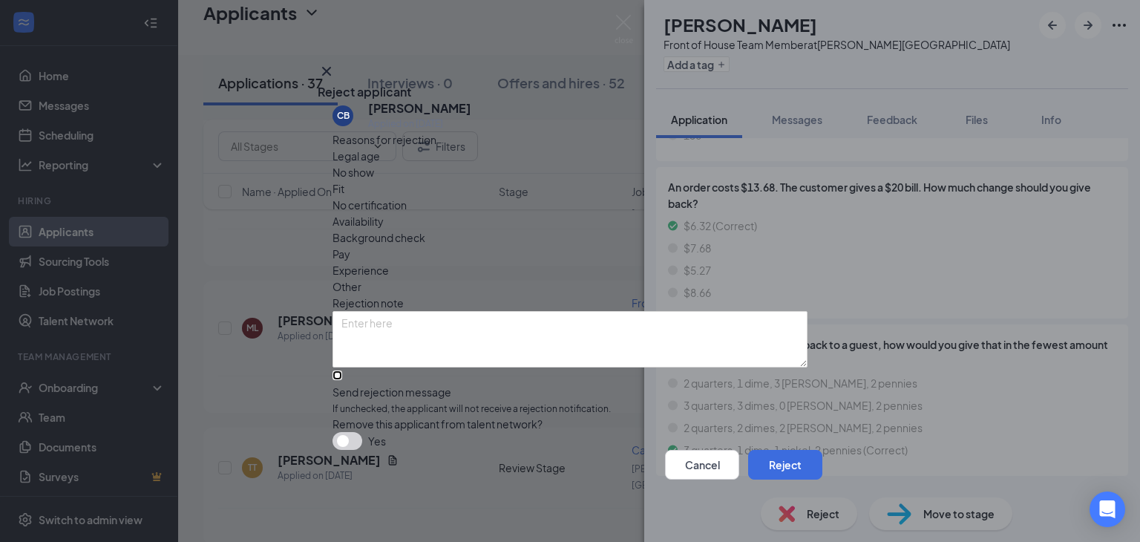
click at [342, 370] on input "Send rejection message If unchecked, the applicant will not receive a rejection…" at bounding box center [337, 375] width 10 height 10
checkbox input "true"
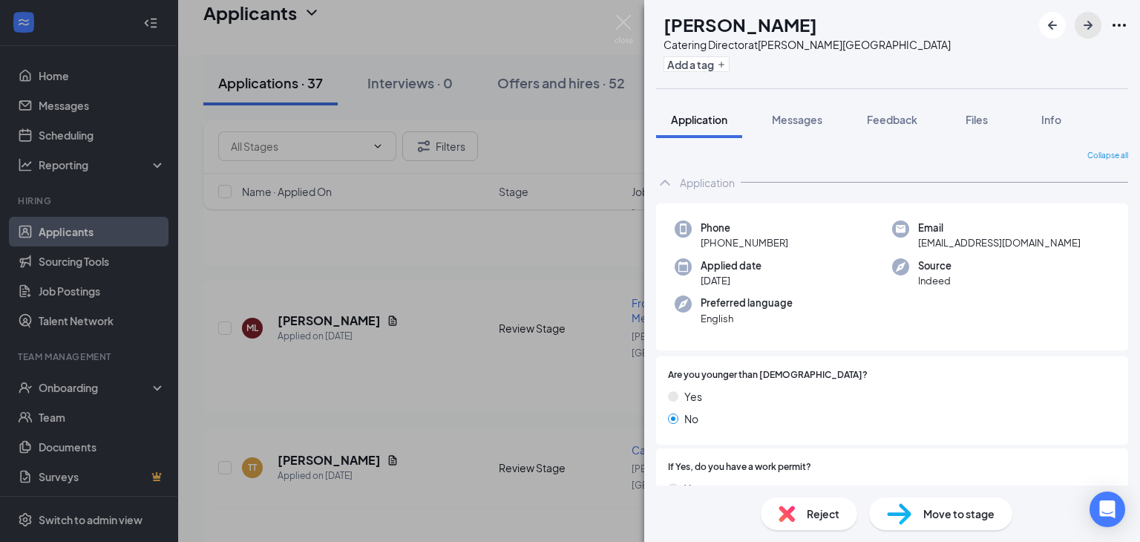
click at [1092, 25] on icon "ArrowRight" at bounding box center [1088, 25] width 18 height 18
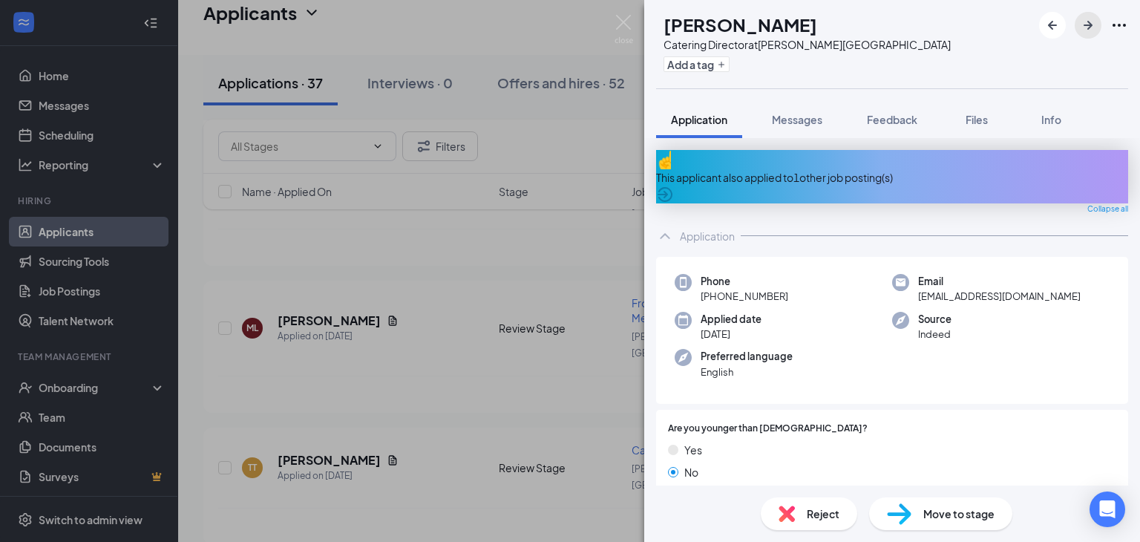
click at [1088, 29] on icon "ArrowRight" at bounding box center [1088, 25] width 18 height 18
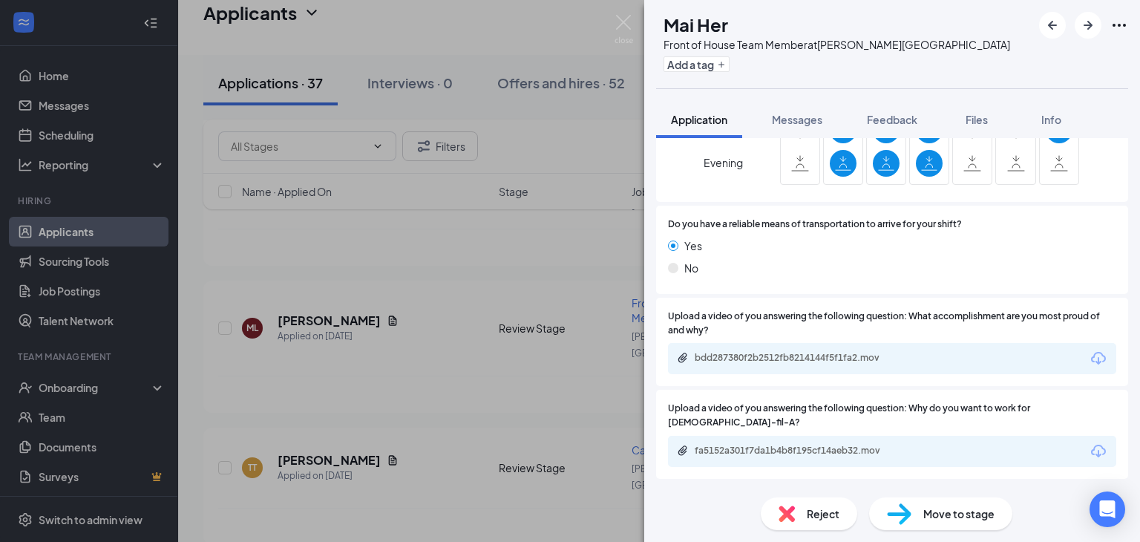
scroll to position [1359, 0]
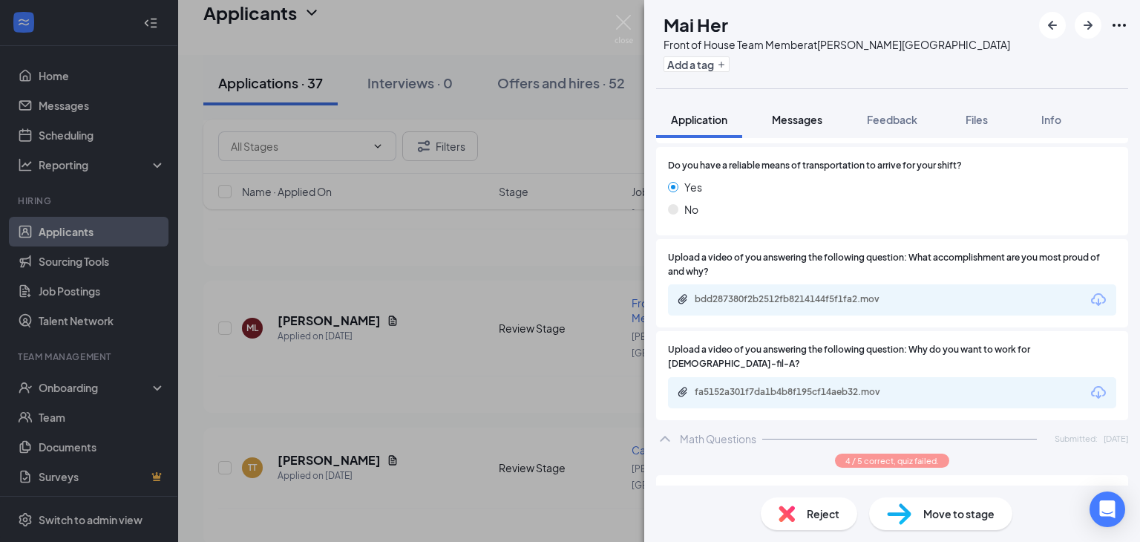
click at [805, 122] on span "Messages" at bounding box center [797, 119] width 50 height 13
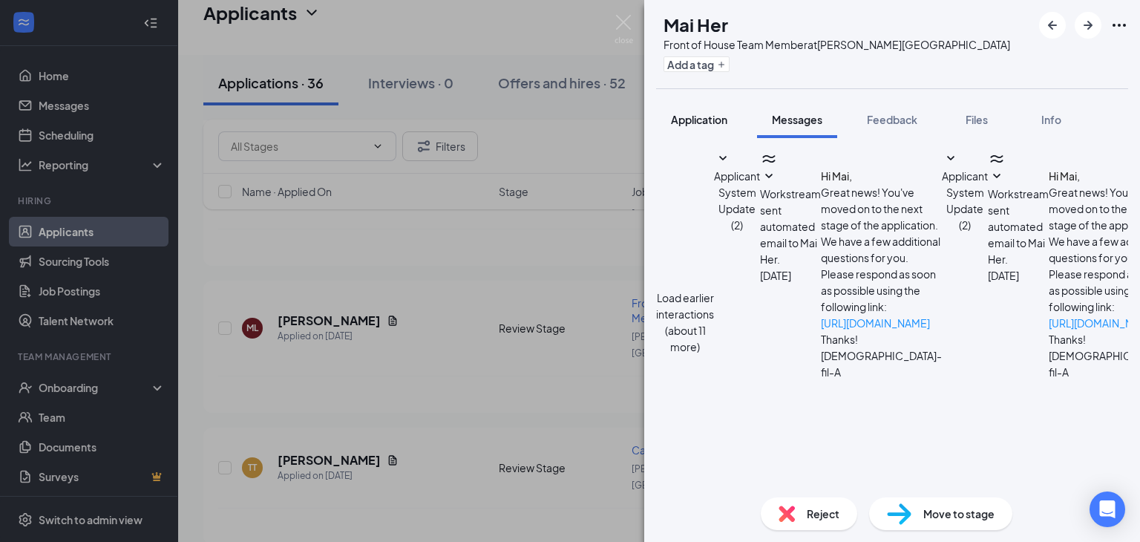
scroll to position [272, 0]
click at [688, 122] on span "Application" at bounding box center [699, 119] width 56 height 13
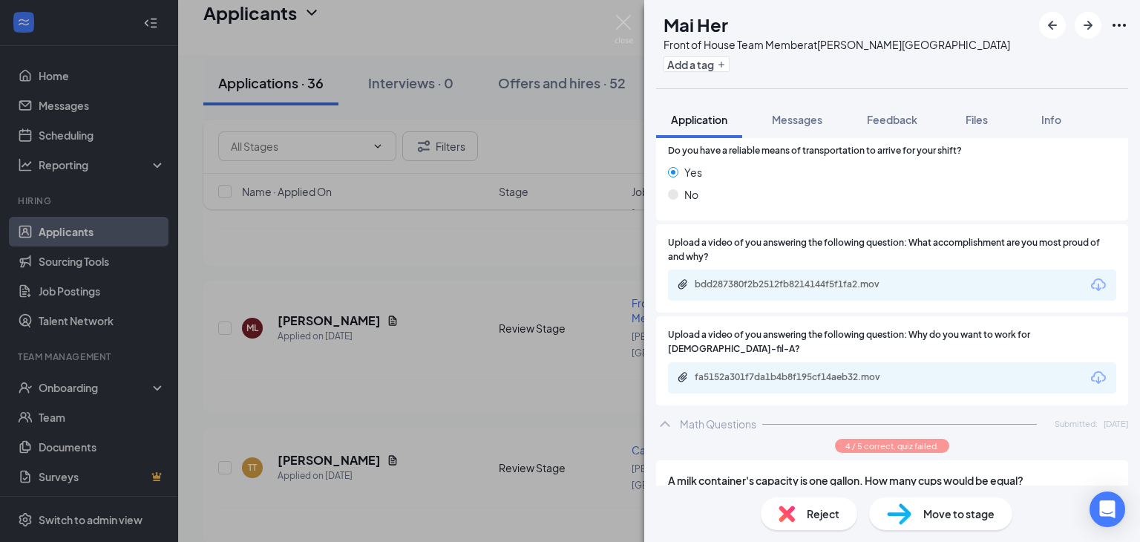
scroll to position [1389, 0]
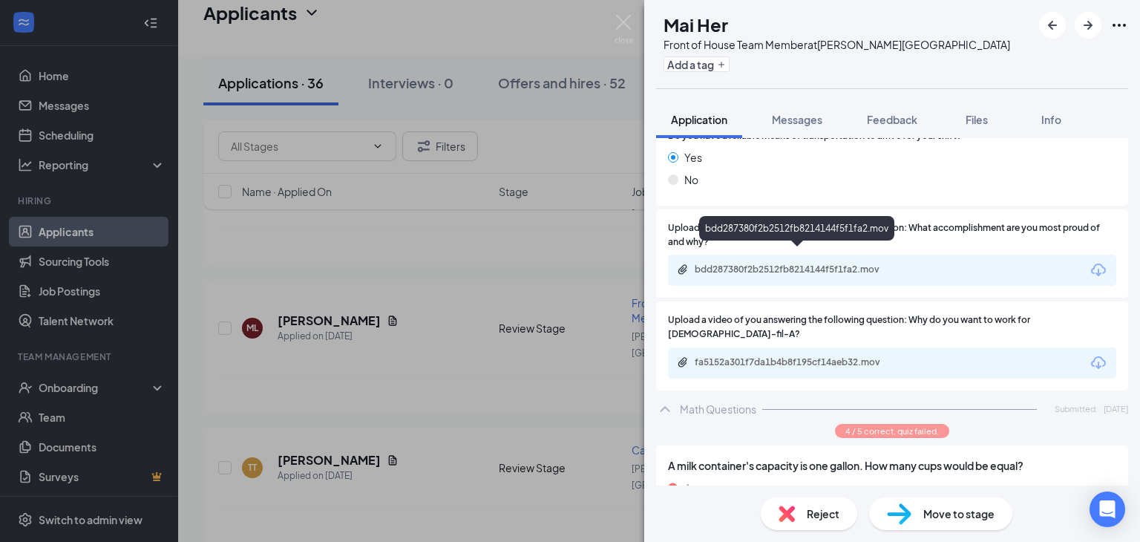
click at [851, 263] on div "bdd287380f2b2512fb8214144f5f1fa2.mov" at bounding box center [798, 269] width 208 height 12
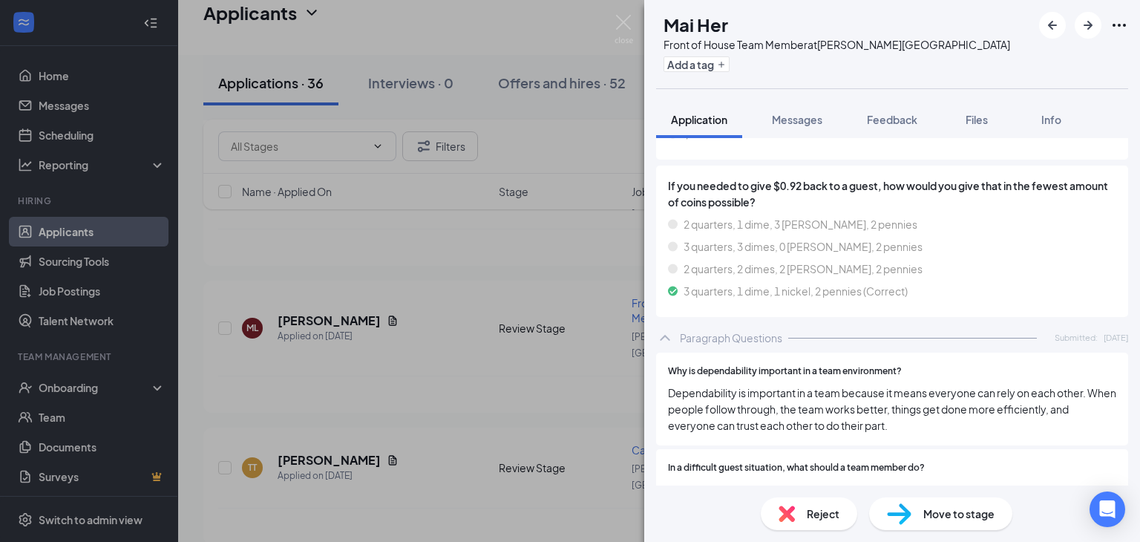
scroll to position [2308, 0]
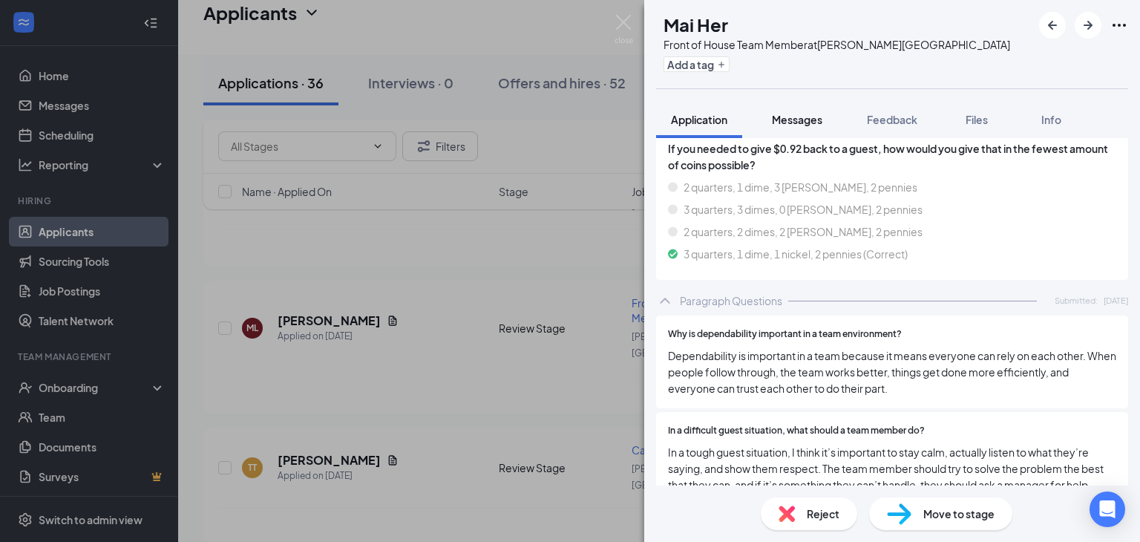
click at [802, 118] on span "Messages" at bounding box center [797, 119] width 50 height 13
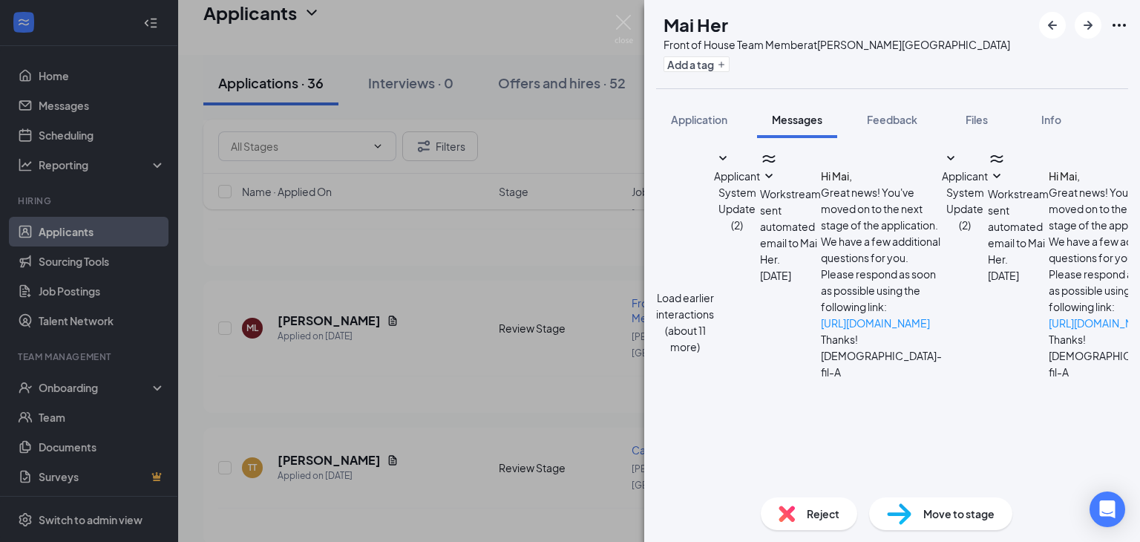
scroll to position [272, 0]
click at [720, 494] on textarea at bounding box center [743, 538] width 174 height 89
paste textarea "Hi! This is [PERSON_NAME], the hiring manager at [DEMOGRAPHIC_DATA][GEOGRAPHIC_…"
type textarea "Hi! This is [PERSON_NAME], the hiring manager at [DEMOGRAPHIC_DATA][GEOGRAPHIC_…"
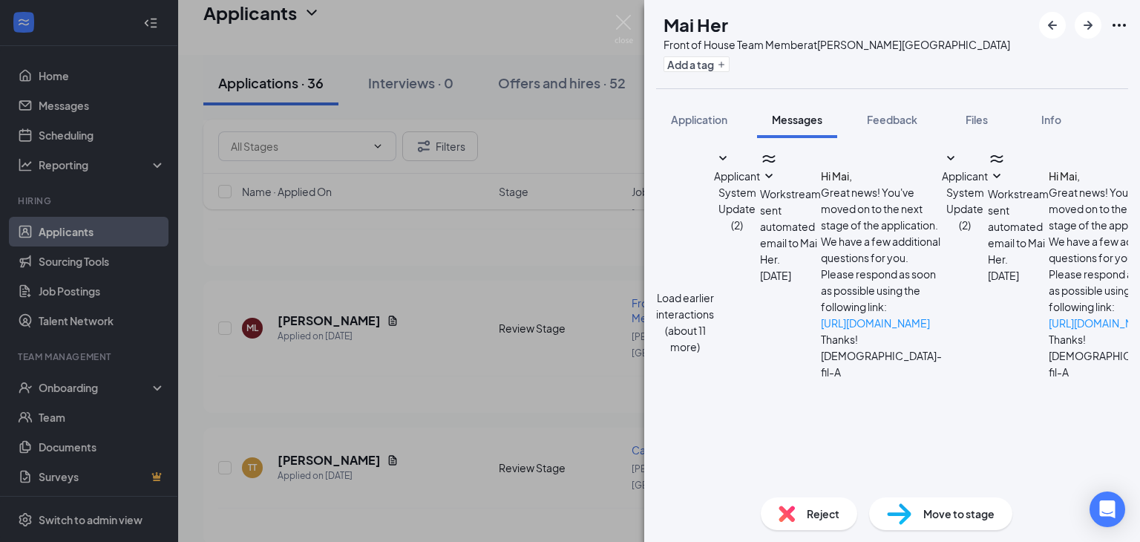
scroll to position [418, 0]
click at [1093, 22] on icon "ArrowRight" at bounding box center [1088, 25] width 18 height 18
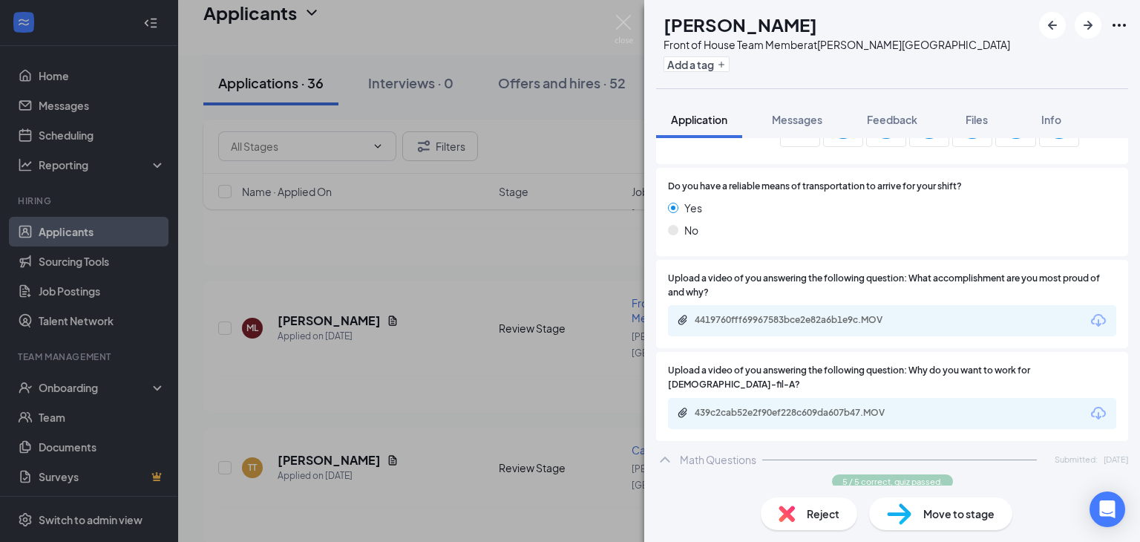
scroll to position [1451, 0]
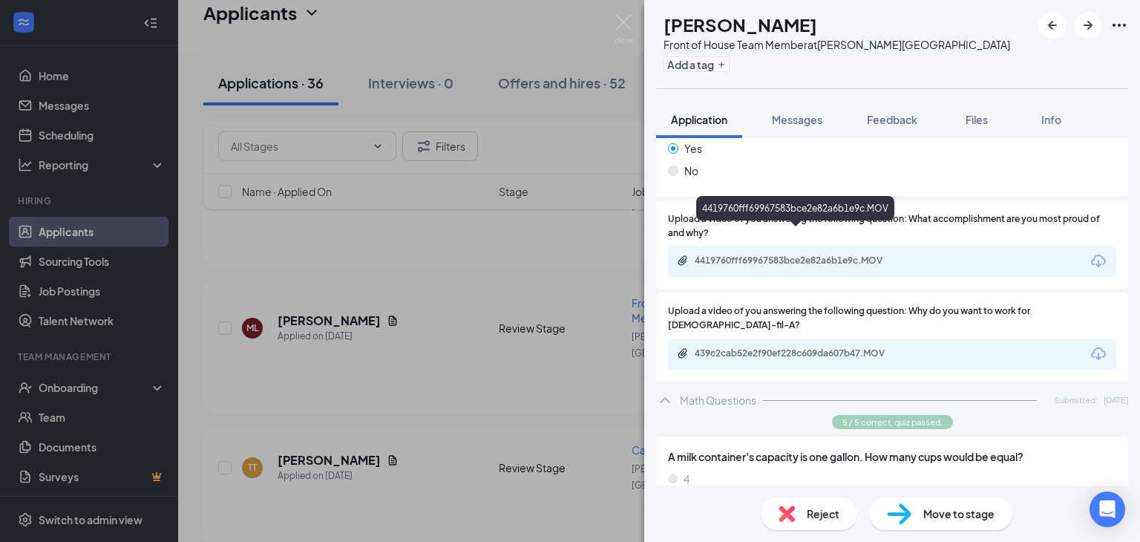
click at [828, 254] on div "4419760fff69967583bce2e82a6b1e9c.MOV" at bounding box center [798, 260] width 208 height 12
click at [824, 517] on span "Reject" at bounding box center [822, 513] width 33 height 16
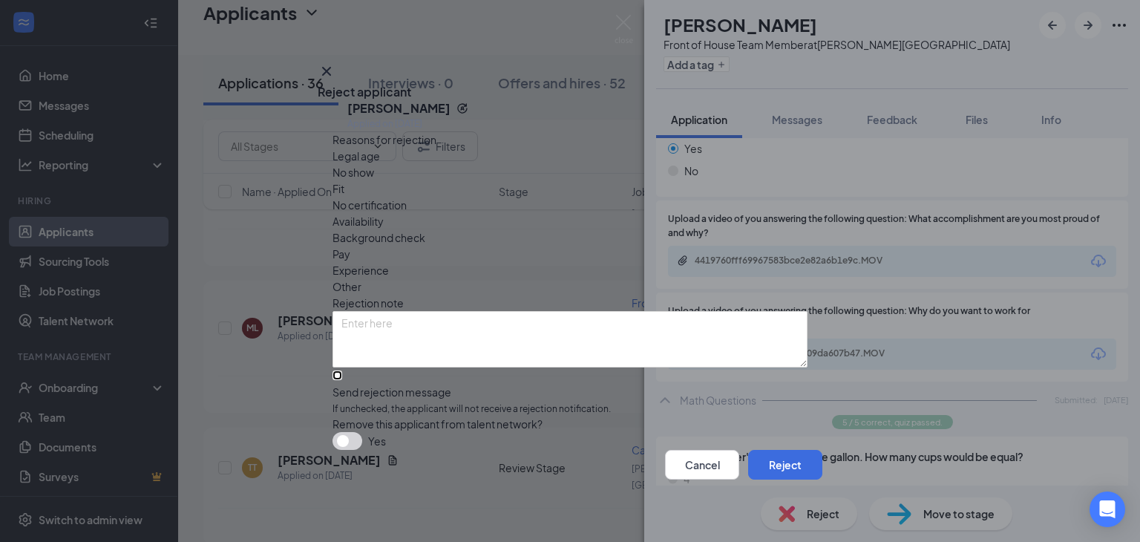
click at [334, 370] on input "Send rejection message If unchecked, the applicant will not receive a rejection…" at bounding box center [337, 375] width 10 height 10
checkbox input "true"
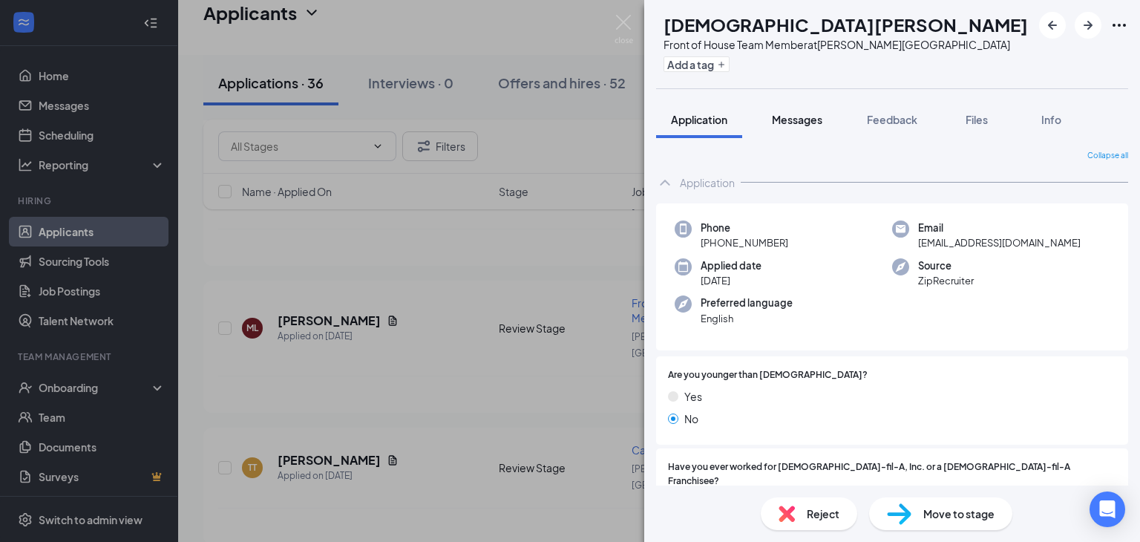
click at [786, 123] on span "Messages" at bounding box center [797, 119] width 50 height 13
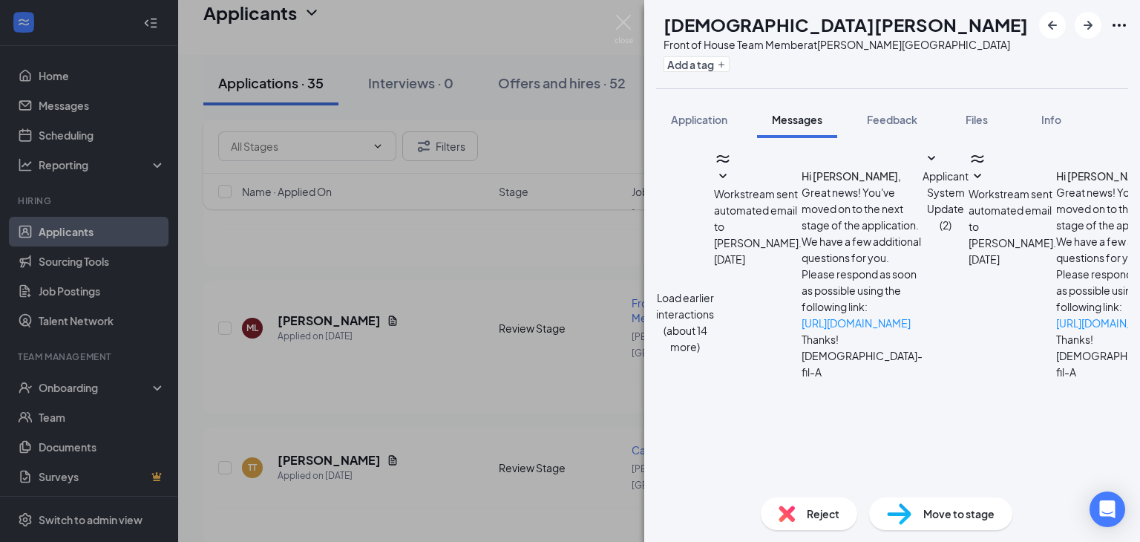
scroll to position [469, 0]
click at [1090, 24] on icon "ArrowRight" at bounding box center [1087, 25] width 9 height 9
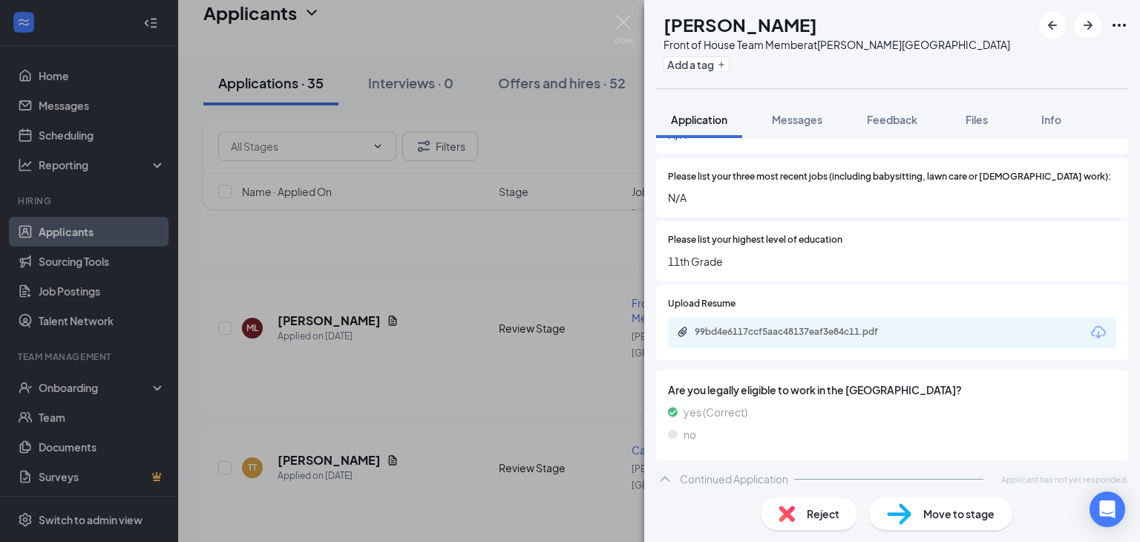
scroll to position [525, 0]
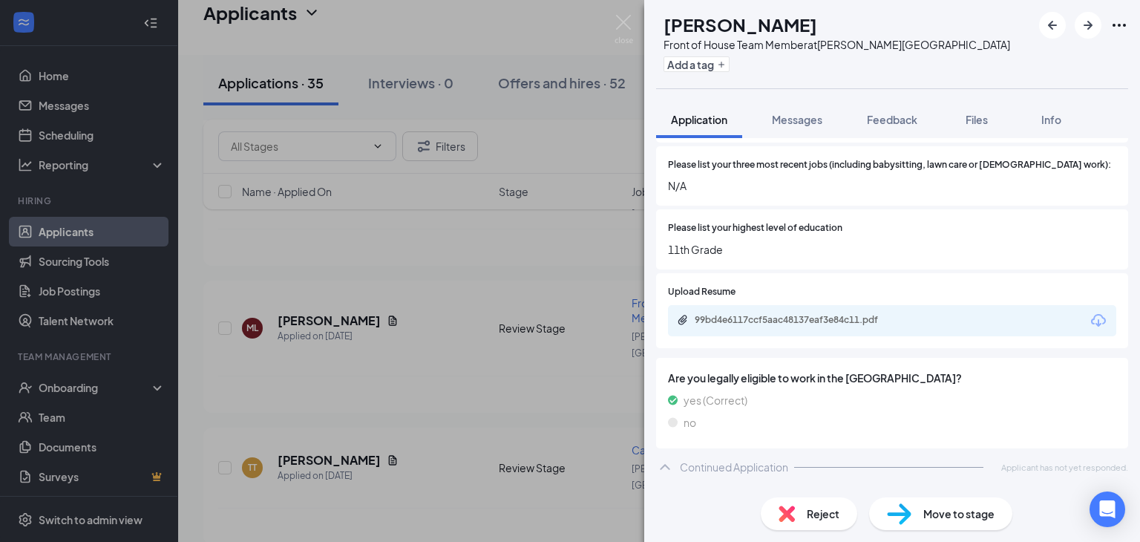
click at [812, 514] on span "Reject" at bounding box center [822, 513] width 33 height 16
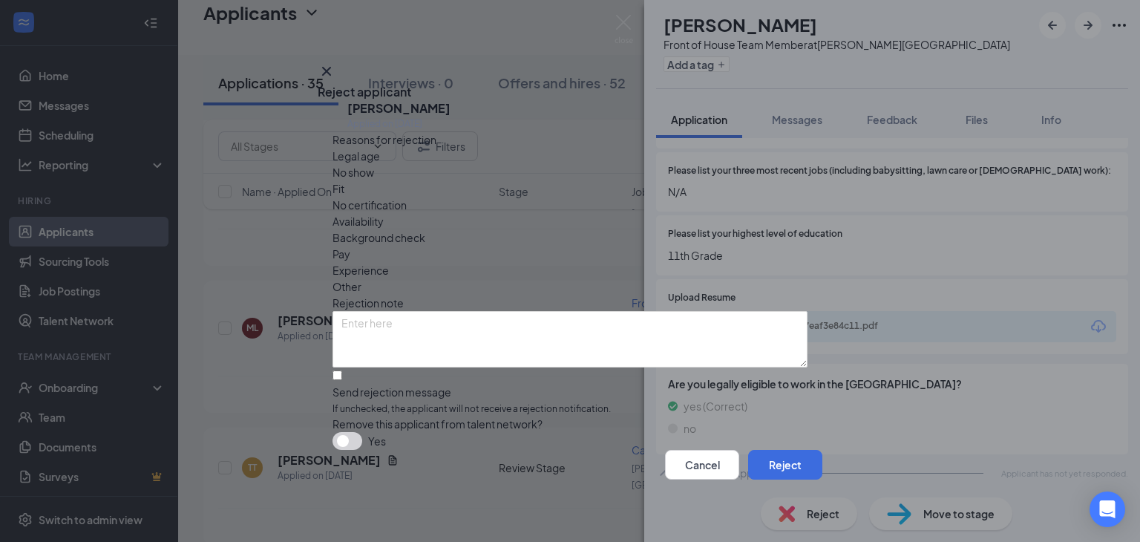
click at [332, 354] on div "AW [PERSON_NAME] Applied on [DATE] Reasons for rejection Legal age No show Fit …" at bounding box center [570, 275] width 504 height 350
click at [760, 476] on button "Reject" at bounding box center [785, 465] width 74 height 30
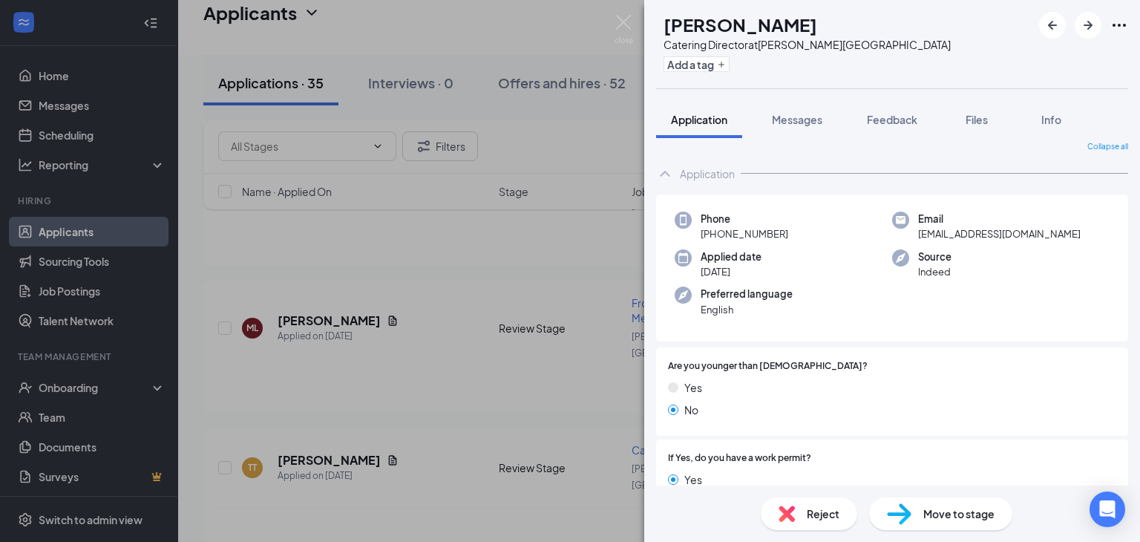
scroll to position [14, 0]
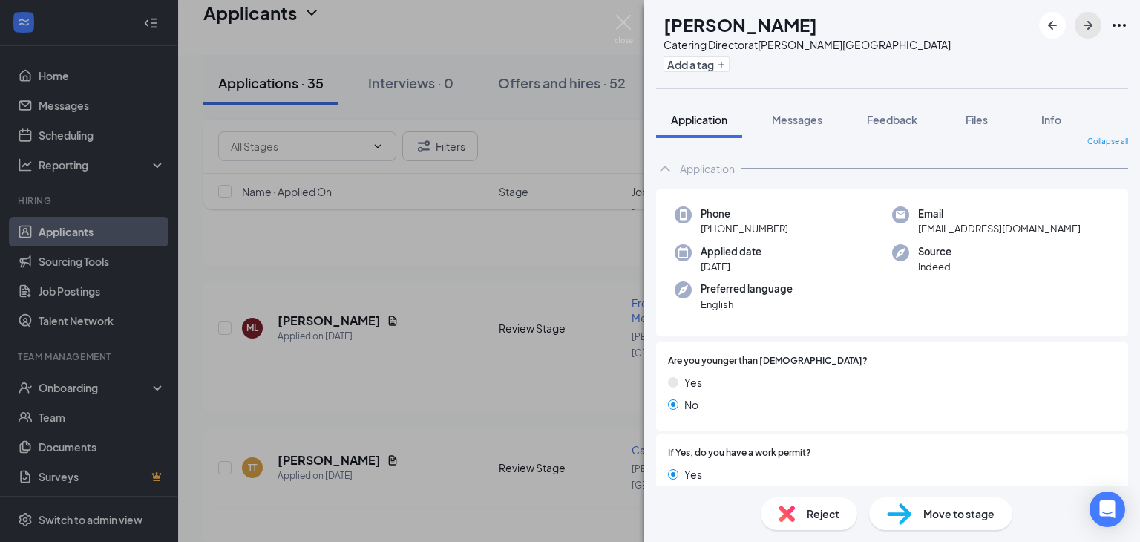
click at [1086, 23] on icon "ArrowRight" at bounding box center [1088, 25] width 18 height 18
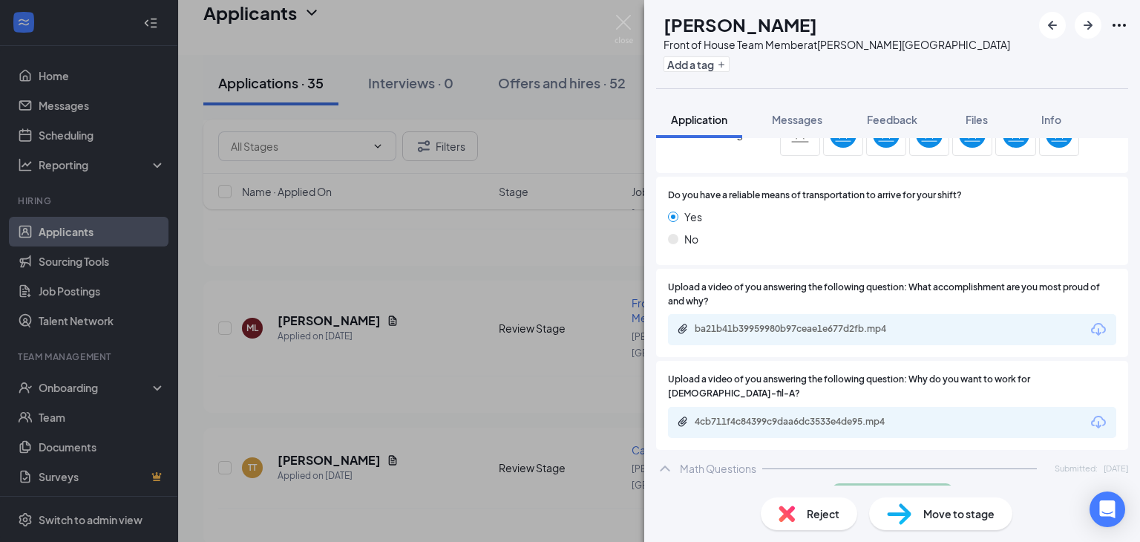
scroll to position [1373, 0]
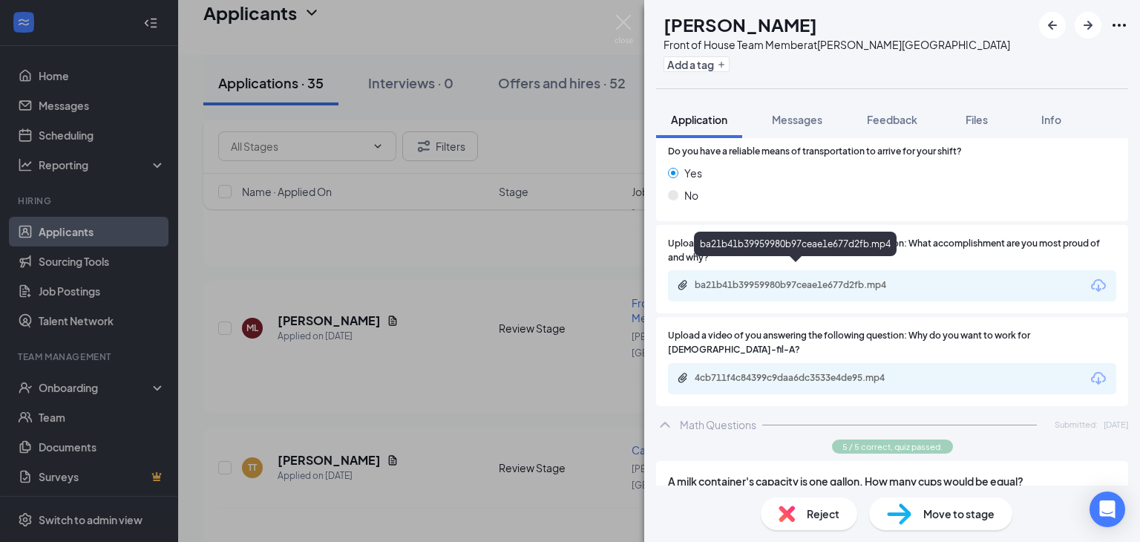
click at [869, 279] on div "ba21b41b39959980b97ceae1e677d2fb.mp4" at bounding box center [798, 285] width 208 height 12
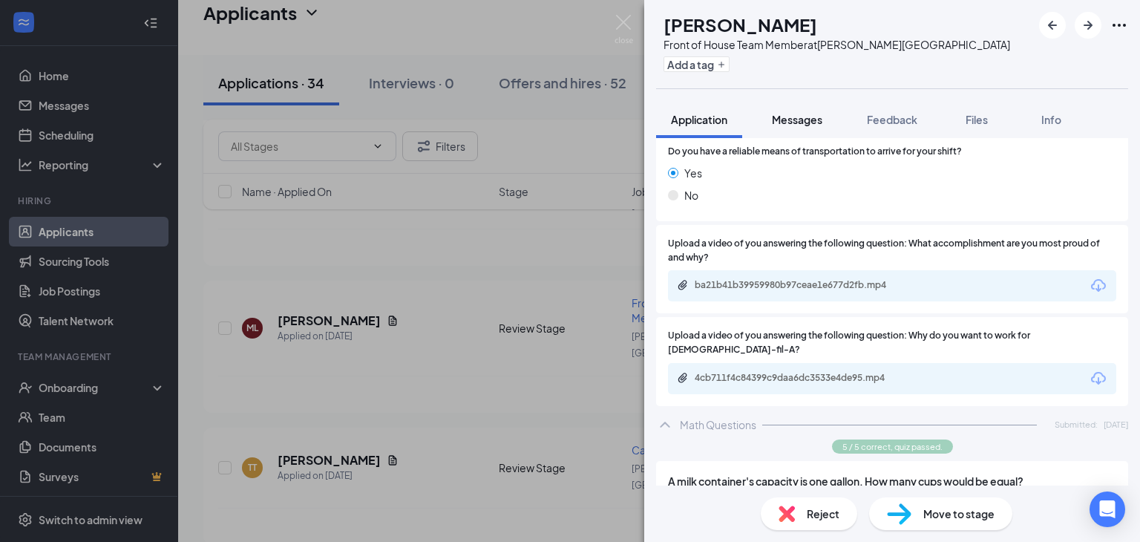
click at [791, 128] on button "Messages" at bounding box center [797, 119] width 80 height 37
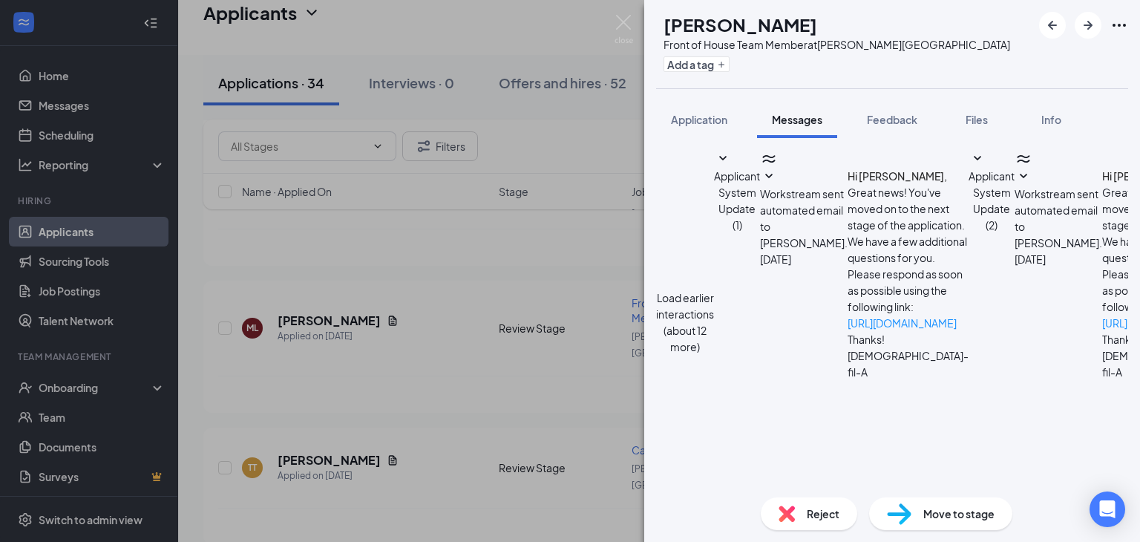
scroll to position [433, 0]
click at [1094, 20] on icon "ArrowRight" at bounding box center [1088, 25] width 18 height 18
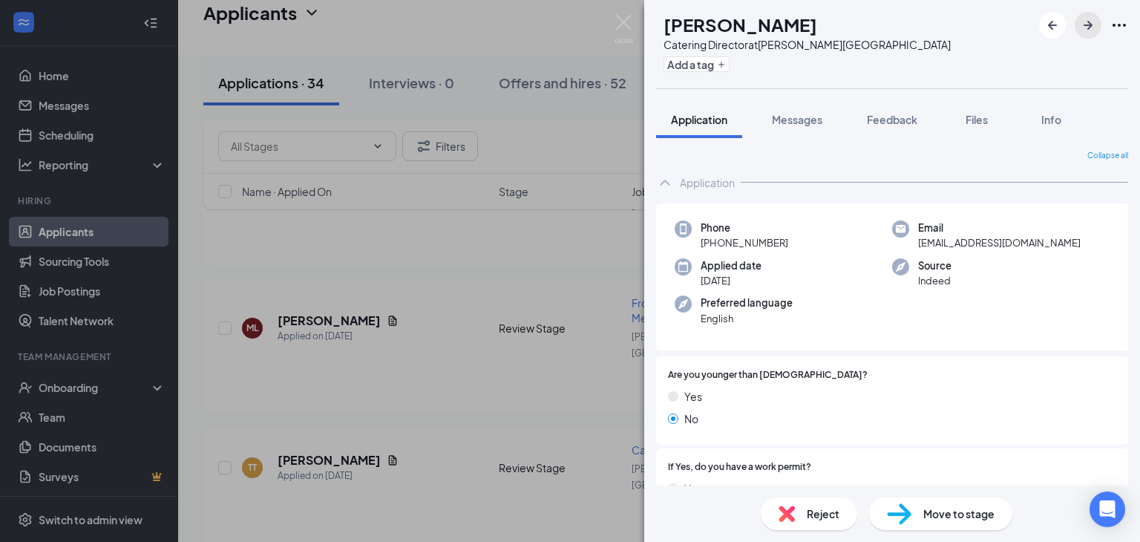
click at [1094, 20] on icon "ArrowRight" at bounding box center [1088, 25] width 18 height 18
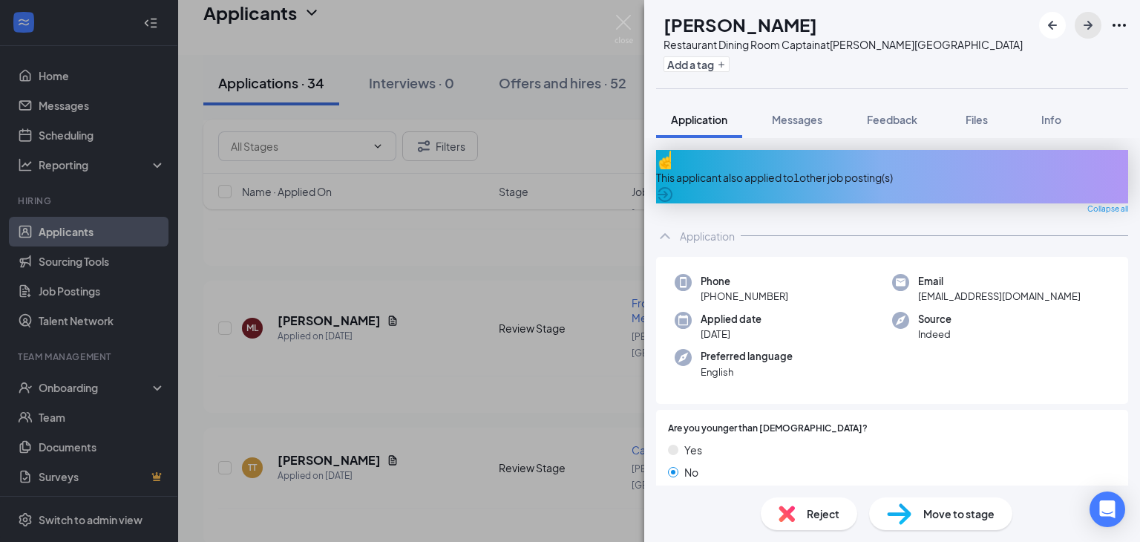
click at [1089, 25] on icon "ArrowRight" at bounding box center [1087, 25] width 9 height 9
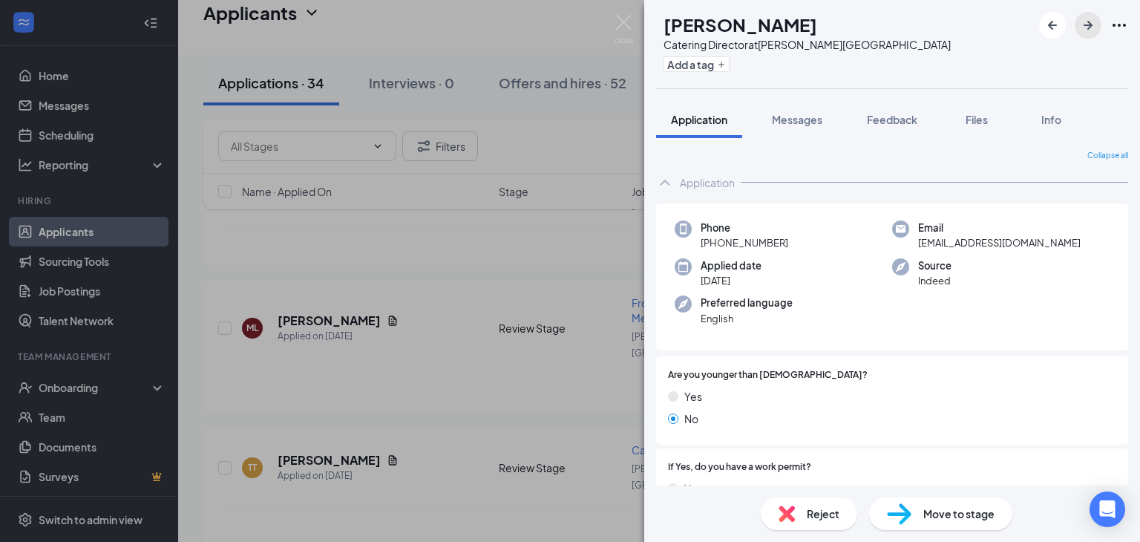
click at [1089, 25] on icon "ArrowRight" at bounding box center [1087, 25] width 9 height 9
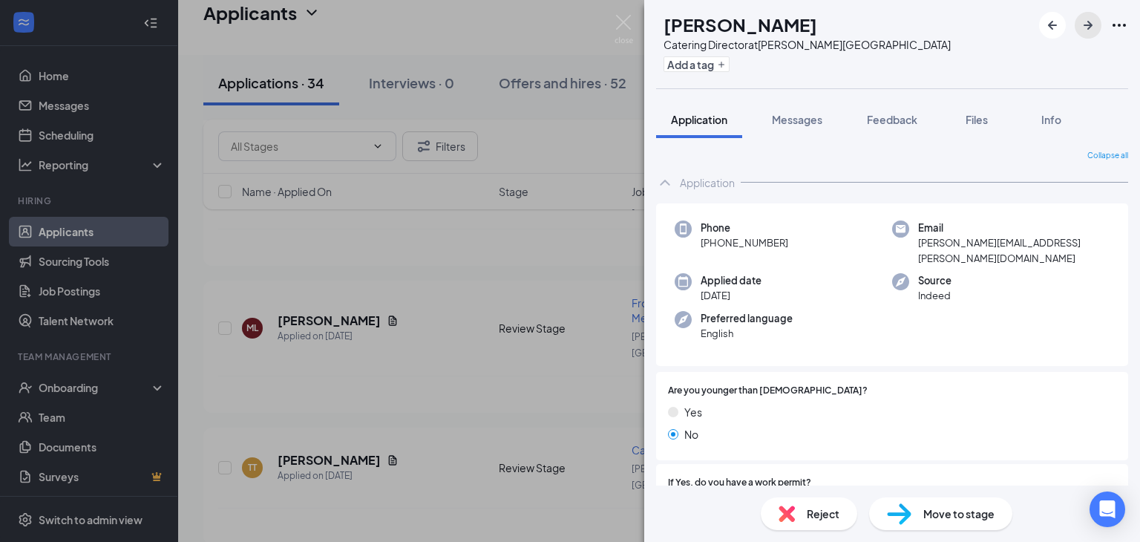
click at [1089, 25] on icon "ArrowRight" at bounding box center [1087, 25] width 9 height 9
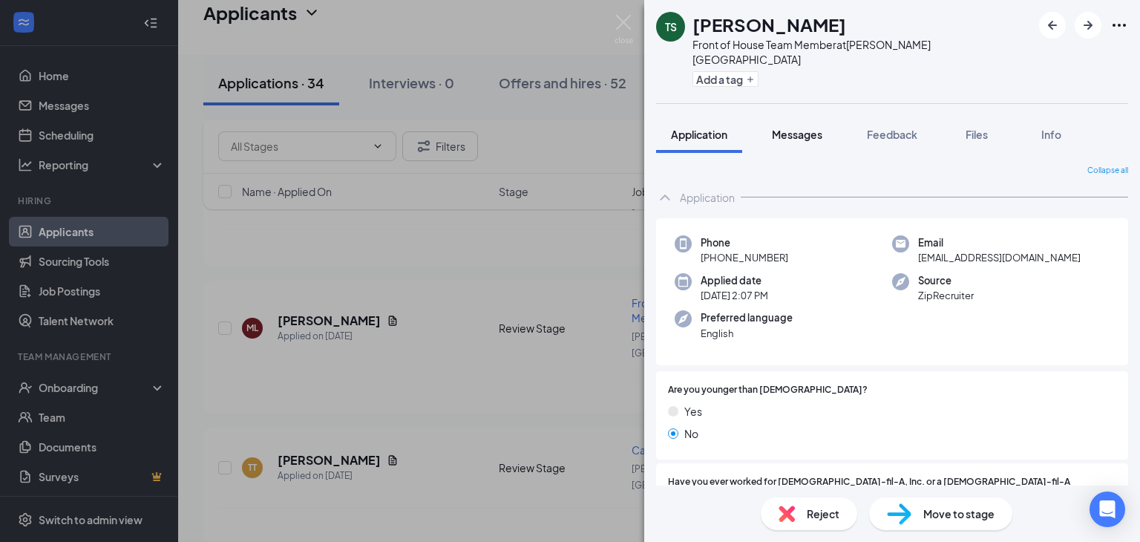
click at [803, 128] on span "Messages" at bounding box center [797, 134] width 50 height 13
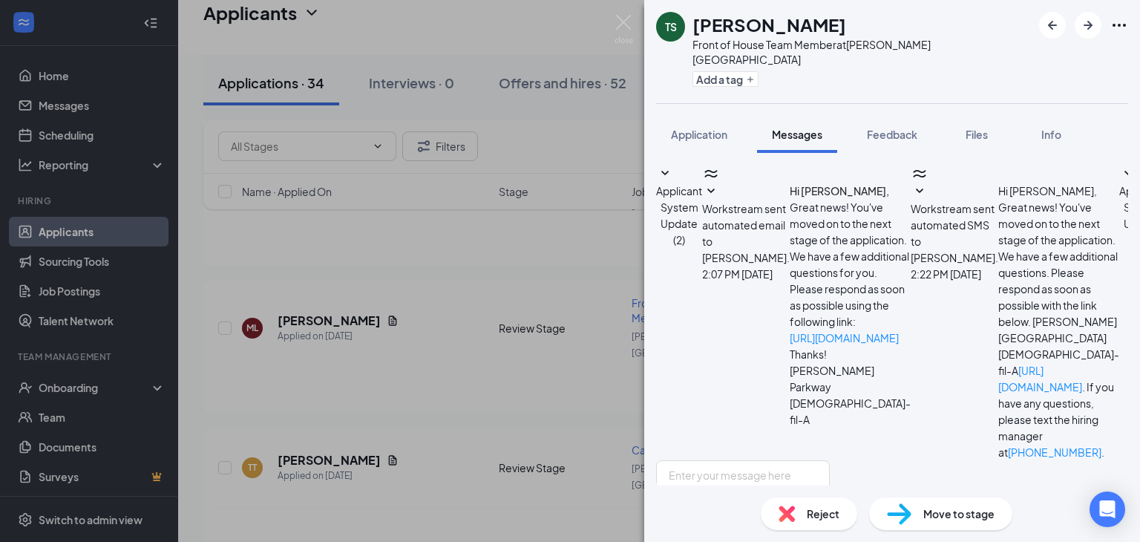
scroll to position [181, 0]
click at [699, 128] on span "Application" at bounding box center [699, 134] width 56 height 13
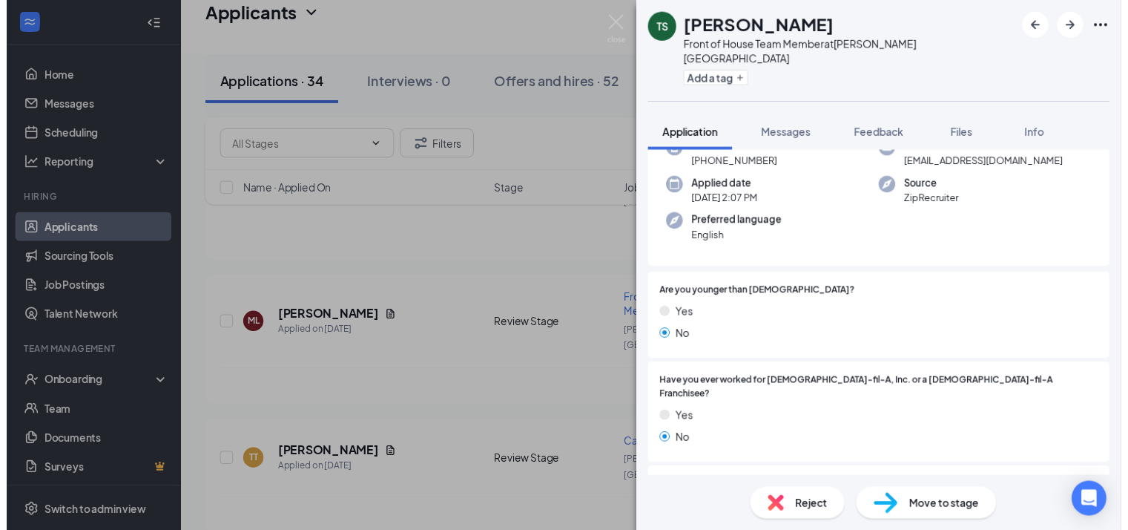
scroll to position [89, 0]
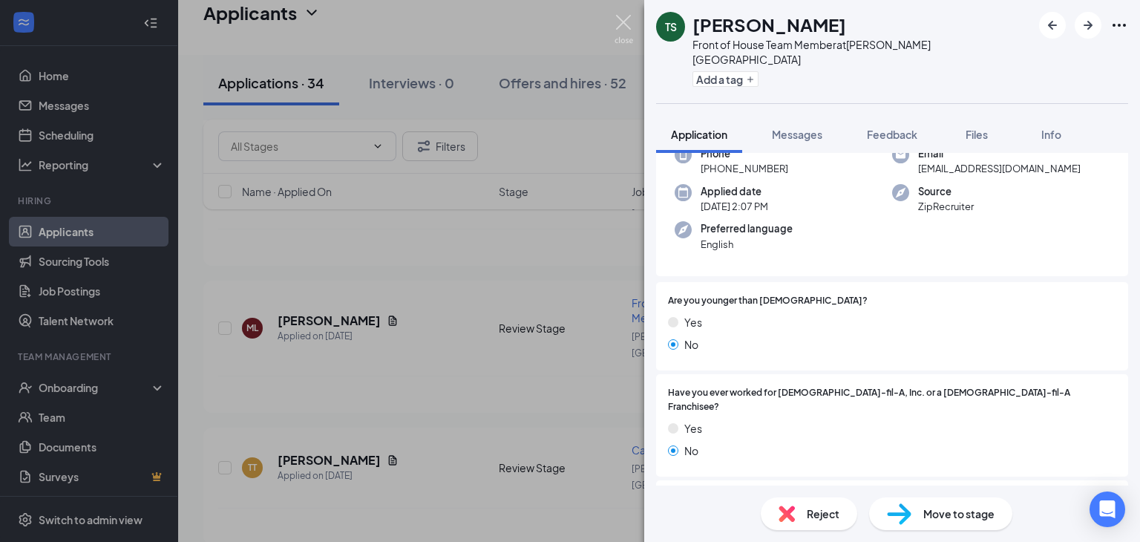
click at [628, 22] on img at bounding box center [623, 29] width 19 height 29
